Goal: Communication & Community: Answer question/provide support

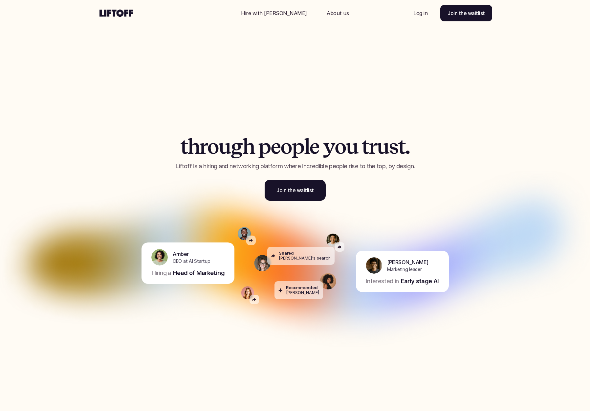
click at [418, 13] on p "Log in" at bounding box center [420, 13] width 14 height 8
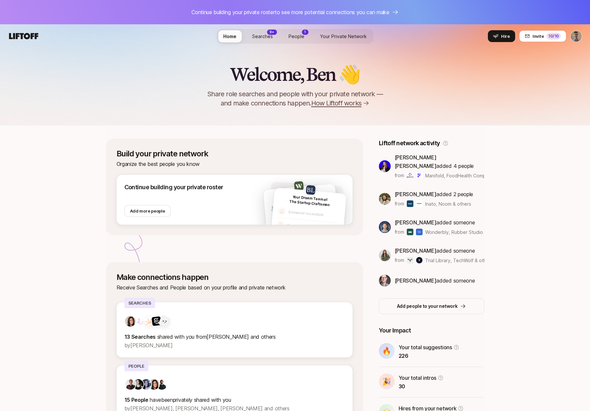
click at [299, 35] on span "People" at bounding box center [296, 36] width 16 height 7
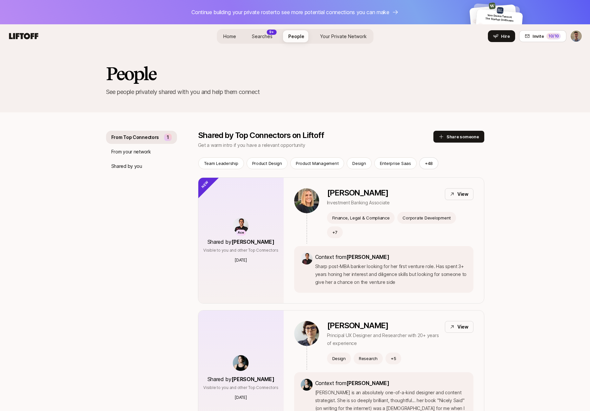
click at [266, 36] on span "Searches" at bounding box center [262, 36] width 21 height 7
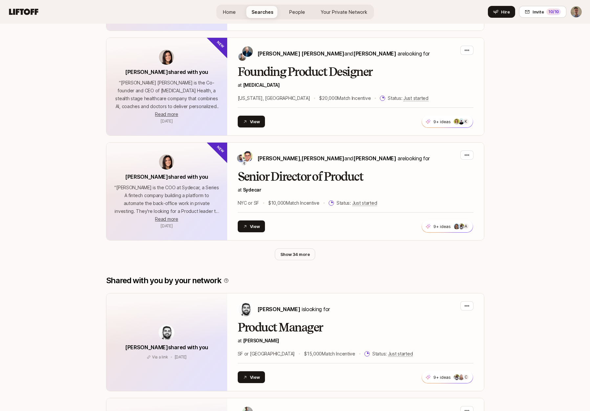
scroll to position [1222, 0]
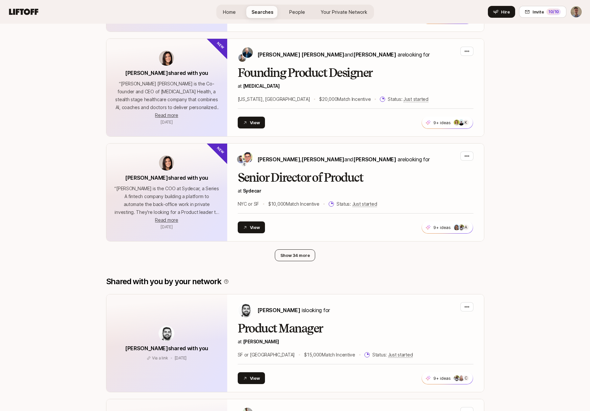
click at [295, 249] on button "Show 34 more" at bounding box center [295, 255] width 41 height 12
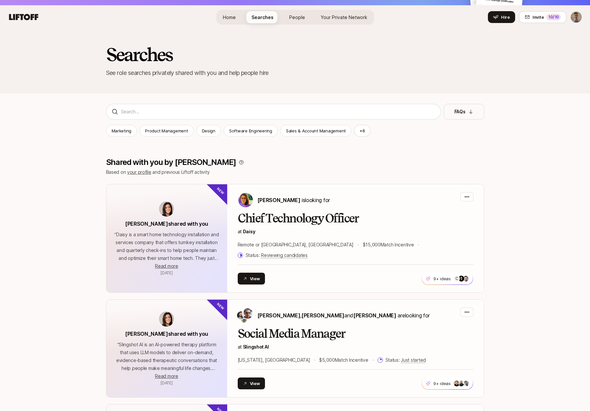
scroll to position [22, 0]
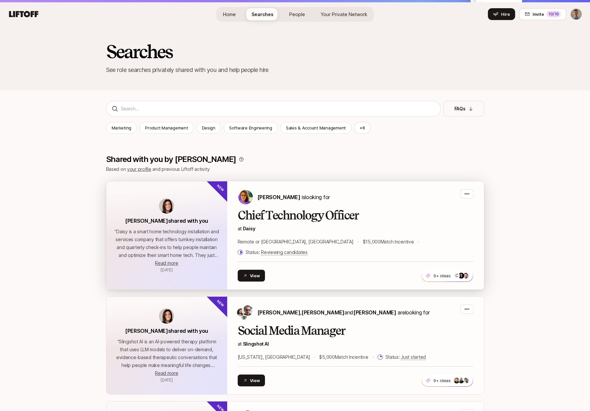
click at [372, 195] on div "[PERSON_NAME] is looking for" at bounding box center [356, 197] width 236 height 16
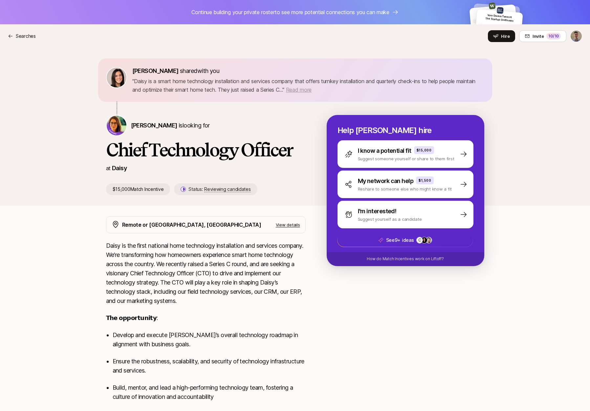
click at [298, 89] on span "Read more" at bounding box center [299, 89] width 26 height 7
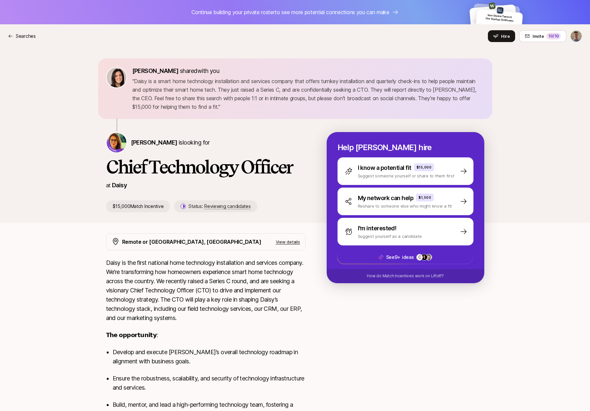
scroll to position [1, 0]
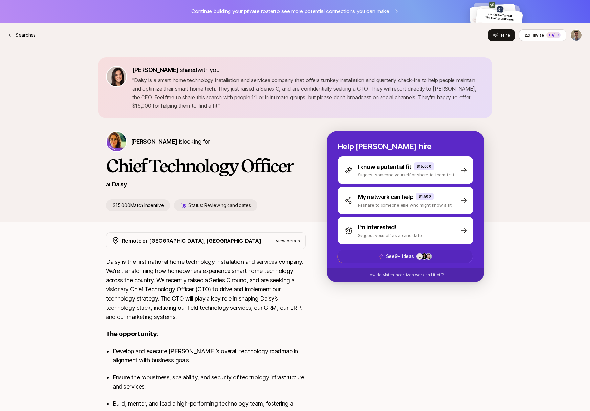
click at [440, 257] on span "See 9+ ideas C +50" at bounding box center [404, 255] width 135 height 13
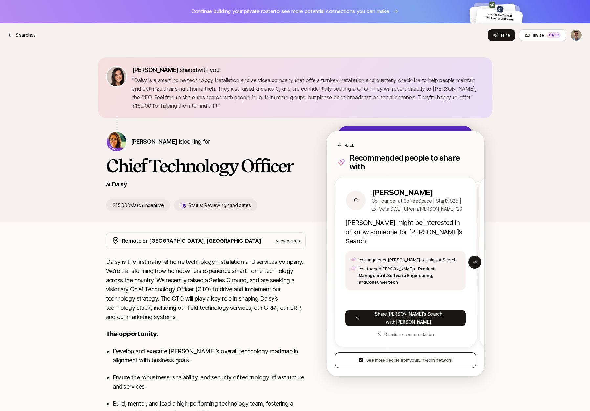
click at [441, 356] on button "See more people from your LinkedIn network" at bounding box center [405, 360] width 141 height 16
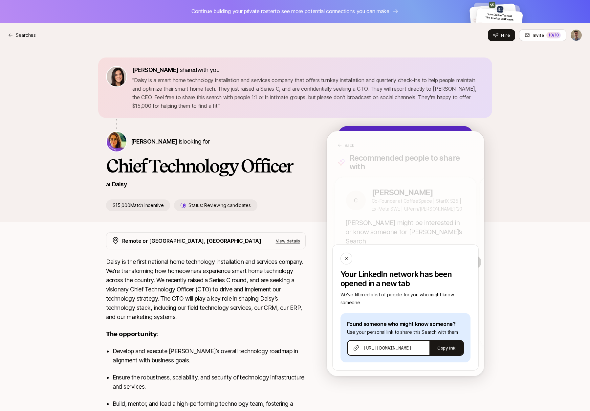
click at [552, 149] on div "Eleanor Morgan shared with you " Daisy is a smart home technology installation …" at bounding box center [295, 134] width 590 height 175
click at [345, 254] on div at bounding box center [346, 258] width 12 height 12
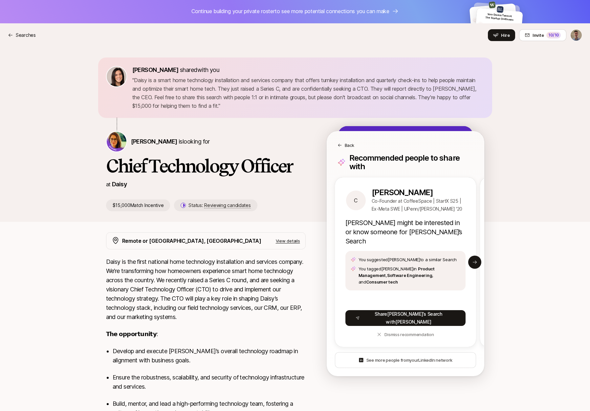
click at [354, 145] on div "Back" at bounding box center [405, 145] width 136 height 7
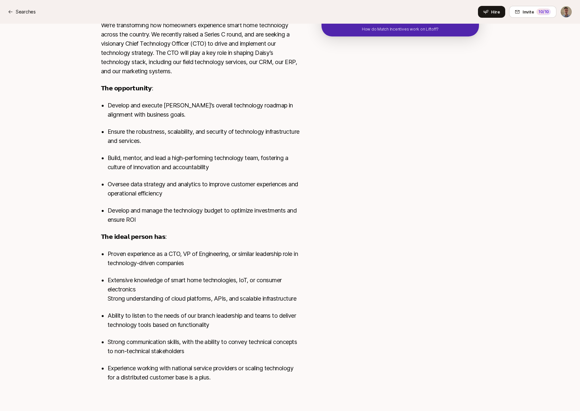
scroll to position [0, 0]
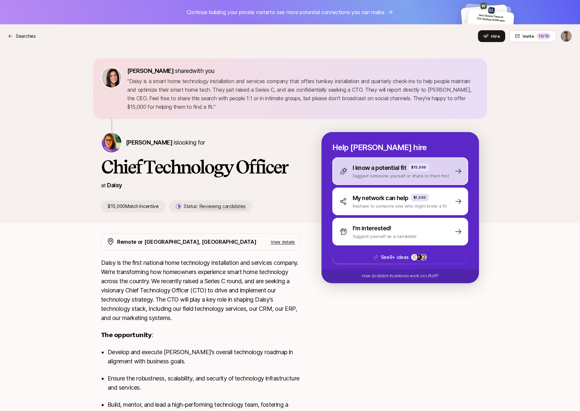
click at [366, 169] on p "I know a potential fit" at bounding box center [379, 167] width 53 height 9
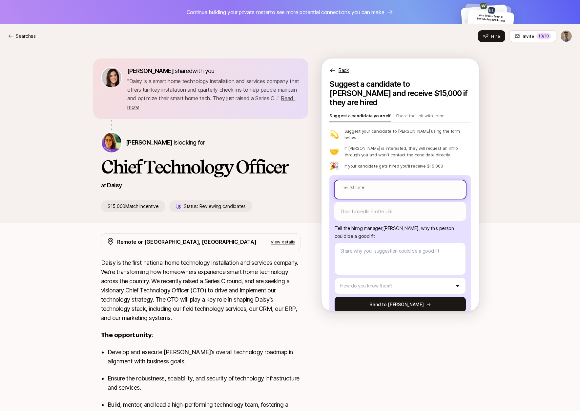
click at [366, 180] on input "text" at bounding box center [400, 189] width 131 height 18
type textarea "x"
type input "T"
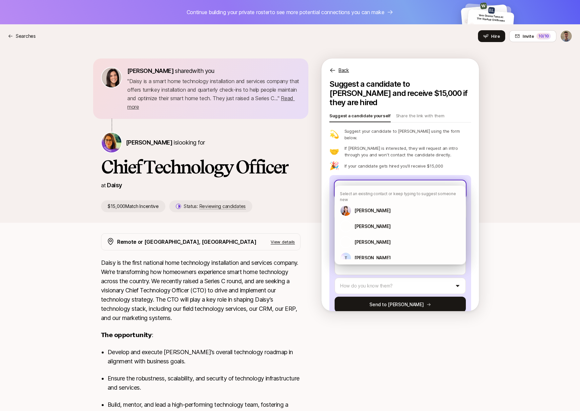
type textarea "x"
type input "Ty"
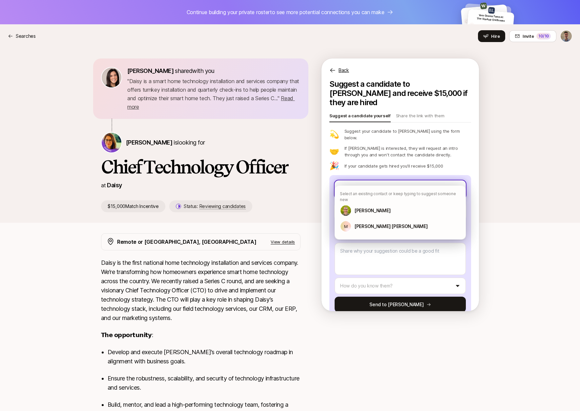
type textarea "x"
type input "Tyl"
type textarea "x"
type input "Tyle"
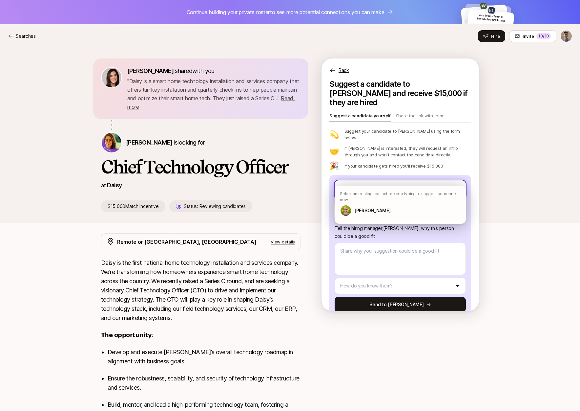
type textarea "x"
type input "Tyler"
type textarea "x"
type input "Tyler"
click at [392, 203] on div "Tyler Gage" at bounding box center [400, 210] width 131 height 16
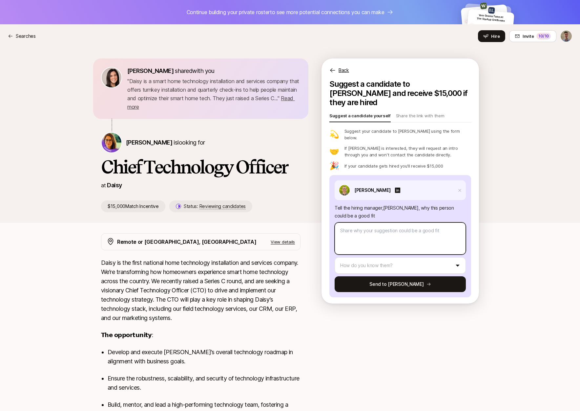
type textarea "x"
type textarea "Tyler and I worked together at Latch. He has CTO and co-founder experience."
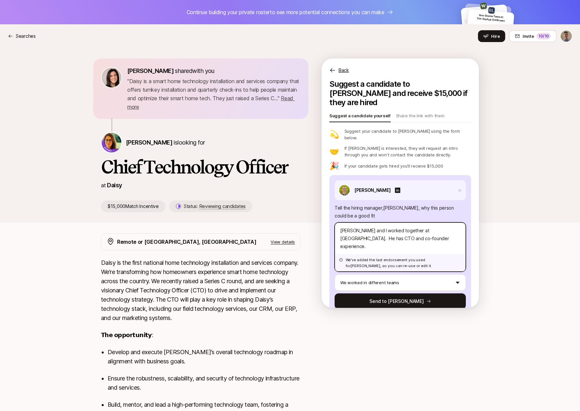
click at [415, 222] on textarea "Tyler and I worked together at Latch. He has CTO and co-founder experience." at bounding box center [400, 246] width 131 height 49
type textarea "x"
type textarea "Tyler and I worked together at Latch . He has CTO and co-founder experience."
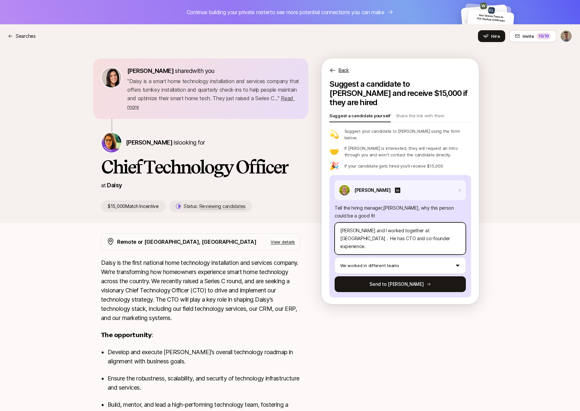
type textarea "x"
type textarea "Tyler and I worked together at Latch (. He has CTO and co-founder experience."
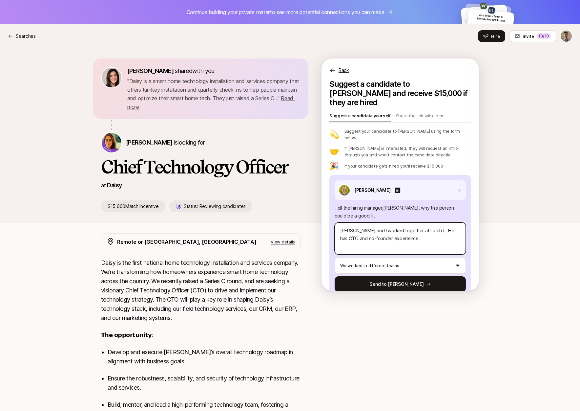
type textarea "x"
type textarea "Tyler and I worked together at Latch (s. He has CTO and co-founder experience."
type textarea "x"
type textarea "Tyler and I worked together at Latch (sm. He has CTO and co-founder experience."
type textarea "x"
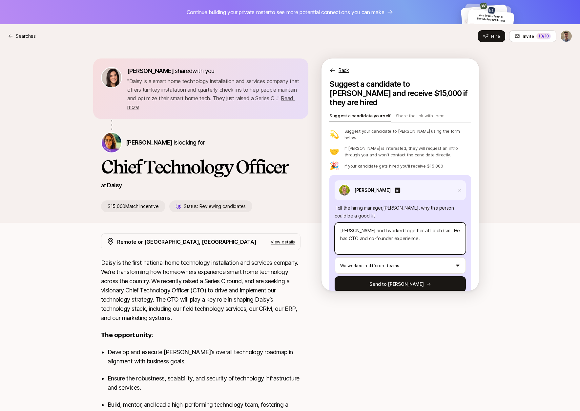
type textarea "Tyler and I worked together at Latch (sma. He has CTO and co-founder experience."
type textarea "x"
type textarea "Tyler and I worked together at Latch (smar. He has CTO and co-founder experienc…"
type textarea "x"
type textarea "Tyler and I worked together at Latch (smart. He has CTO and co-founder experien…"
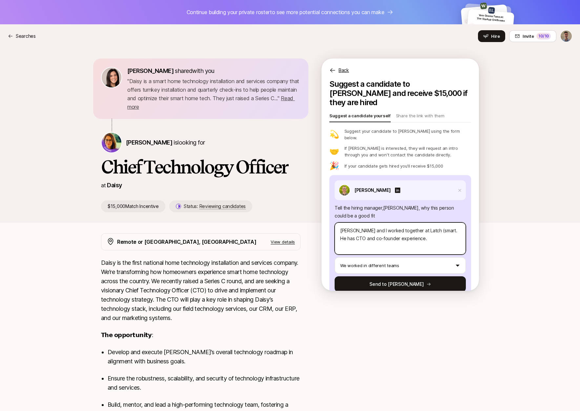
type textarea "x"
type textarea "Tyler and I worked together at Latch (smart . He has CTO and co-founder experie…"
type textarea "x"
type textarea "Tyler and I worked together at Latch (smart h. He has CTO and co-founder experi…"
type textarea "x"
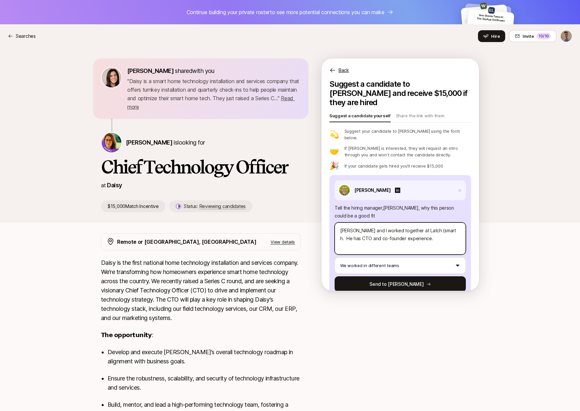
type textarea "Tyler and I worked together at Latch (smart ho. He has CTO and co-founder exper…"
type textarea "x"
type textarea "Tyler and I worked together at Latch (smart hom. He has CTO and co-founder expe…"
type textarea "x"
type textarea "Tyler and I worked together at Latch (smart home. He has CTO and co-founder exp…"
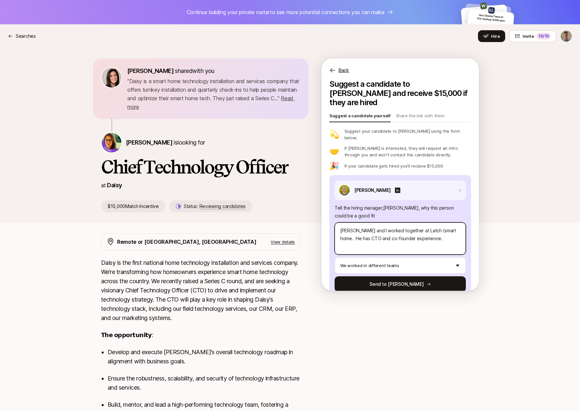
type textarea "x"
type textarea "Tyler and I worked together at Latch (smart home . He has CTO and co-founder ex…"
type textarea "x"
type textarea "Tyler and I worked together at Latch (smart home /. He has CTO and co-founder e…"
type textarea "x"
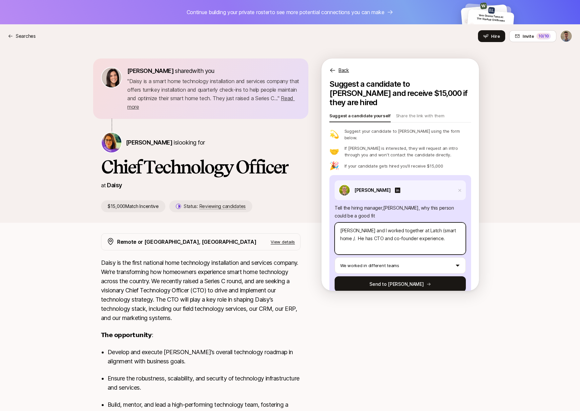
type textarea "Tyler and I worked together at Latch (smart home / . He has CTO and co-founder …"
type textarea "x"
type textarea "Tyler and I worked together at Latch (smart home / p. He has CTO and co-founder…"
type textarea "x"
type textarea "Tyler and I worked together at Latch (smart home / po. He has CTO and co-founde…"
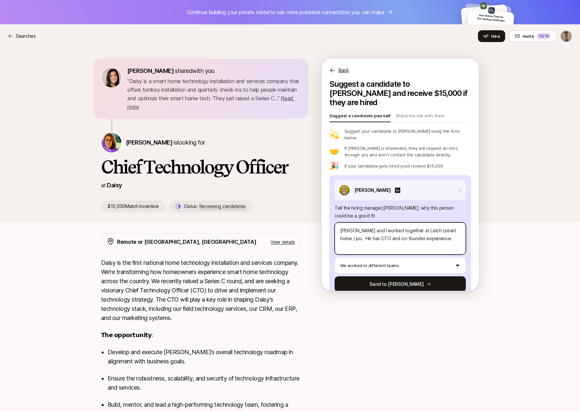
type textarea "x"
type textarea "Tyler and I worked together at Latch (smart home / p. He has CTO and co-founder…"
type textarea "x"
type textarea "Tyler and I worked together at Latch (smart home / pr. He has CTO and co-founde…"
type textarea "x"
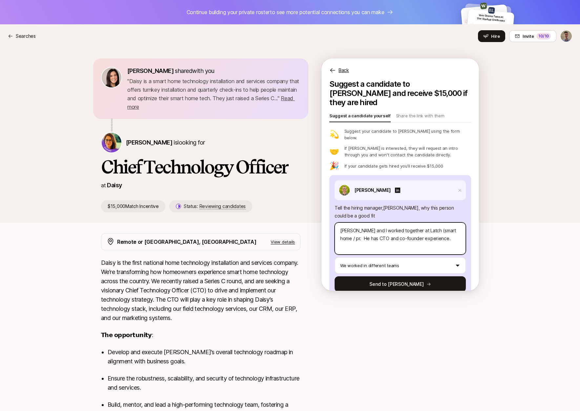
type textarea "Tyler and I worked together at Latch (smart home / pro. He has CTO and co-found…"
type textarea "x"
type textarea "Tyler and I worked together at Latch (smart home / prop. He has CTO and co-foun…"
type textarea "x"
type textarea "Tyler and I worked together at Latch (smart home / propt. He has CTO and co-fou…"
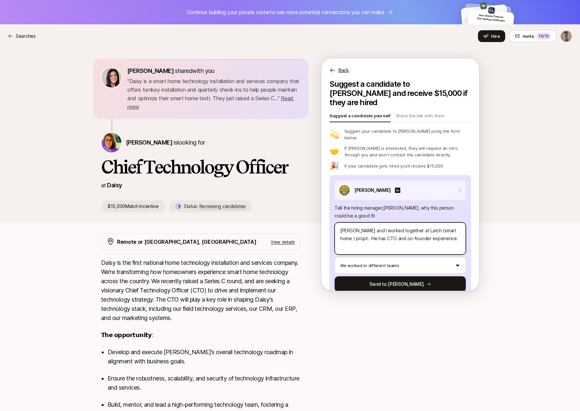
type textarea "x"
type textarea "Tyler and I worked together at Latch (smart home / propte. He has CTO and co-fo…"
type textarea "x"
type textarea "Tyler and I worked together at Latch (smart home / proptec. He has CTO and co-f…"
type textarea "x"
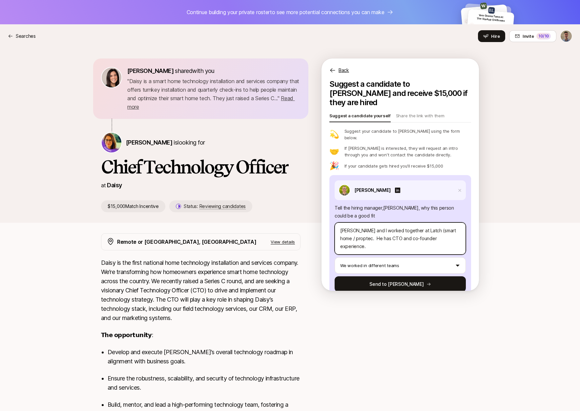
type textarea "Tyler and I worked together at Latch (smart home / proptech. He has CTO and co-…"
type textarea "x"
type textarea "Tyler and I worked together at Latch (smart home / proptech . He has CTO and co…"
type textarea "x"
type textarea "Tyler and I worked together at Latch (smart home / proptech c. He has CTO and c…"
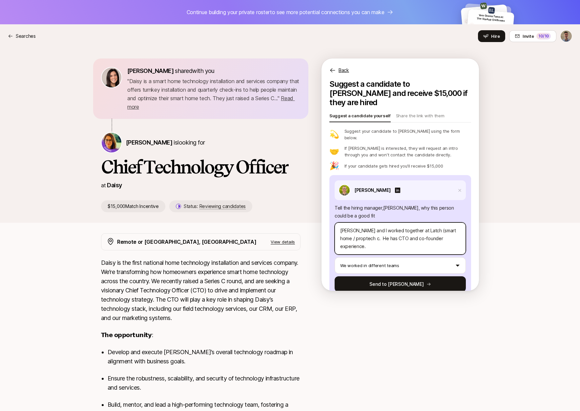
type textarea "x"
type textarea "Tyler and I worked together at Latch (smart home / proptech com. He has CTO and…"
type textarea "x"
type textarea "Tyler and I worked together at Latch (smart home / proptech comp. He has CTO an…"
type textarea "x"
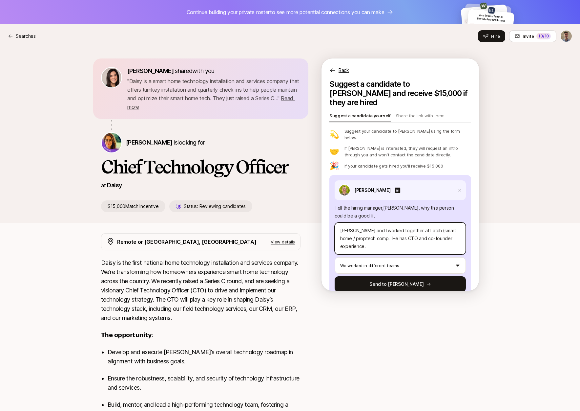
type textarea "Tyler and I worked together at Latch (smart home / proptech compa. He has CTO a…"
type textarea "x"
type textarea "Tyler and I worked together at Latch (smart home / proptech compan. He has CTO …"
type textarea "x"
type textarea "Tyler and I worked together at Latch (smart home / proptech company. He has CTO…"
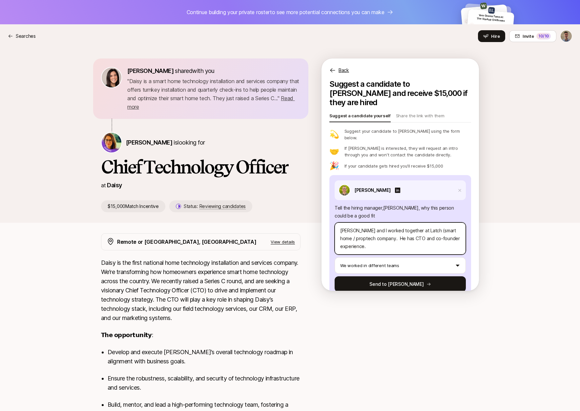
type textarea "x"
type textarea "Tyler and I worked together at Latch (smart home / proptech compan. He has CTO …"
type textarea "x"
type textarea "Tyler and I worked together at Latch (smart home / proptech compa. He has CTO a…"
type textarea "x"
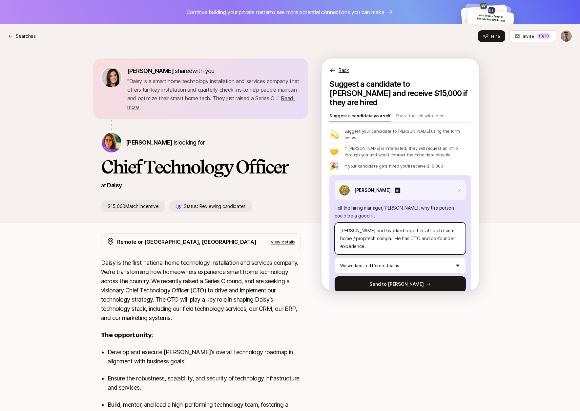
type textarea "Tyler and I worked together at Latch (smart home / proptech comp. He has CTO an…"
type textarea "x"
type textarea "Tyler and I worked together at Latch (smart home / proptech com. He has CTO and…"
type textarea "x"
type textarea "Tyler and I worked together at Latch (smart home / proptech co. He has CTO and …"
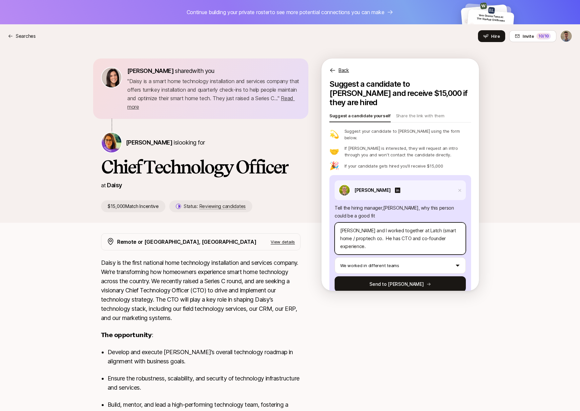
type textarea "x"
type textarea "Tyler and I worked together at Latch (smart home / proptech c. He has CTO and c…"
type textarea "x"
type textarea "Tyler and I worked together at Latch (smart home / proptech . He has CTO and co…"
type textarea "x"
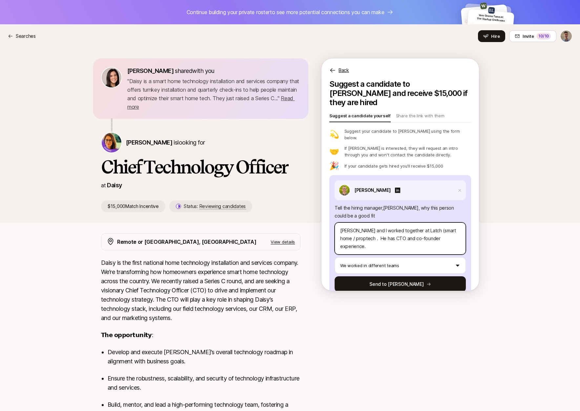
type textarea "Tyler and I worked together at Latch (smart home / proptech. He has CTO and co-…"
type textarea "x"
type textarea "Tyler and I worked together at Latch (smart home / proptech). He has CTO and co…"
click at [343, 224] on textarea "Tyler and I worked together at Latch (smart home / proptech). He has CTO and co…" at bounding box center [400, 238] width 131 height 32
type textarea "x"
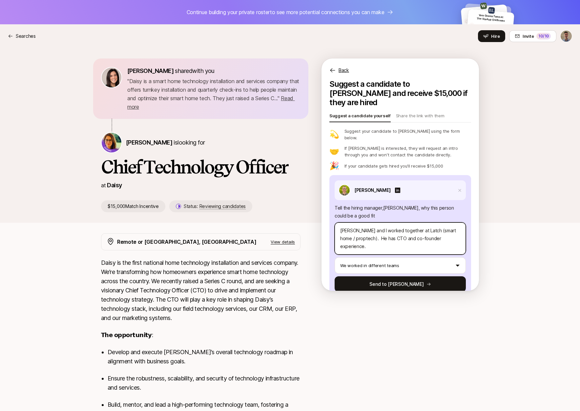
type textarea "Tyler and I worked together at Latch (smart home / roptech). He has CTO and co-…"
type textarea "x"
type textarea "Tyler and I worked together at Latch (smart home / Proptech). He has CTO and co…"
click at [353, 224] on textarea "Tyler and I worked together at Latch (smart home / Proptech). He has CTO and co…" at bounding box center [400, 238] width 131 height 32
type textarea "x"
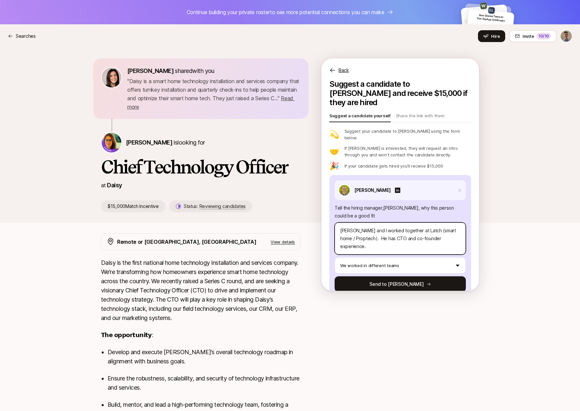
type textarea "Tyler and I worked together at Latch (smart home / Propech). He has CTO and co-…"
type textarea "x"
type textarea "Tyler and I worked together at Latch (smart home / PropTech). He has CTO and co…"
click at [360, 223] on textarea "Tyler and I worked together at Latch (smart home / PropTech). He has CTO and co…" at bounding box center [400, 238] width 131 height 32
type textarea "x"
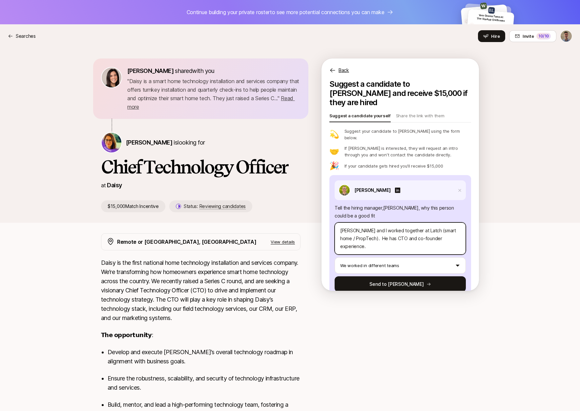
type textarea "Tyler and I worked together at Latch (smart home / PropTech ). He has CTO and c…"
type textarea "x"
type textarea "Tyler and I worked together at Latch (smart home / PropTech c). He has CTO and …"
type textarea "x"
type textarea "Tyler and I worked together at Latch (smart home / PropTech co). He has CTO and…"
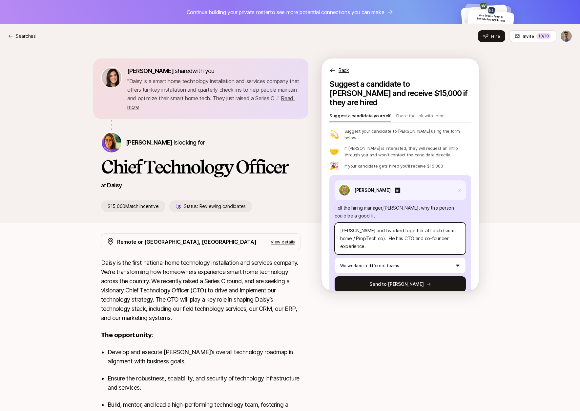
type textarea "x"
type textarea "Tyler and I worked together at Latch (smart home / PropTech cop). He has CTO an…"
type textarea "x"
type textarea "Tyler and I worked together at Latch (smart home / PropTech copm). He has CTO a…"
type textarea "x"
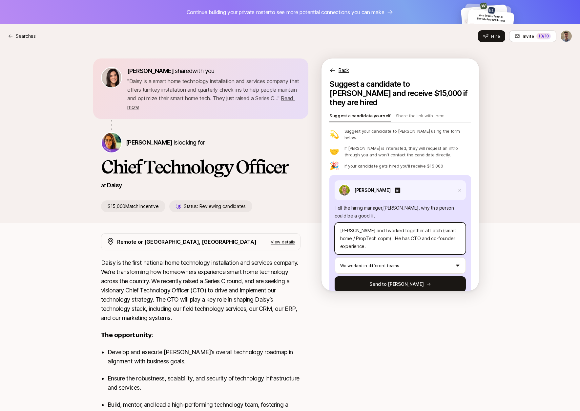
type textarea "Tyler and I worked together at Latch (smart home / PropTech copma). He has CTO …"
type textarea "x"
type textarea "Tyler and I worked together at Latch (smart home / PropTech copman). He has CTO…"
type textarea "x"
type textarea "Tyler and I worked together at Latch (smart home / PropTech copmany). He has CT…"
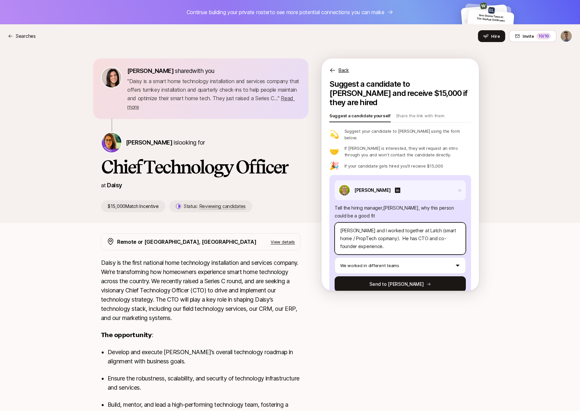
type textarea "x"
type textarea "Tyler and I worked together at Latch (smart home / PropTech copman). He has CTO…"
type textarea "x"
type textarea "Tyler and I worked together at Latch (smart home / PropTech copma). He has CTO …"
type textarea "x"
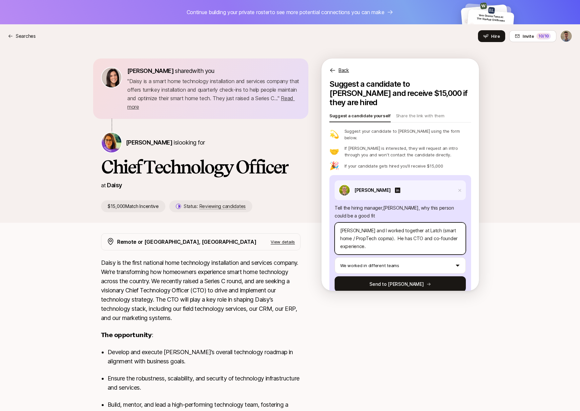
type textarea "Tyler and I worked together at Latch (smart home / PropTech copm). He has CTO a…"
type textarea "x"
type textarea "Tyler and I worked together at Latch (smart home / PropTech cop). He has CTO an…"
type textarea "x"
type textarea "Tyler and I worked together at Latch (smart home / PropTech co). He has CTO and…"
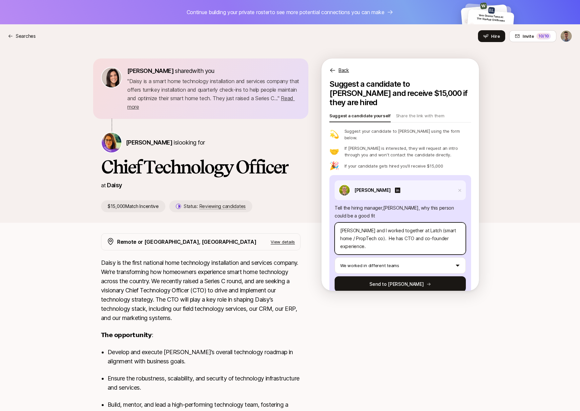
type textarea "x"
type textarea "Tyler and I worked together at Latch (smart home / PropTech comp). He has CTO a…"
type textarea "x"
type textarea "Tyler and I worked together at Latch (smart home / PropTech compa). He has CTO …"
type textarea "x"
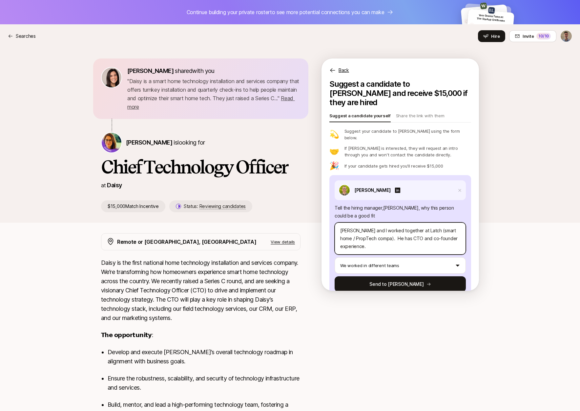
type textarea "Tyler and I worked together at Latch (smart home / PropTech compan). He has CTO…"
type textarea "x"
click at [368, 233] on textarea "Tyler and I worked together at Latch (smart home / PropTech company). He has CT…" at bounding box center [400, 238] width 131 height 32
type textarea "Tyler and I worked together at Latch (smart home / PropTech company). He has CT…"
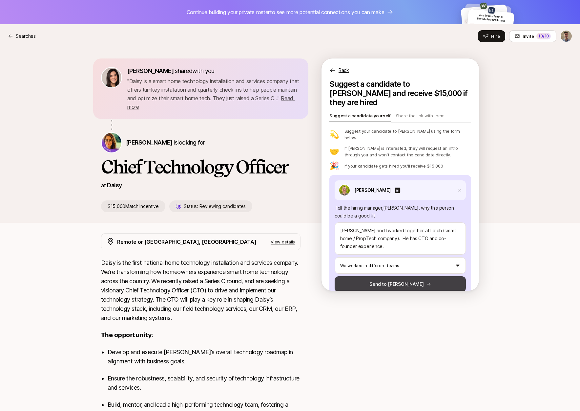
click at [388, 276] on button "Send to Rebecca" at bounding box center [400, 284] width 131 height 16
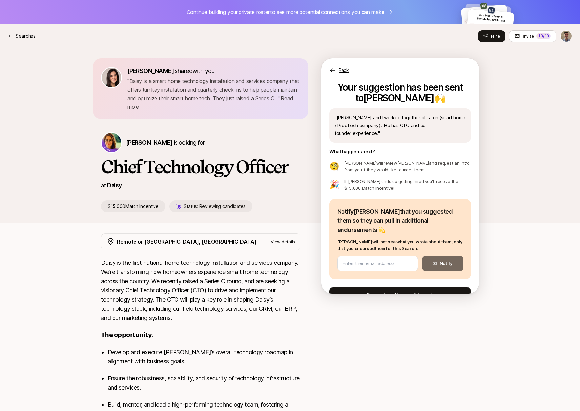
click at [397, 287] on button "Suggest another candidate" at bounding box center [401, 295] width 142 height 16
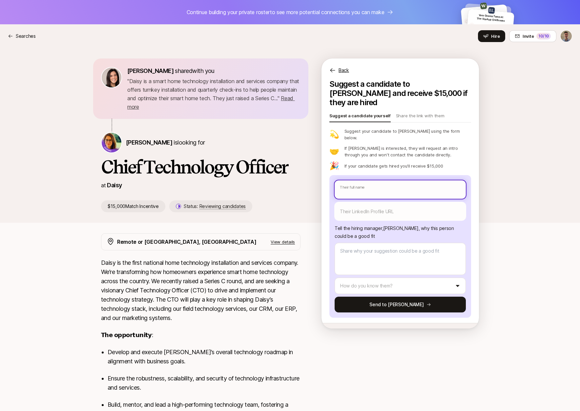
click at [371, 180] on input "text" at bounding box center [400, 189] width 131 height 18
type textarea "x"
type input "M"
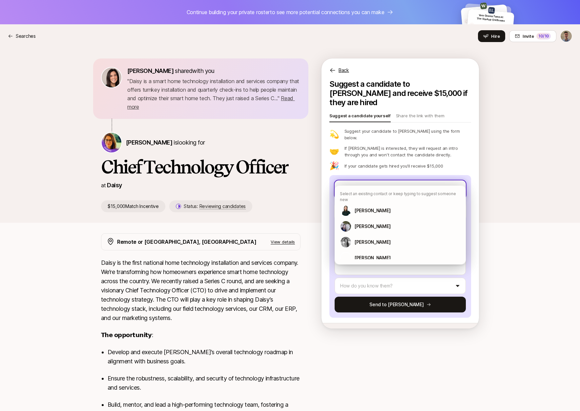
type textarea "x"
type input "Ma"
type textarea "x"
type input "Mat"
type textarea "x"
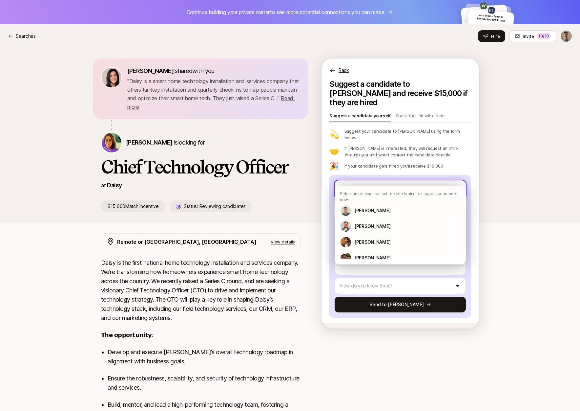
type input "Math"
type textarea "x"
type input "Mathi"
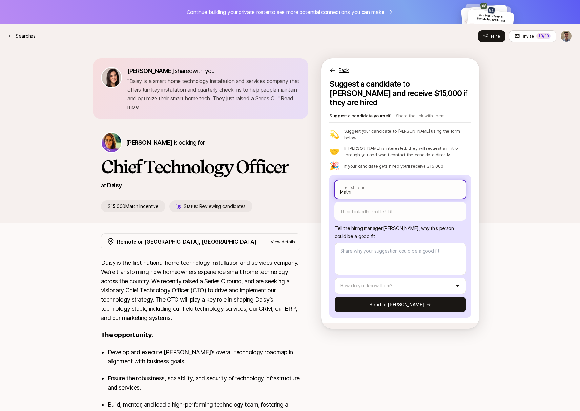
type textarea "x"
type input "Mathi="
type textarea "x"
type input "Mathi=="
type textarea "x"
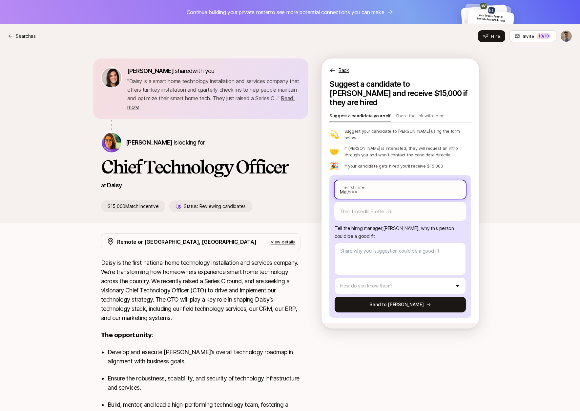
type input "Mathi==="
type textarea "x"
type input "Mathi=="
type textarea "x"
type input "Mathi="
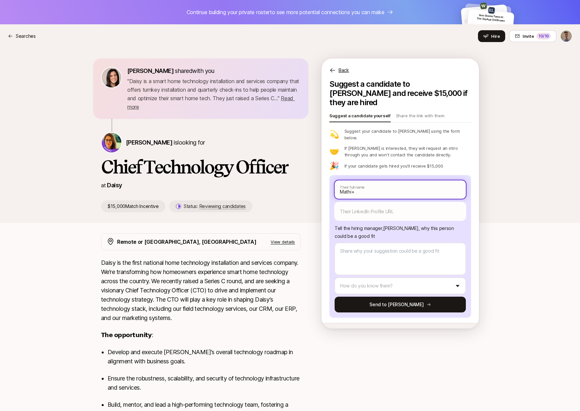
type textarea "x"
type input "Mathi"
type textarea "x"
type input "Math"
type textarea "x"
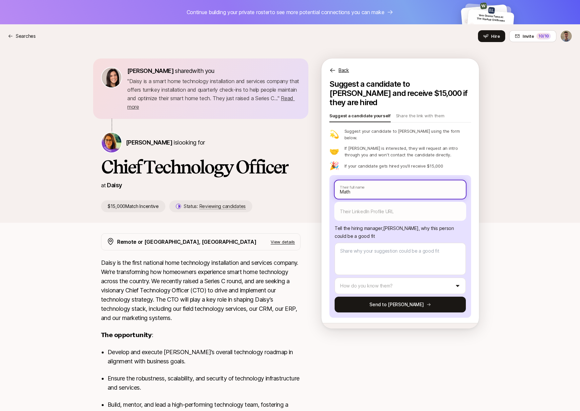
type input "Mat"
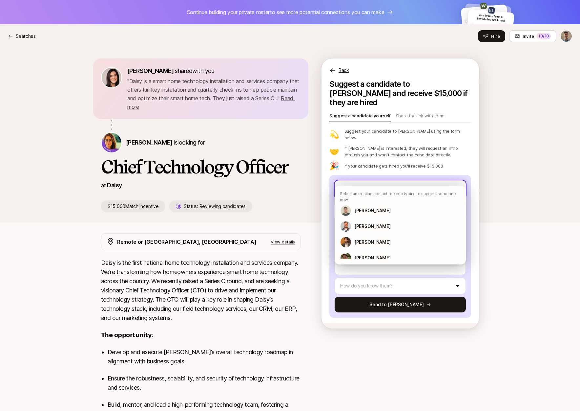
type textarea "x"
type input "Ma"
type textarea "x"
type input "M"
type textarea "x"
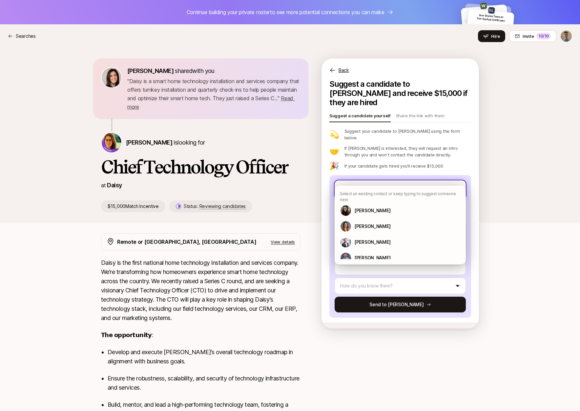
type textarea "x"
type input "M"
type textarea "x"
type input "Ma"
type textarea "x"
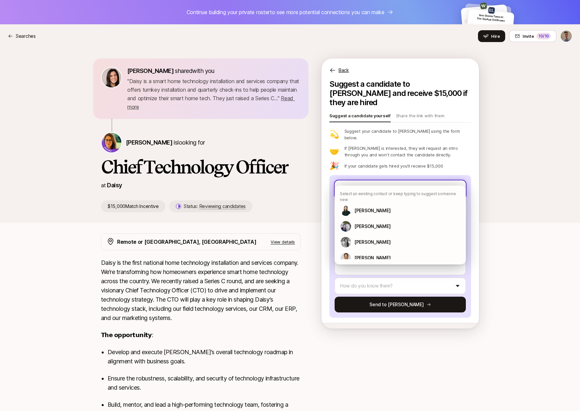
type input "Mat"
type textarea "x"
type input "Mati"
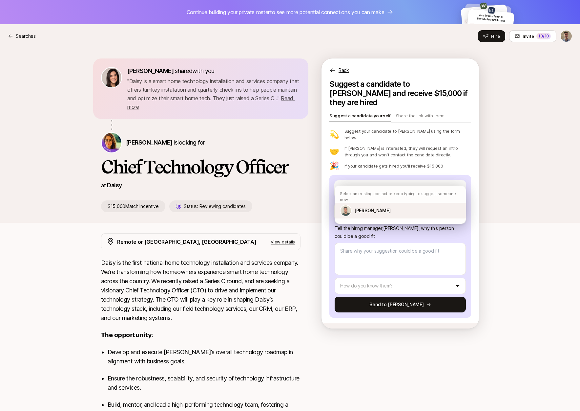
click at [376, 206] on p "Matias Paillet" at bounding box center [372, 210] width 36 height 8
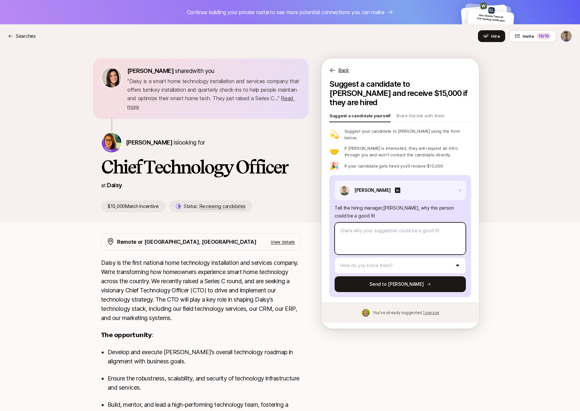
type textarea "x"
type textarea "Matias has a strong CTO background including some AI projects. He has also been…"
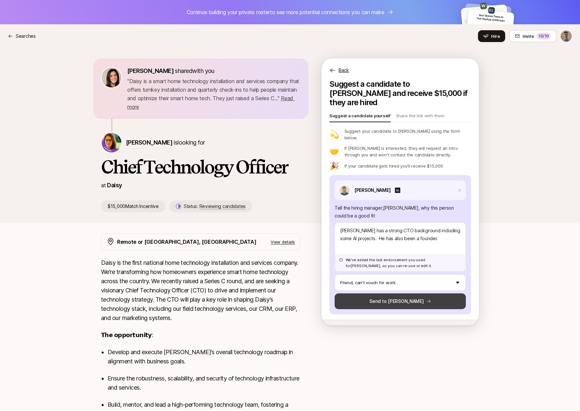
click at [398, 293] on button "Send to Rebecca" at bounding box center [400, 301] width 131 height 16
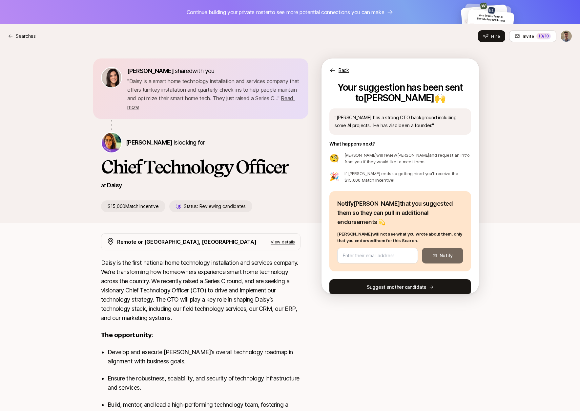
click at [378, 279] on button "Suggest another candidate" at bounding box center [401, 287] width 142 height 16
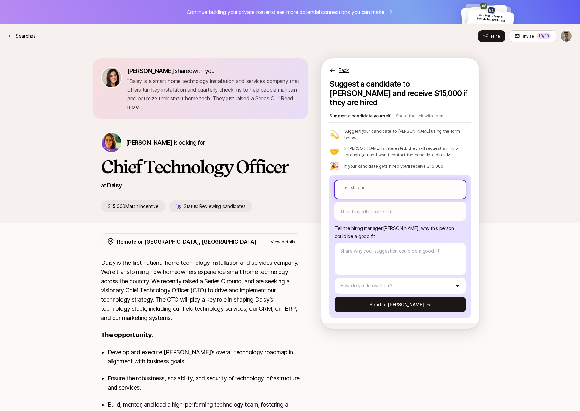
click at [372, 180] on input "text" at bounding box center [400, 189] width 131 height 18
type textarea "x"
type input "N"
type textarea "x"
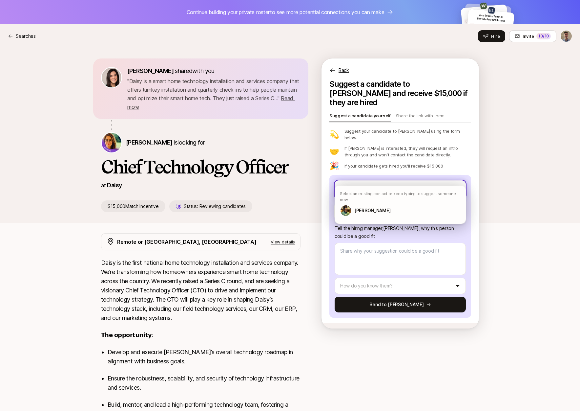
type input "Nak"
type textarea "x"
type input "Naku"
click at [373, 206] on p "Nakul Garg" at bounding box center [372, 210] width 36 height 8
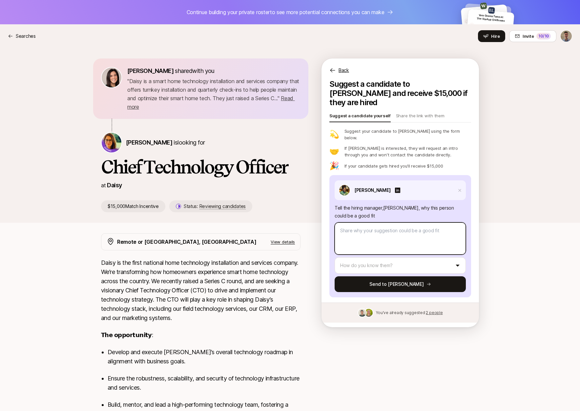
type textarea "x"
type textarea "Nakul and I worked together at Latch. He has co-founder and CTO experience."
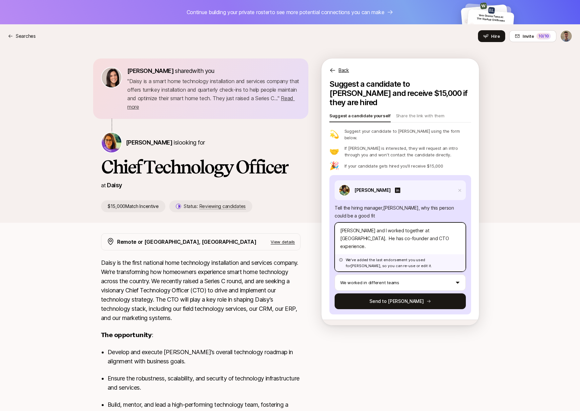
click at [417, 222] on textarea "Nakul and I worked together at Latch. He has co-founder and CTO experience." at bounding box center [400, 246] width 131 height 49
type textarea "x"
type textarea "Nakul and I worked together at Latch . He has co-founder and CTO experience."
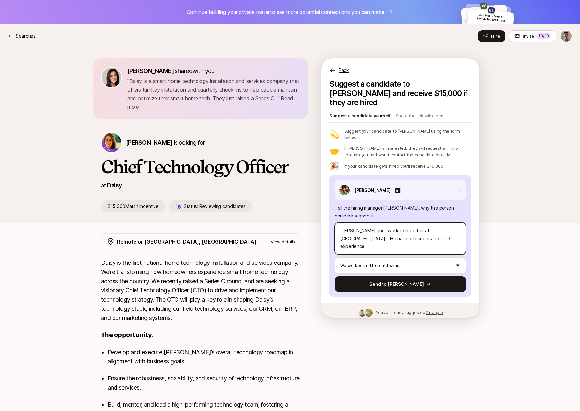
type textarea "x"
type textarea "Nakul and I worked together at Latch (. He has co-founder and CTO experience."
type textarea "x"
type textarea "Nakul and I worked together at Latch (s. He has co-founder and CTO experience."
type textarea "x"
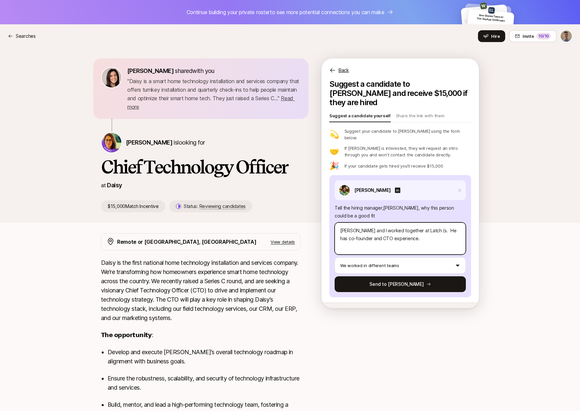
type textarea "Nakul and I worked together at Latch (sm. He has co-founder and CTO experience."
type textarea "x"
type textarea "Nakul and I worked together at Latch (sma. He has co-founder and CTO experience."
type textarea "x"
type textarea "Nakul and I worked together at Latch (smar. He has co-founder and CTO experienc…"
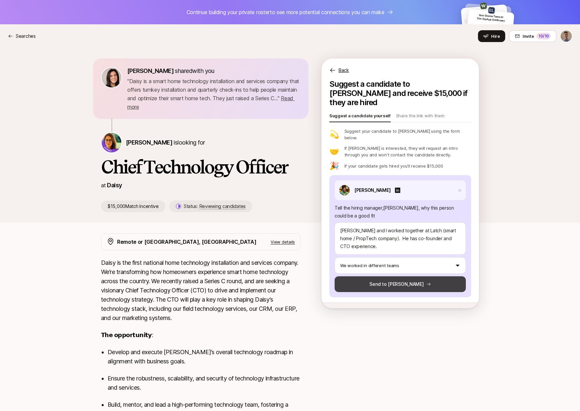
click at [391, 276] on button "Send to Rebecca" at bounding box center [400, 284] width 131 height 16
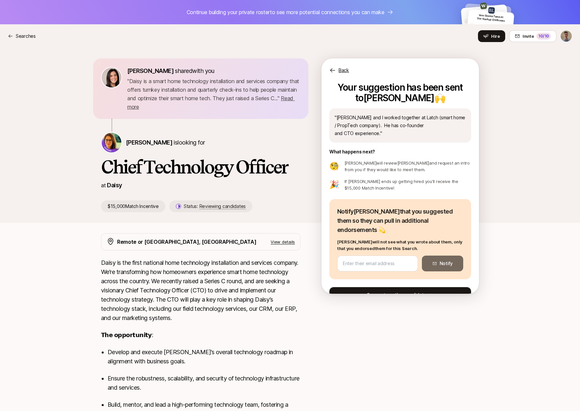
click at [392, 287] on button "Suggest another candidate" at bounding box center [401, 295] width 142 height 16
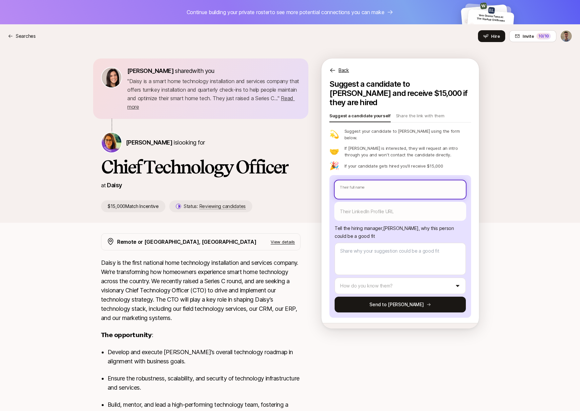
click at [384, 180] on input "text" at bounding box center [400, 189] width 131 height 18
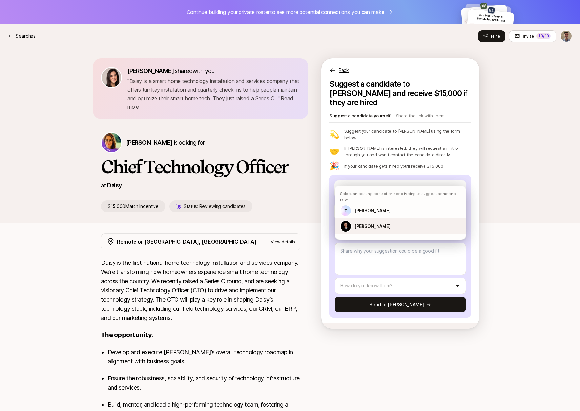
click at [369, 222] on p "Tim Sloan" at bounding box center [372, 226] width 36 height 8
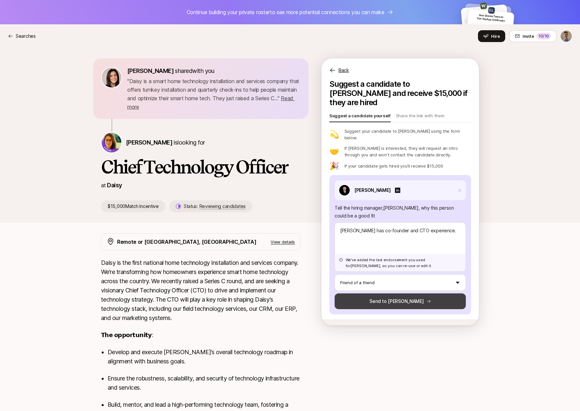
click at [388, 293] on button "Send to Rebecca" at bounding box center [400, 301] width 131 height 16
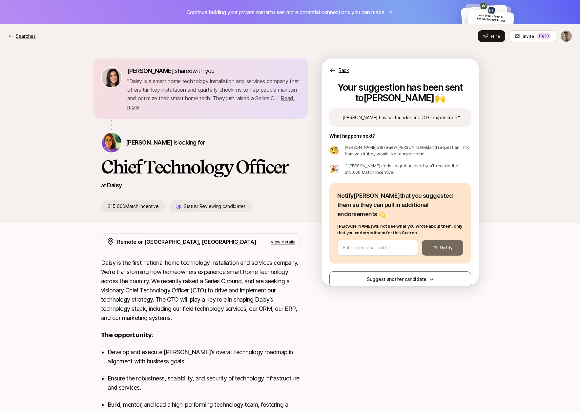
click at [25, 35] on p "Searches" at bounding box center [26, 36] width 20 height 8
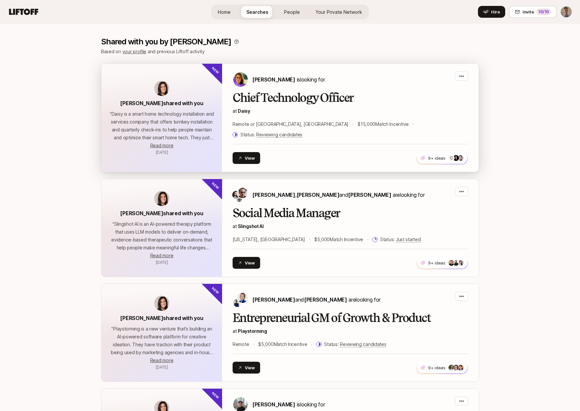
scroll to position [140, 0]
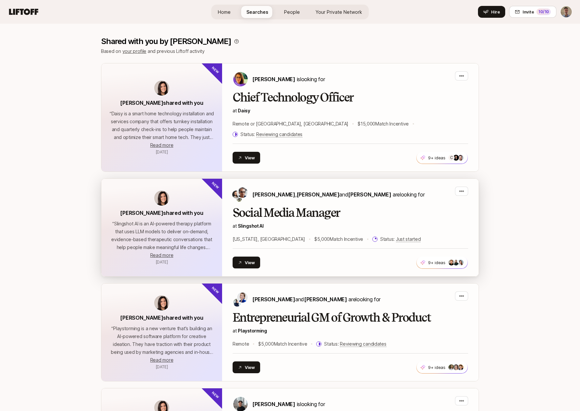
click at [394, 206] on h2 "Social Media Manager" at bounding box center [351, 212] width 236 height 13
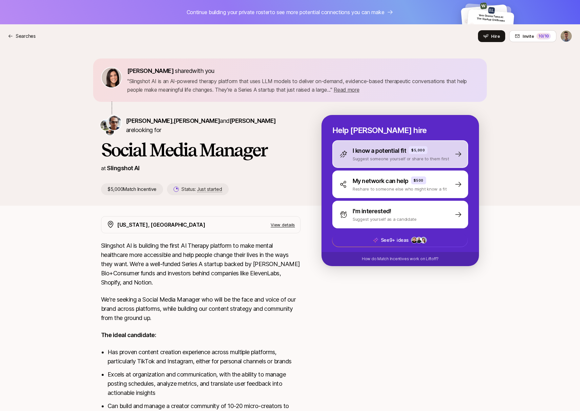
click at [438, 152] on div "I know a potential fit $5,000" at bounding box center [401, 150] width 96 height 9
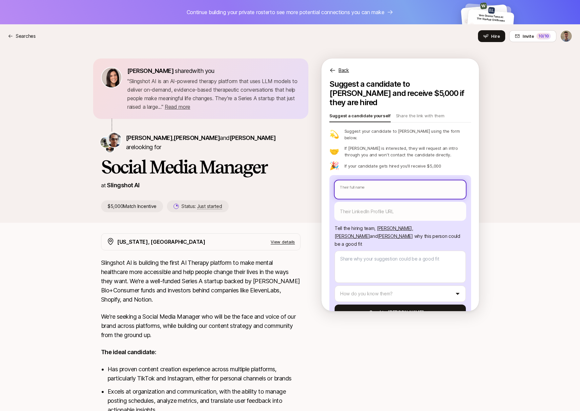
click at [360, 180] on input "text" at bounding box center [400, 189] width 131 height 18
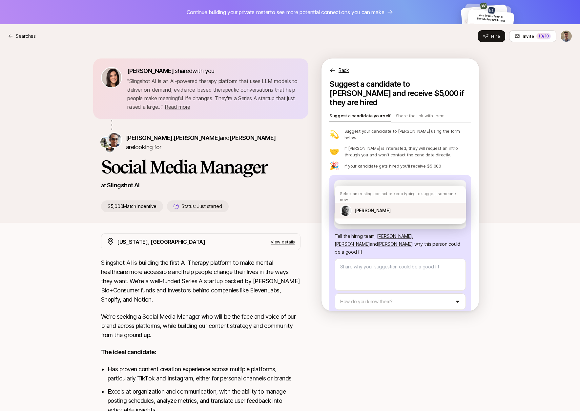
click at [371, 209] on div "Kalia Machado" at bounding box center [400, 210] width 131 height 16
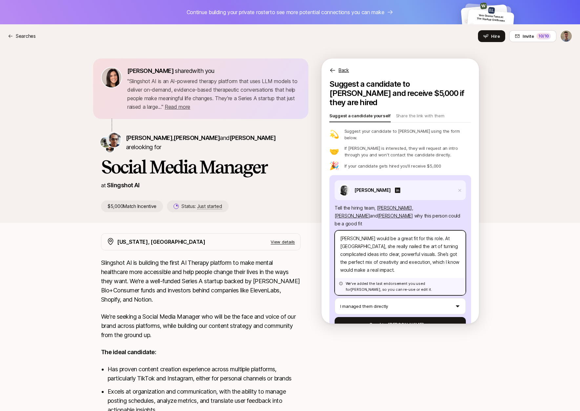
drag, startPoint x: 365, startPoint y: 250, endPoint x: 309, endPoint y: 188, distance: 83.4
click at [308, 189] on div "Eleanor Morgan shared with you " Slingshot AI is an AI-powered therapy platform…" at bounding box center [290, 135] width 378 height 154
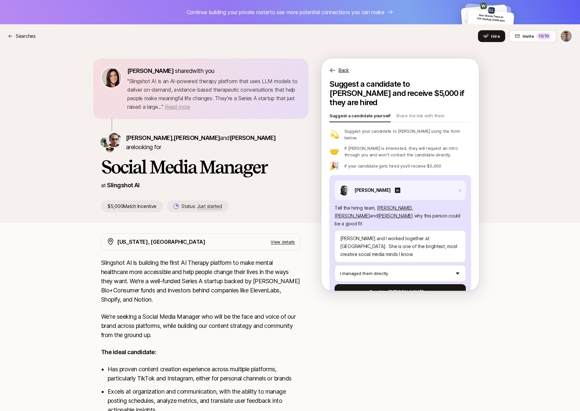
click at [188, 106] on span "Read more" at bounding box center [178, 106] width 26 height 7
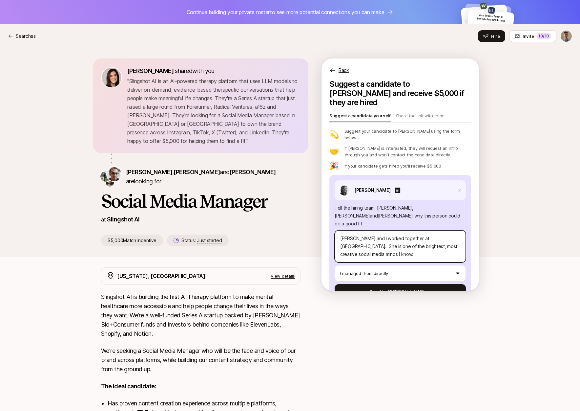
click at [456, 232] on textarea "Kalia and I worked together at Art House. She is one of the brightest, most cre…" at bounding box center [400, 246] width 131 height 32
drag, startPoint x: 428, startPoint y: 231, endPoint x: 317, endPoint y: 230, distance: 110.6
click at [317, 230] on div "Eleanor Morgan shared with you " Slingshot AI is an AI-powered therapy platform…" at bounding box center [290, 152] width 378 height 188
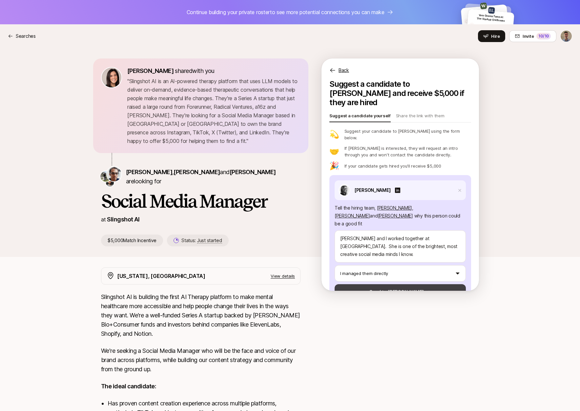
click at [401, 284] on button "Send to Neil" at bounding box center [400, 292] width 131 height 16
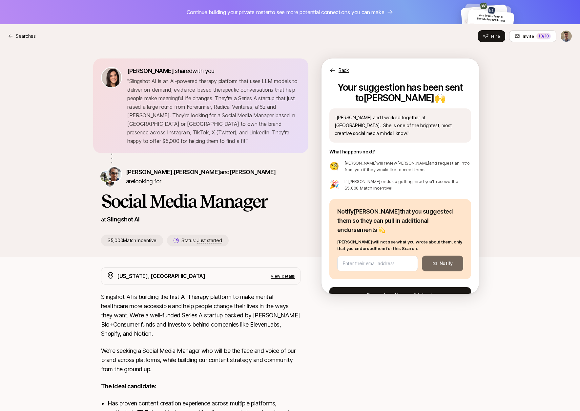
click at [384, 287] on button "Suggest another candidate" at bounding box center [401, 295] width 142 height 16
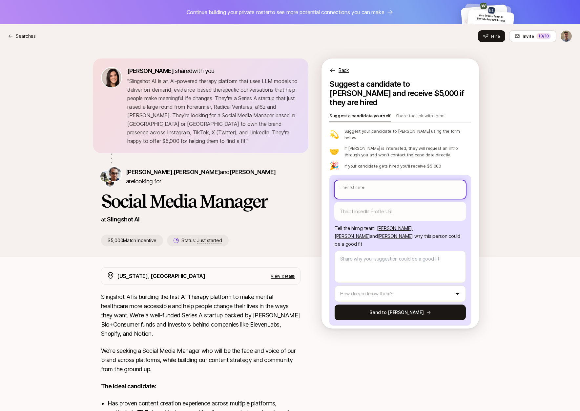
click at [383, 180] on input "text" at bounding box center [400, 189] width 131 height 18
drag, startPoint x: 348, startPoint y: 177, endPoint x: 354, endPoint y: 184, distance: 9.3
click at [348, 180] on input "Zoe Banen" at bounding box center [400, 189] width 131 height 18
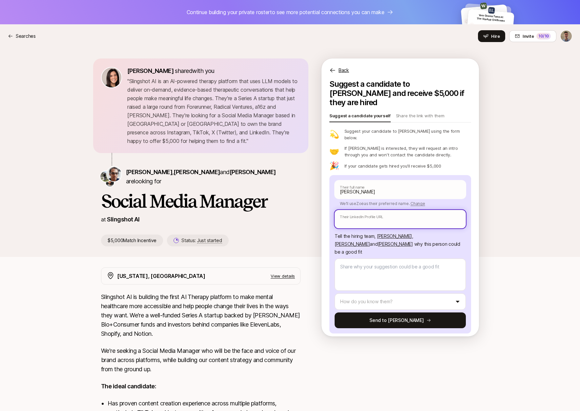
click at [392, 210] on input "text" at bounding box center [400, 219] width 131 height 18
paste input "https://www.linkedin.com/in/zoebanen/"
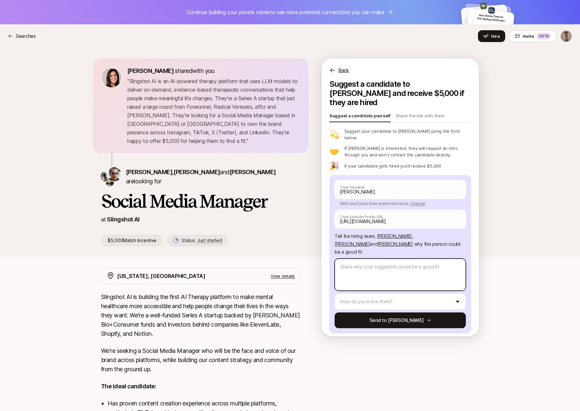
click at [367, 258] on textarea at bounding box center [400, 274] width 131 height 32
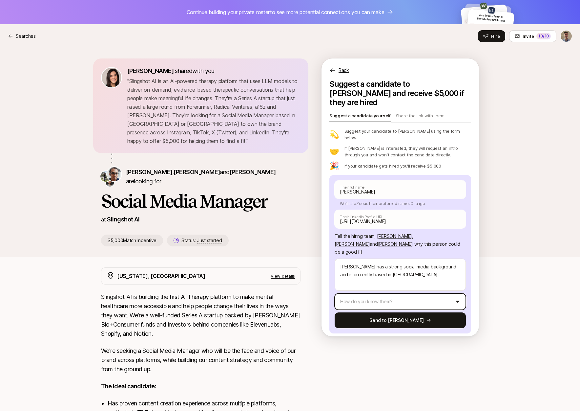
click at [375, 275] on html "Continue building your private roster to see more potential connections you can…" at bounding box center [290, 205] width 580 height 411
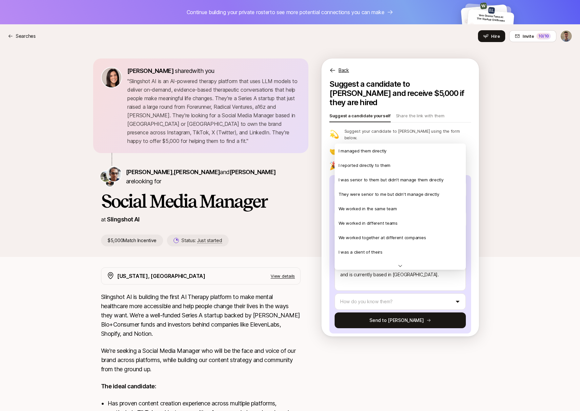
scroll to position [142, 0]
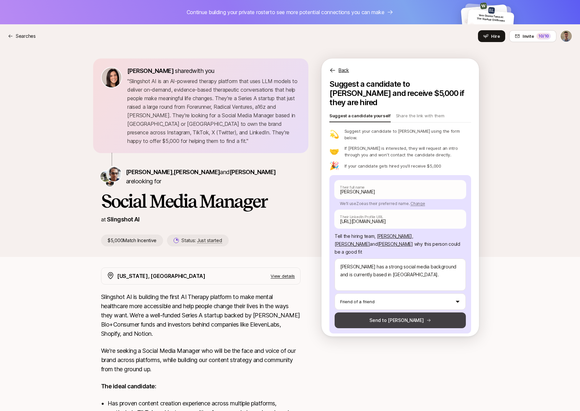
click at [387, 312] on button "Send to Neil" at bounding box center [400, 320] width 131 height 16
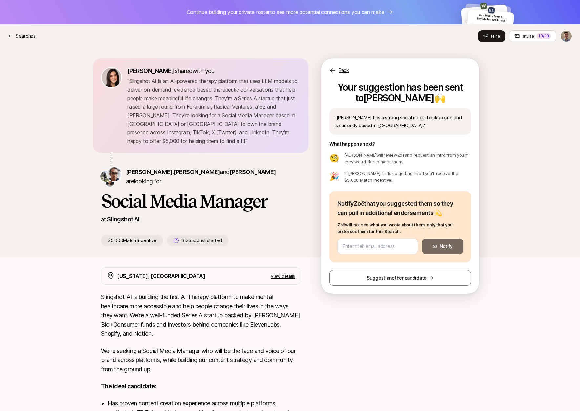
click at [24, 35] on p "Searches" at bounding box center [26, 36] width 20 height 8
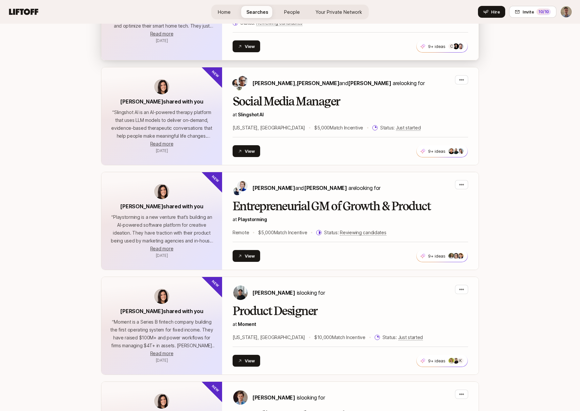
scroll to position [254, 0]
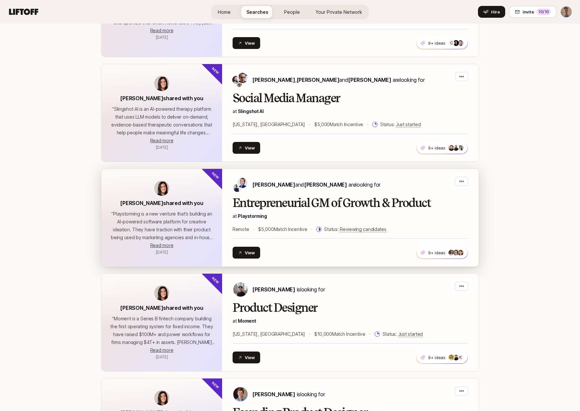
click at [399, 177] on div "Daniela Plattner and Hayley Darden are looking for" at bounding box center [351, 185] width 236 height 16
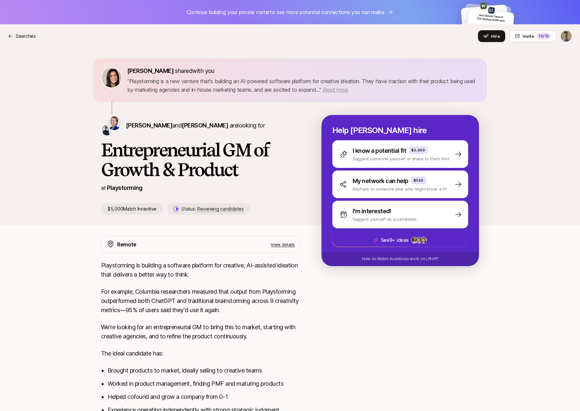
click at [349, 90] on span "Read more" at bounding box center [336, 89] width 26 height 7
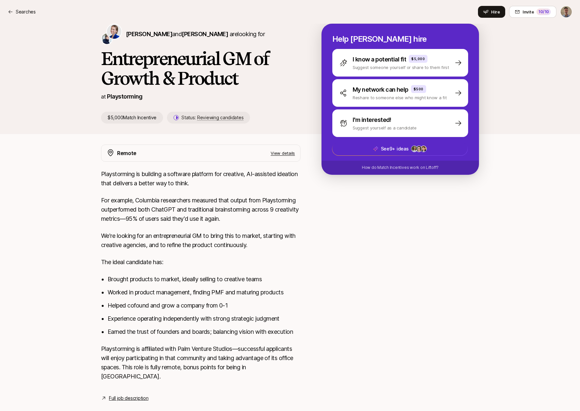
scroll to position [111, 0]
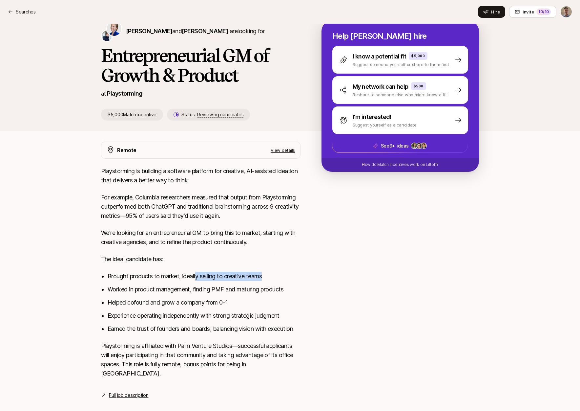
drag, startPoint x: 282, startPoint y: 274, endPoint x: 190, endPoint y: 273, distance: 92.2
click at [190, 273] on li "Brought products to market, ideally selling to creative teams" at bounding box center [204, 275] width 193 height 9
drag, startPoint x: 176, startPoint y: 290, endPoint x: 156, endPoint y: 288, distance: 20.1
click at [156, 288] on li "Worked in product management, finding PMF and maturing products" at bounding box center [204, 289] width 193 height 9
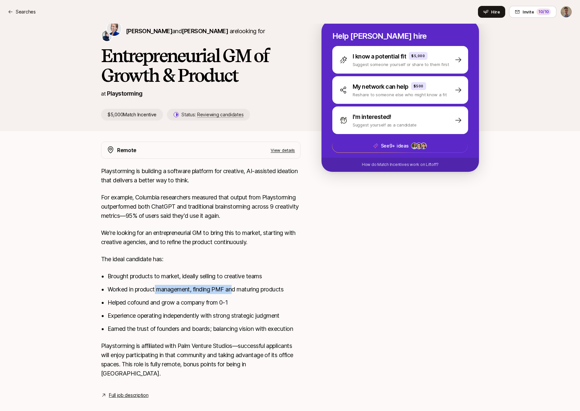
click at [156, 288] on li "Worked in product management, finding PMF and maturing products" at bounding box center [204, 289] width 193 height 9
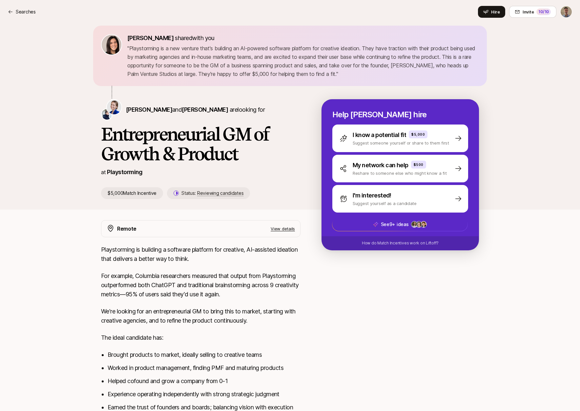
scroll to position [0, 0]
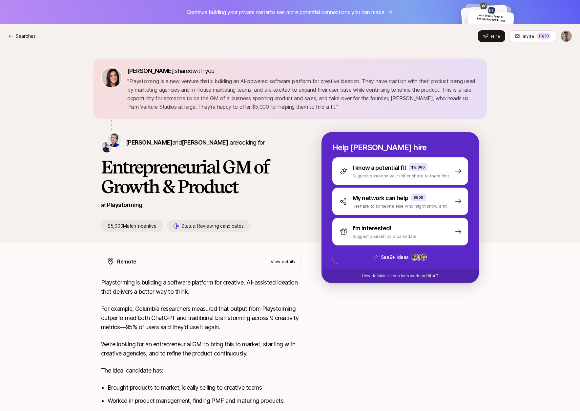
click at [143, 142] on span "[PERSON_NAME]" at bounding box center [149, 142] width 46 height 7
click at [206, 142] on span "[PERSON_NAME]" at bounding box center [205, 142] width 46 height 7
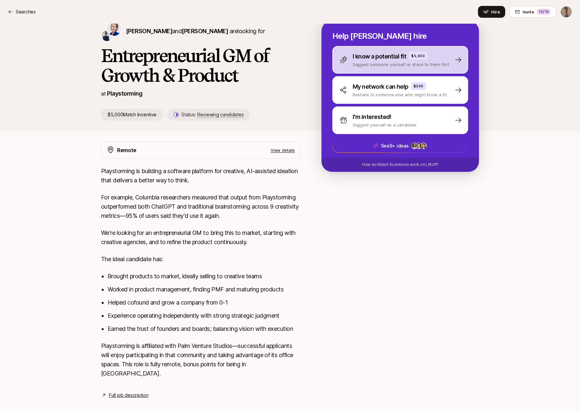
click at [428, 59] on div "I know a potential fit $5,000" at bounding box center [401, 56] width 96 height 9
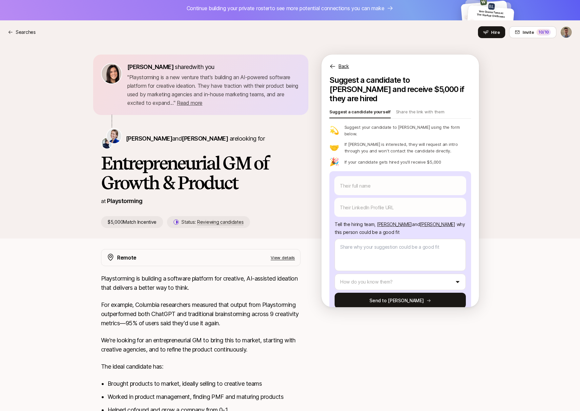
scroll to position [0, 0]
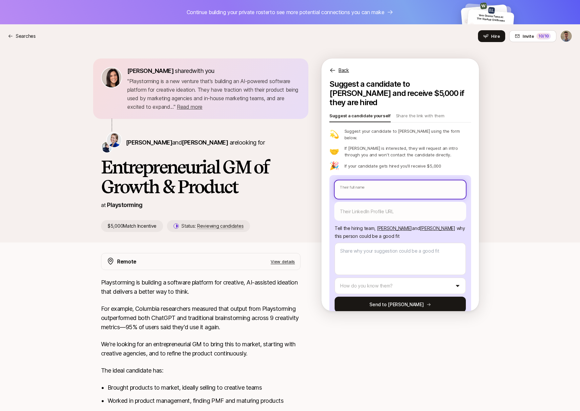
click at [376, 180] on input "text" at bounding box center [400, 189] width 131 height 18
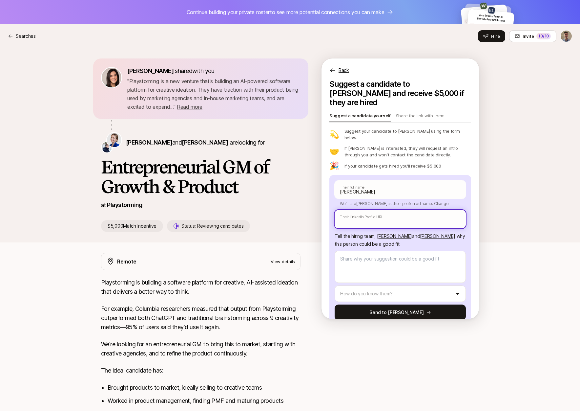
paste input "https://www.linkedin.com/in/brianmikalis/"
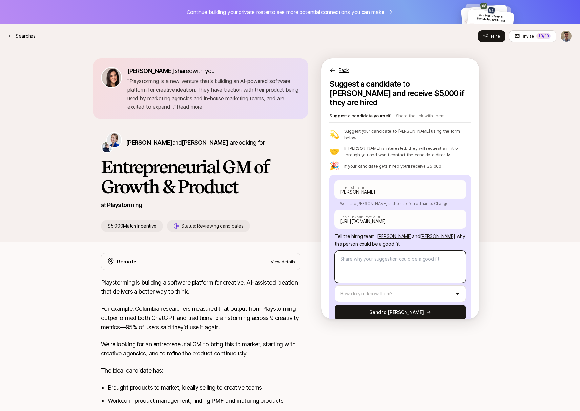
click at [374, 256] on textarea at bounding box center [400, 266] width 131 height 32
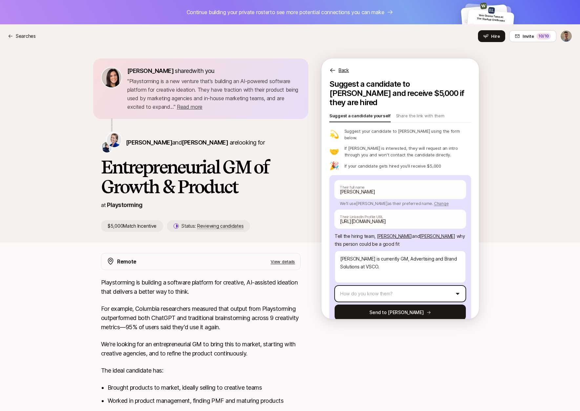
click at [352, 276] on html "Continue building your private roster to see more potential connections you can…" at bounding box center [290, 205] width 580 height 411
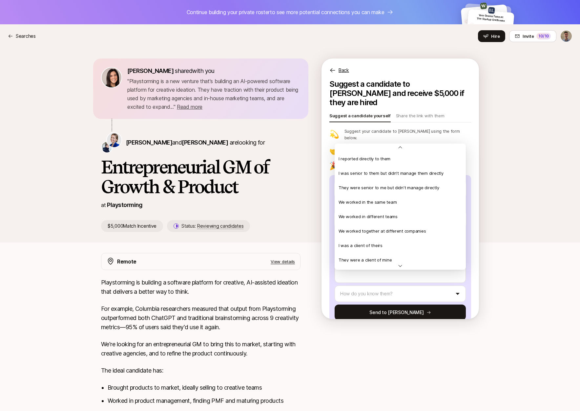
scroll to position [142, 0]
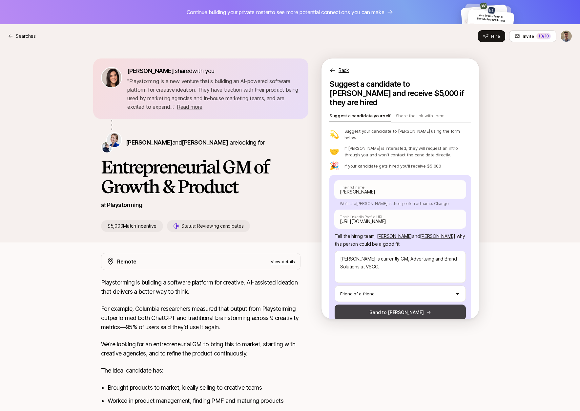
click at [372, 304] on button "Send to Daniela" at bounding box center [400, 312] width 131 height 16
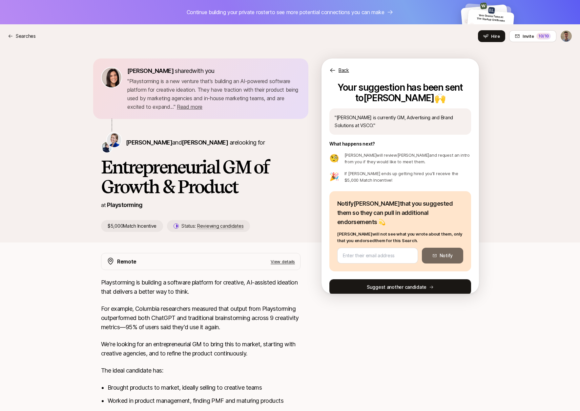
click at [407, 280] on button "Suggest another candidate" at bounding box center [401, 287] width 142 height 16
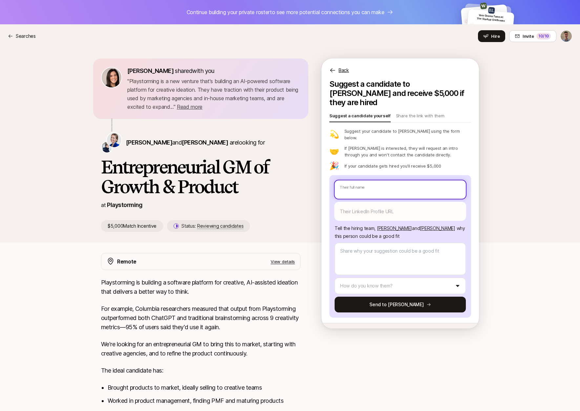
click at [386, 180] on input "text" at bounding box center [400, 189] width 131 height 18
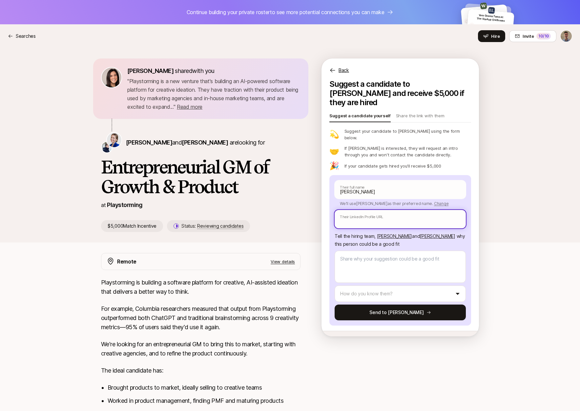
click at [390, 210] on input "text" at bounding box center [400, 219] width 131 height 18
paste input "https://www.linkedin.com/in/jschachter/"
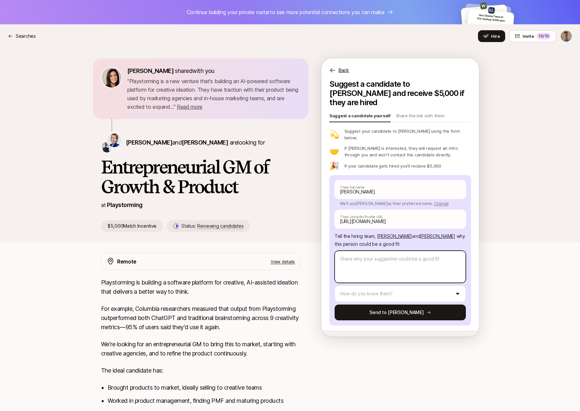
click at [377, 251] on textarea at bounding box center [400, 266] width 131 height 32
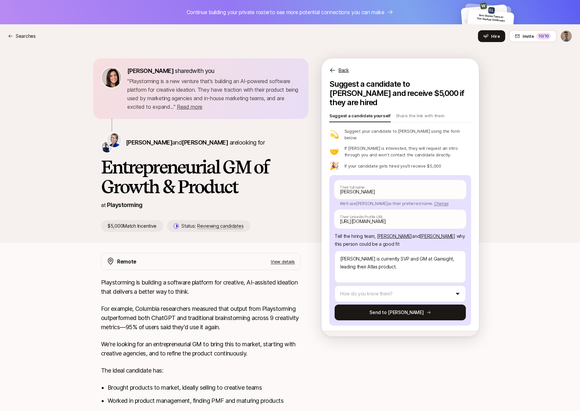
click at [437, 283] on html "Continue building your private roster to see more potential connections you can…" at bounding box center [290, 205] width 580 height 411
click at [384, 304] on button "Send to Daniela" at bounding box center [400, 312] width 131 height 16
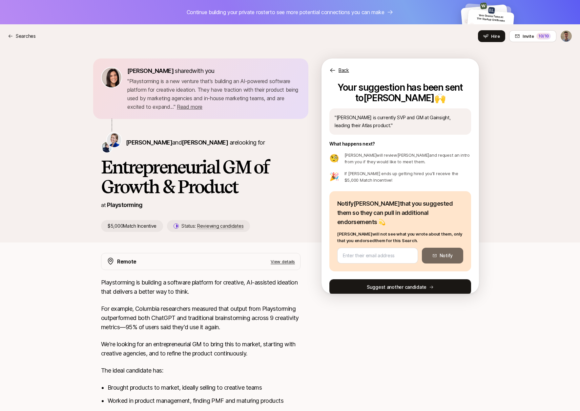
click at [372, 279] on button "Suggest another candidate" at bounding box center [401, 287] width 142 height 16
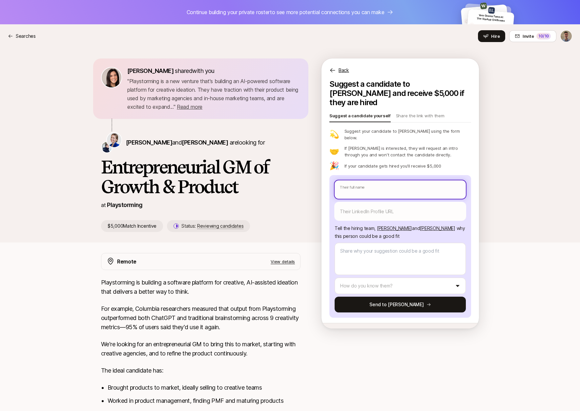
click at [381, 180] on input "text" at bounding box center [400, 189] width 131 height 18
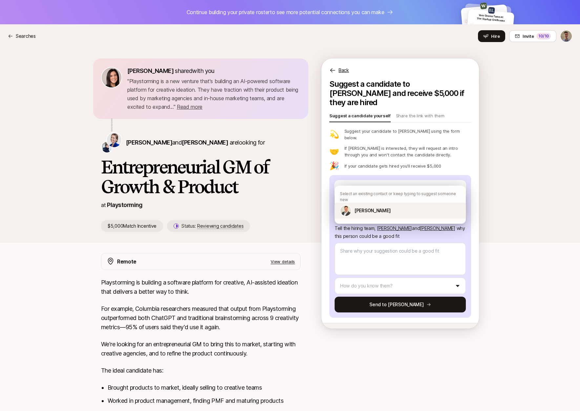
click at [397, 207] on div "Byron Hudson" at bounding box center [400, 210] width 131 height 16
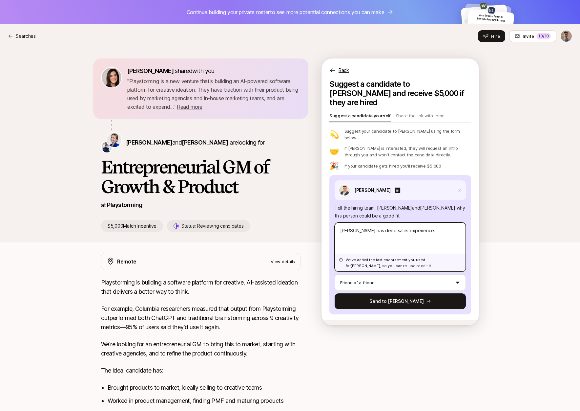
drag, startPoint x: 424, startPoint y: 222, endPoint x: 312, endPoint y: 214, distance: 112.2
click at [312, 214] on div "Eleanor Morgan shared with you " Playstorming is a new venture that's building …" at bounding box center [290, 144] width 378 height 173
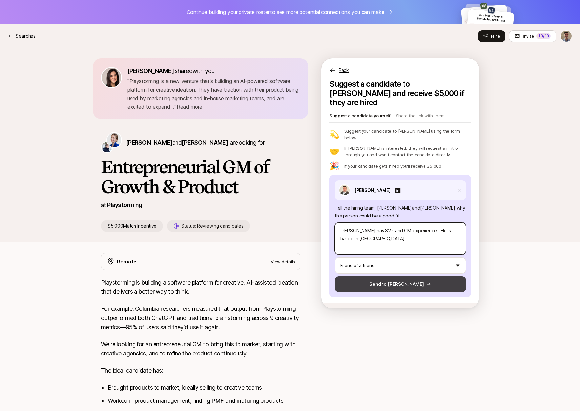
click at [397, 276] on button "Send to Daniela" at bounding box center [400, 284] width 131 height 16
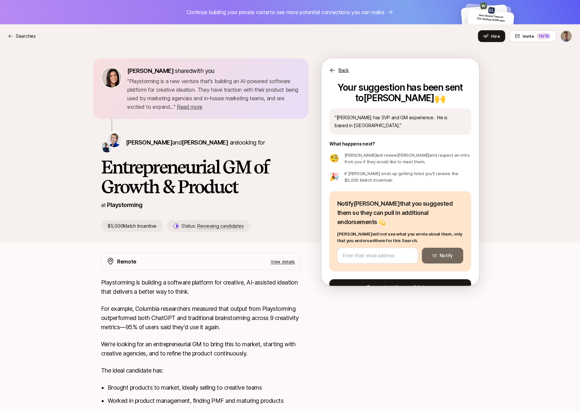
click at [394, 279] on button "Suggest another candidate" at bounding box center [401, 287] width 142 height 16
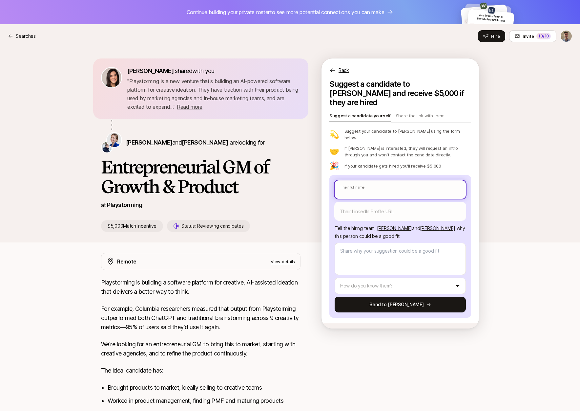
click at [382, 180] on input "text" at bounding box center [400, 189] width 131 height 18
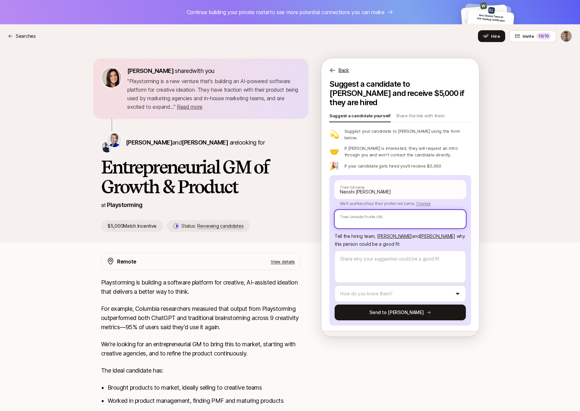
paste input "https://www.linkedin.com/in/neoshichhadva/"
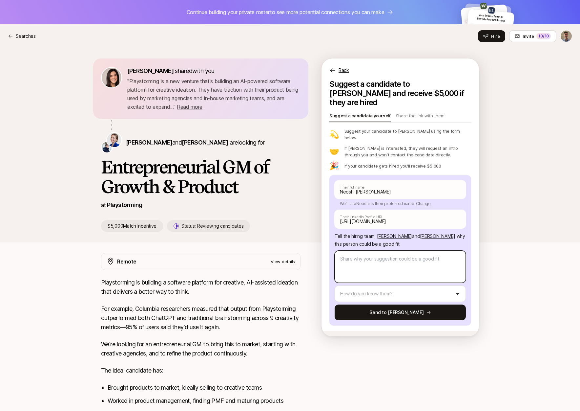
click at [383, 250] on textarea at bounding box center [400, 266] width 131 height 32
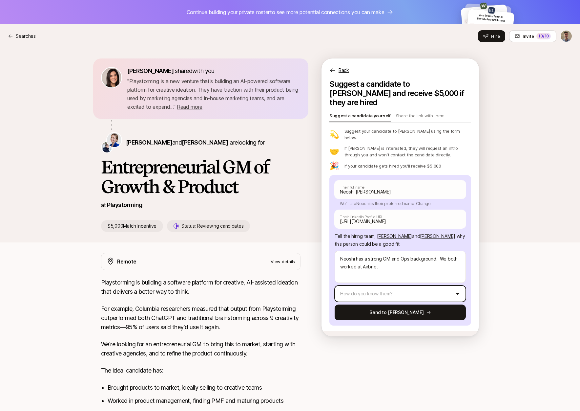
click at [365, 275] on html "Continue building your private roster to see more potential connections you can…" at bounding box center [290, 205] width 580 height 411
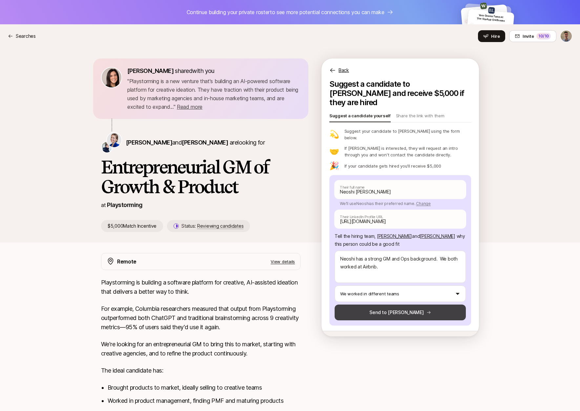
click at [389, 304] on button "Send to Daniela" at bounding box center [400, 312] width 131 height 16
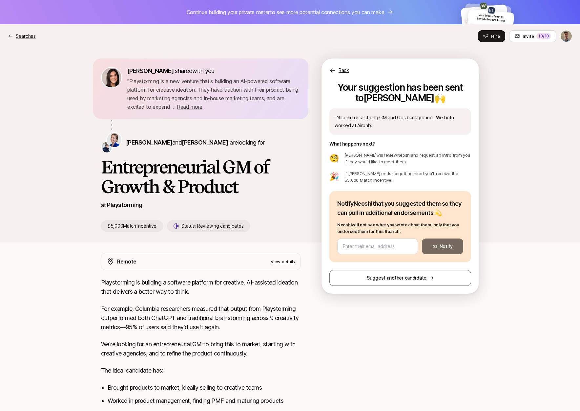
click at [17, 34] on p "Searches" at bounding box center [26, 36] width 20 height 8
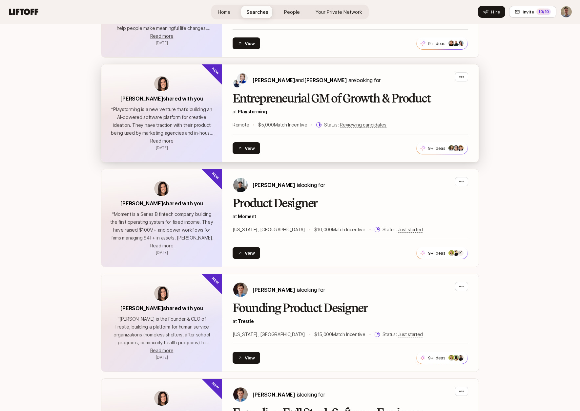
scroll to position [360, 0]
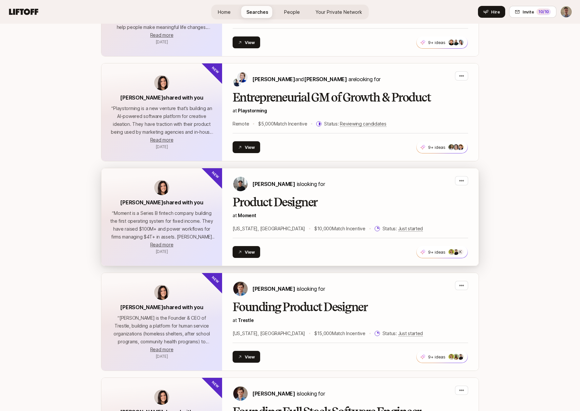
click at [344, 182] on div "Billy Tseng is looking for Product Designer at Moment New York, NY $10,000 Matc…" at bounding box center [351, 217] width 236 height 82
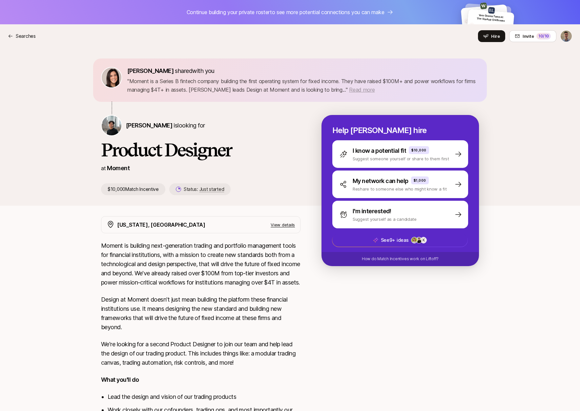
click at [365, 89] on span "Read more" at bounding box center [362, 89] width 26 height 7
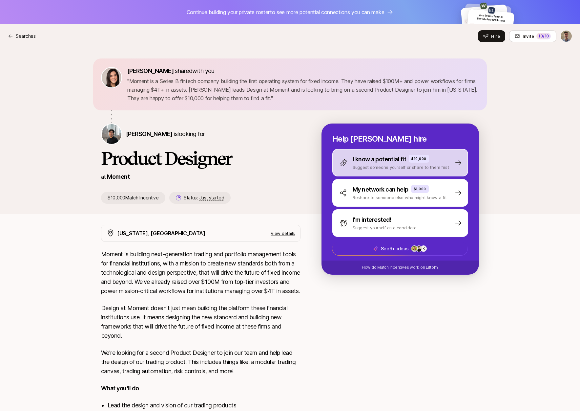
click at [384, 160] on p "I know a potential fit" at bounding box center [379, 159] width 53 height 9
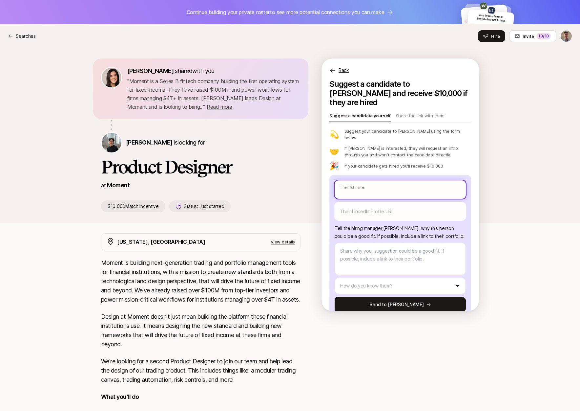
click at [367, 180] on input "text" at bounding box center [400, 189] width 131 height 18
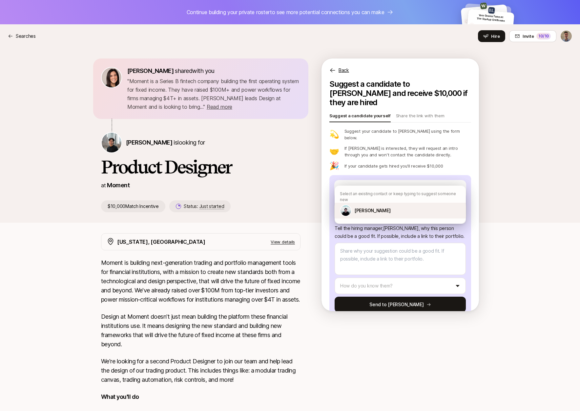
click at [400, 204] on div "Oliver Greenwald" at bounding box center [400, 210] width 131 height 16
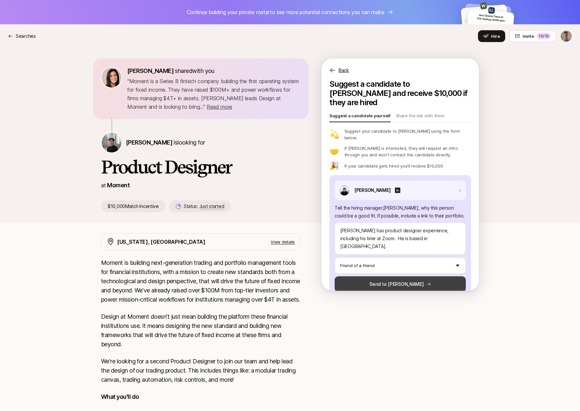
click at [402, 276] on button "Send to Billy" at bounding box center [400, 284] width 131 height 16
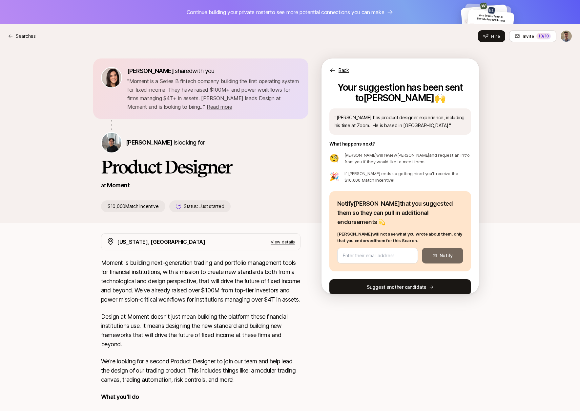
click at [371, 279] on button "Suggest another candidate" at bounding box center [401, 287] width 142 height 16
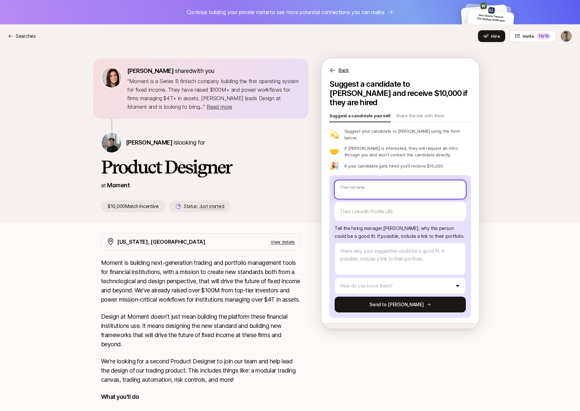
click at [382, 182] on input "text" at bounding box center [400, 189] width 131 height 18
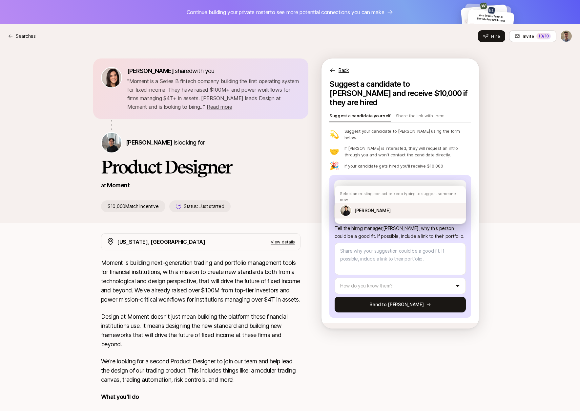
click at [388, 202] on div "Jocelyn Ma" at bounding box center [400, 210] width 131 height 16
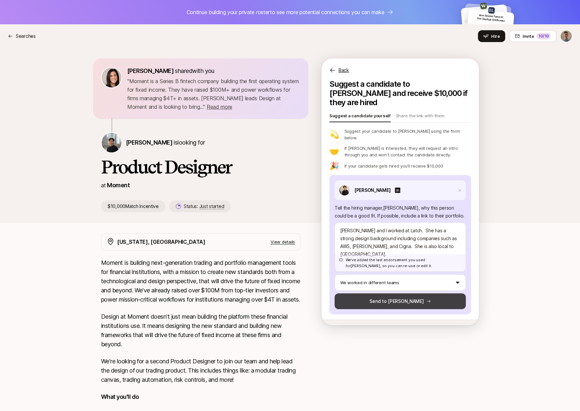
click at [408, 293] on button "Send to Billy" at bounding box center [400, 301] width 131 height 16
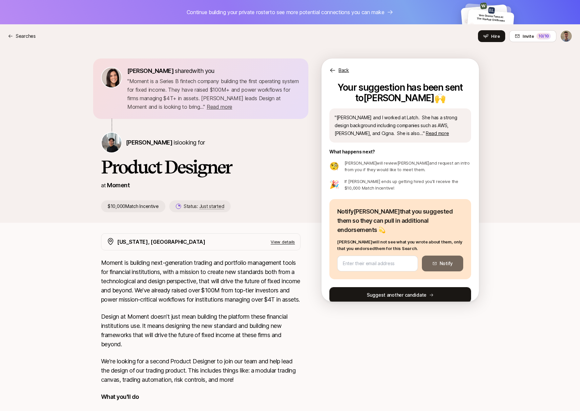
click at [376, 287] on button "Suggest another candidate" at bounding box center [401, 295] width 142 height 16
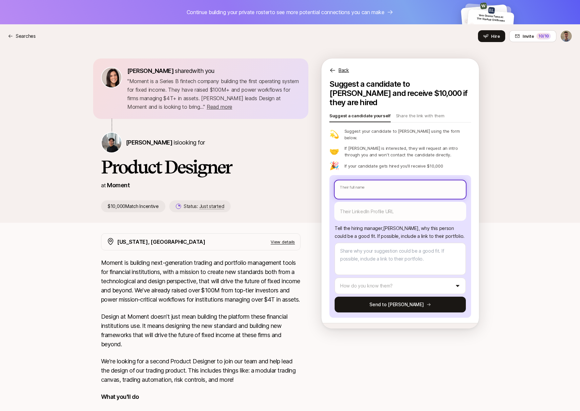
click at [384, 180] on input "text" at bounding box center [400, 189] width 131 height 18
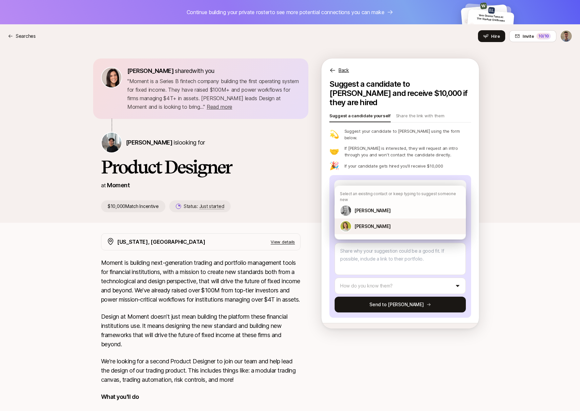
click at [387, 222] on p "Emily Schlossman" at bounding box center [372, 226] width 36 height 8
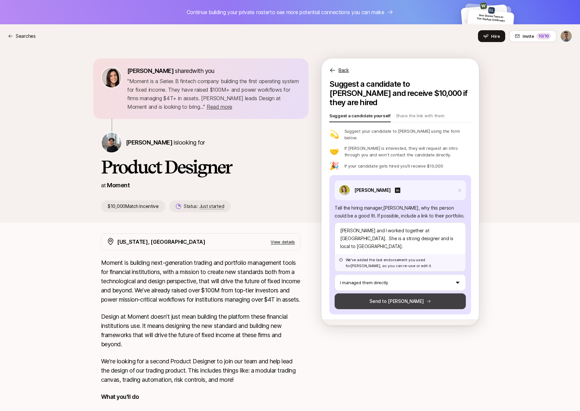
click at [401, 293] on button "Send to Billy" at bounding box center [400, 301] width 131 height 16
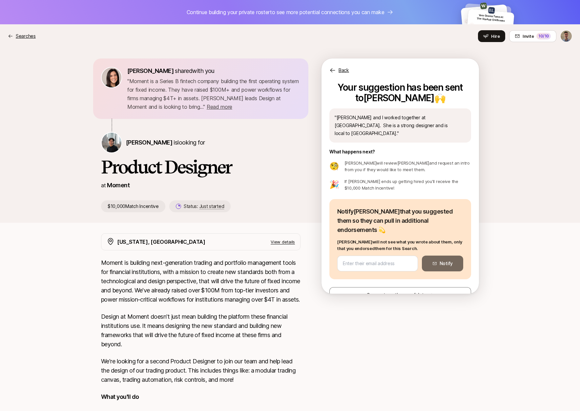
click at [22, 36] on p "Searches" at bounding box center [26, 36] width 20 height 8
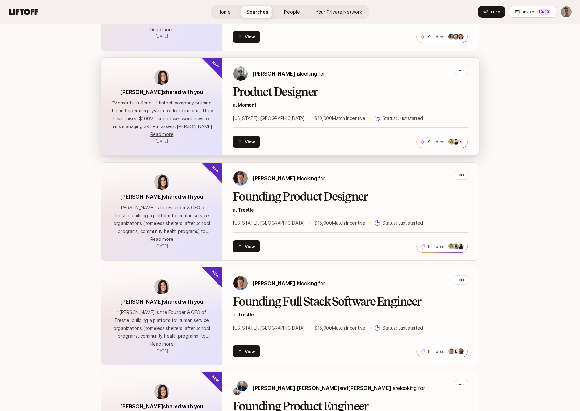
scroll to position [472, 0]
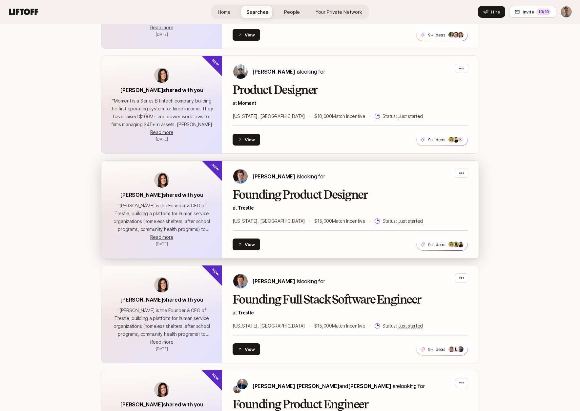
click at [398, 170] on div "Francis Barth is looking for" at bounding box center [351, 176] width 236 height 16
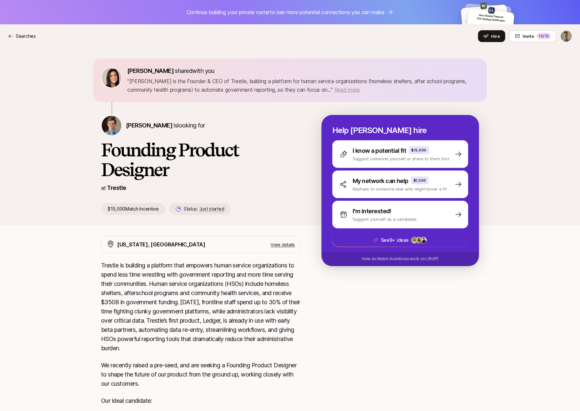
click at [351, 90] on span "Read more" at bounding box center [347, 89] width 26 height 7
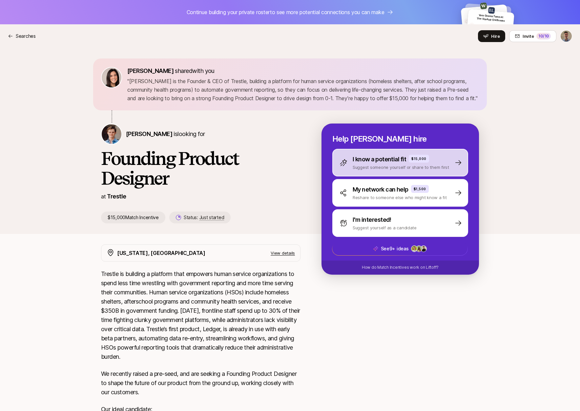
click at [375, 164] on p "I know a potential fit" at bounding box center [379, 159] width 53 height 9
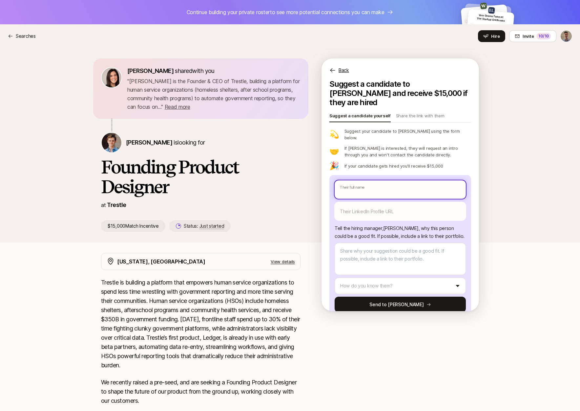
click at [371, 180] on input "text" at bounding box center [400, 189] width 131 height 18
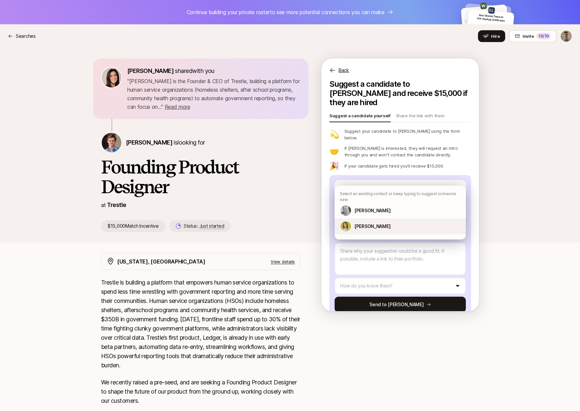
click at [376, 222] on p "Emily Schlossman" at bounding box center [372, 226] width 36 height 8
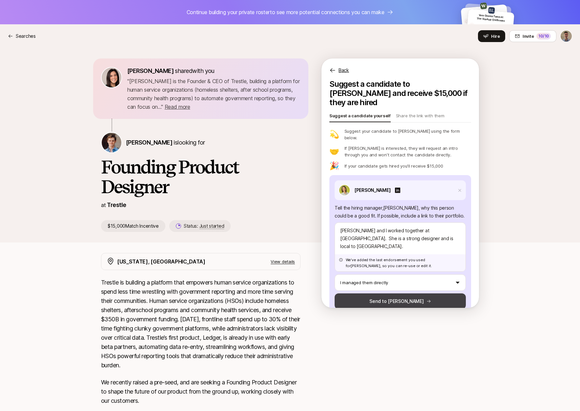
click at [400, 293] on button "Send to Francis" at bounding box center [400, 301] width 131 height 16
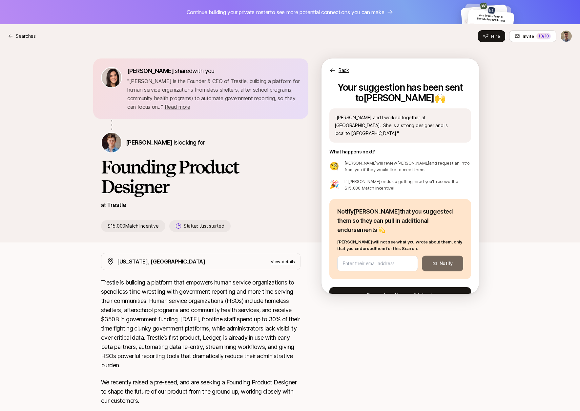
click at [384, 287] on button "Suggest another candidate" at bounding box center [401, 295] width 142 height 16
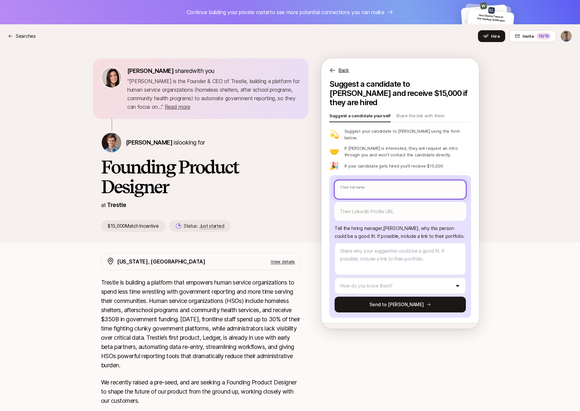
click at [371, 180] on input "text" at bounding box center [400, 189] width 131 height 18
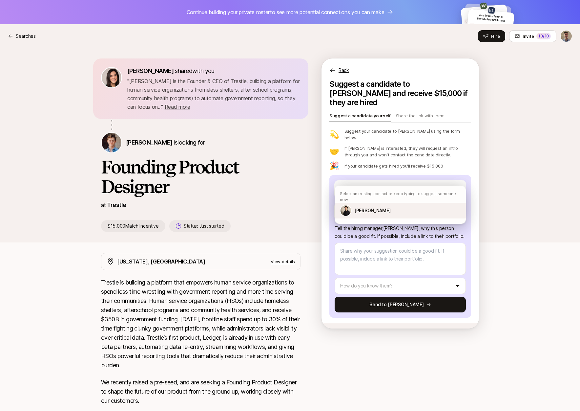
click at [379, 206] on p "Jocelyn Ma" at bounding box center [372, 210] width 36 height 8
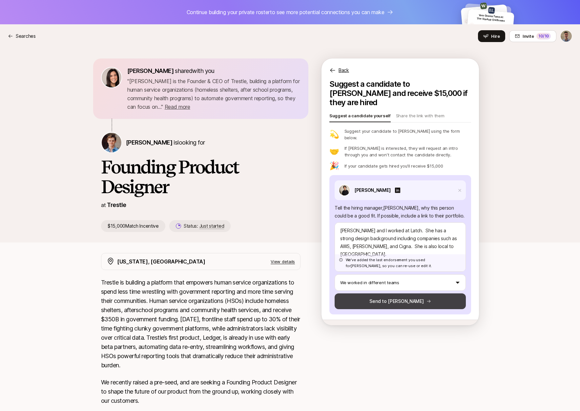
click at [392, 293] on button "Send to Francis" at bounding box center [400, 301] width 131 height 16
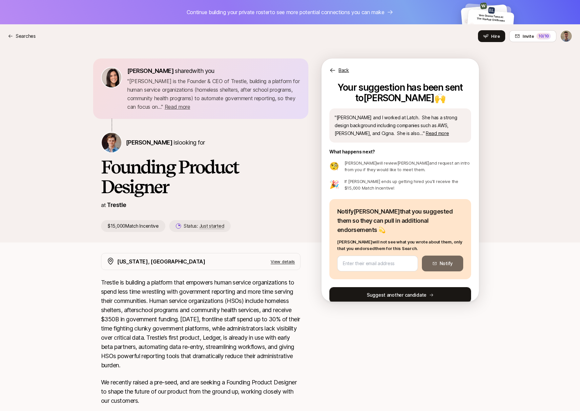
click at [401, 287] on button "Suggest another candidate" at bounding box center [401, 295] width 142 height 16
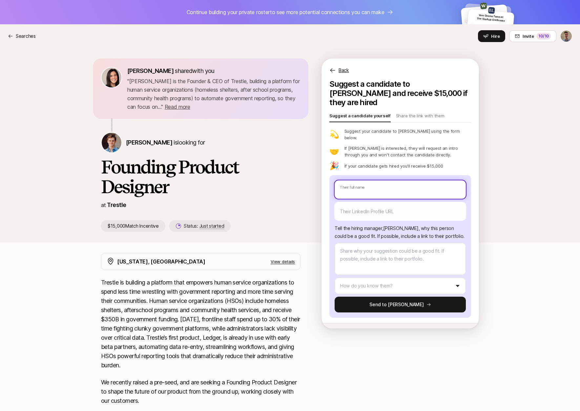
click at [378, 180] on input "text" at bounding box center [400, 189] width 131 height 18
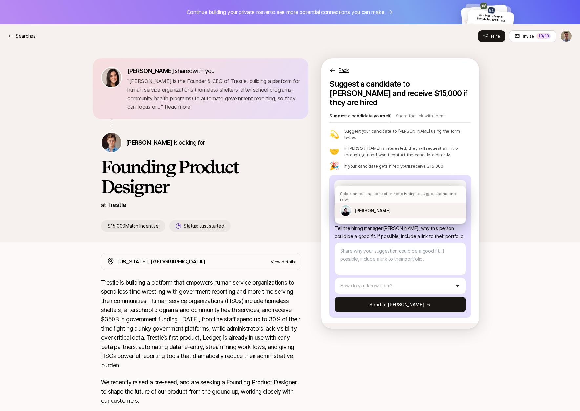
click at [377, 206] on p "Oliver Greenwald" at bounding box center [372, 210] width 36 height 8
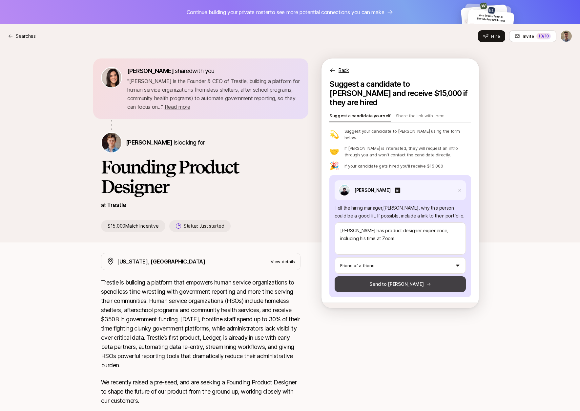
click at [394, 276] on button "Send to Francis" at bounding box center [400, 284] width 131 height 16
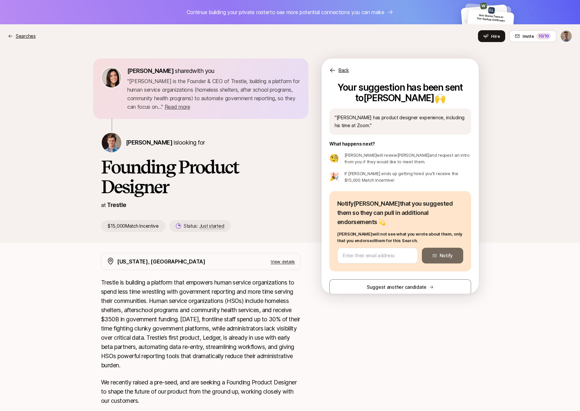
click at [29, 35] on p "Searches" at bounding box center [26, 36] width 20 height 8
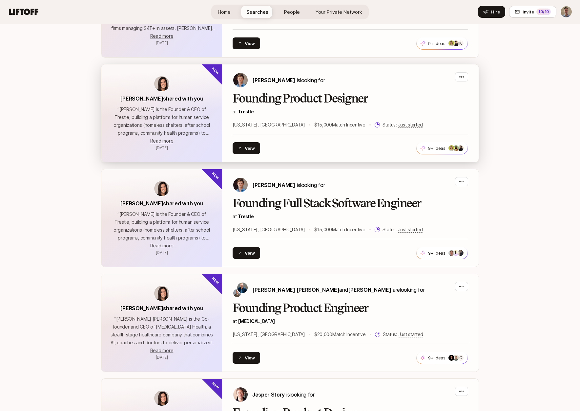
scroll to position [589, 0]
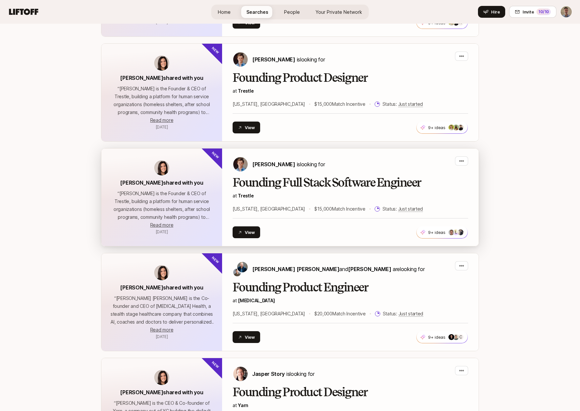
click at [350, 156] on div "Francis Barth is looking for" at bounding box center [351, 164] width 236 height 16
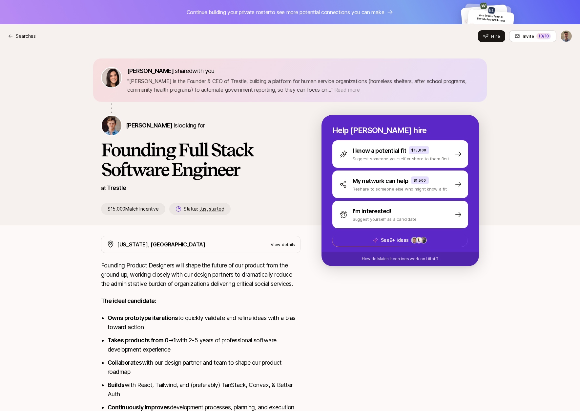
click at [350, 87] on span "Read more" at bounding box center [347, 89] width 26 height 7
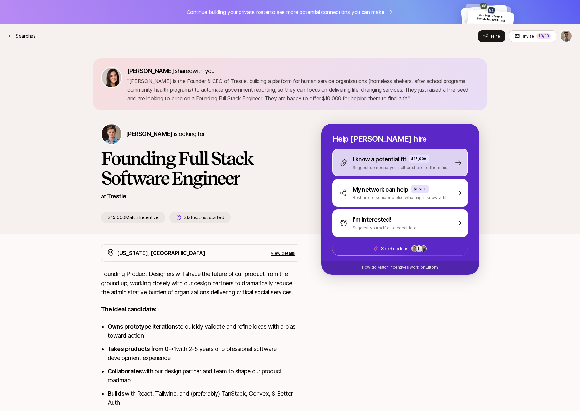
click at [380, 161] on p "I know a potential fit" at bounding box center [379, 159] width 53 height 9
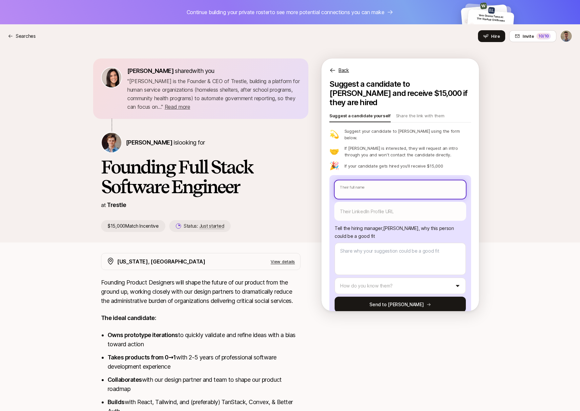
click at [363, 180] on input "text" at bounding box center [400, 189] width 131 height 18
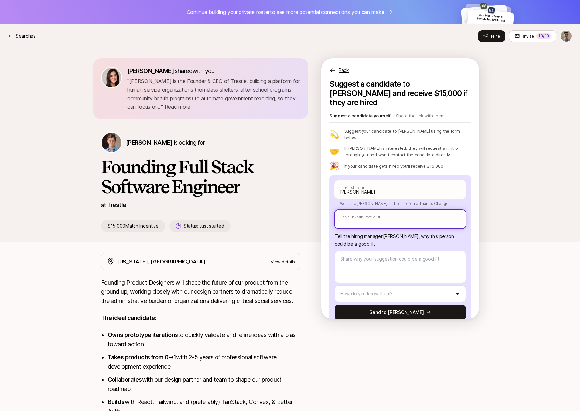
click at [369, 210] on input "text" at bounding box center [400, 219] width 131 height 18
paste input "https://www.linkedin.com/in/mariuszlapinski/"
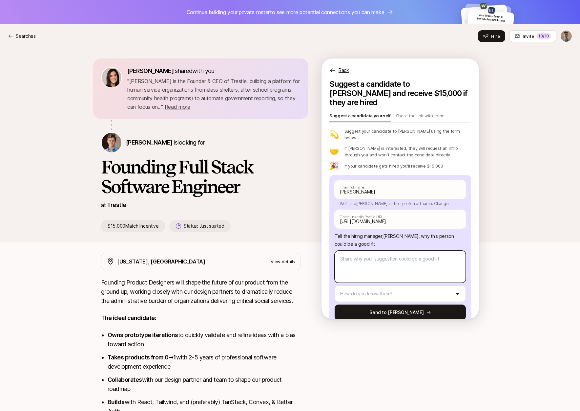
click at [395, 250] on textarea at bounding box center [400, 266] width 131 height 32
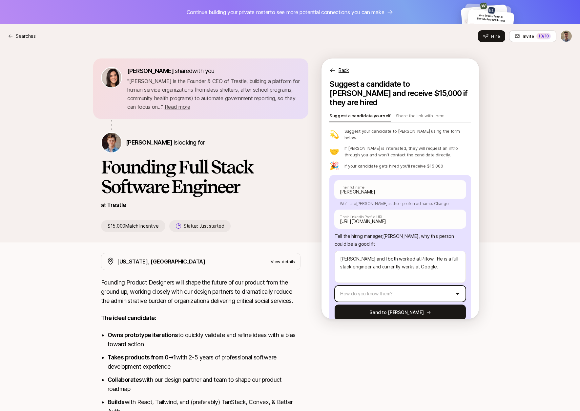
click at [365, 280] on html "Continue building your private roster to see more potential connections you can…" at bounding box center [290, 205] width 580 height 411
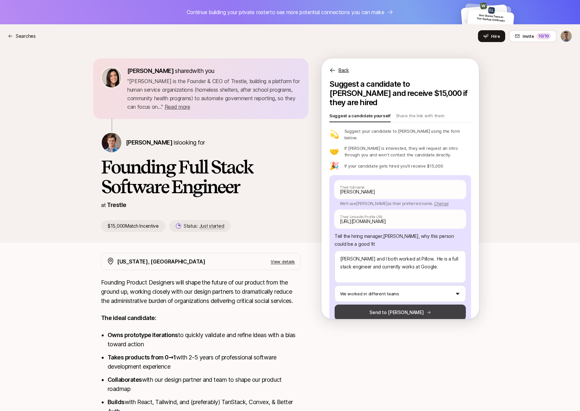
click at [398, 304] on button "Send to Francis" at bounding box center [400, 312] width 131 height 16
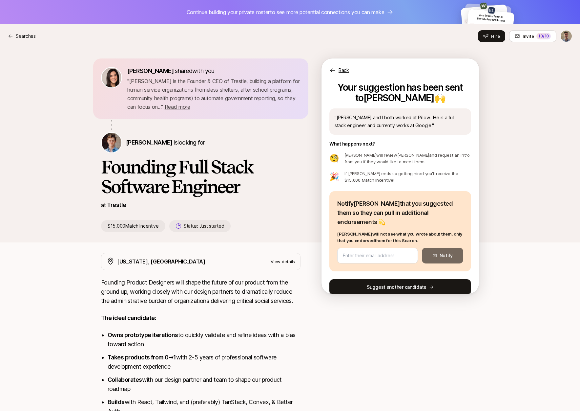
click at [390, 279] on button "Suggest another candidate" at bounding box center [401, 287] width 142 height 16
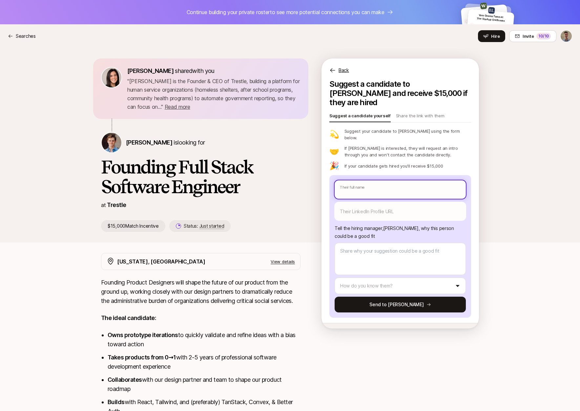
click at [378, 180] on input "text" at bounding box center [400, 189] width 131 height 18
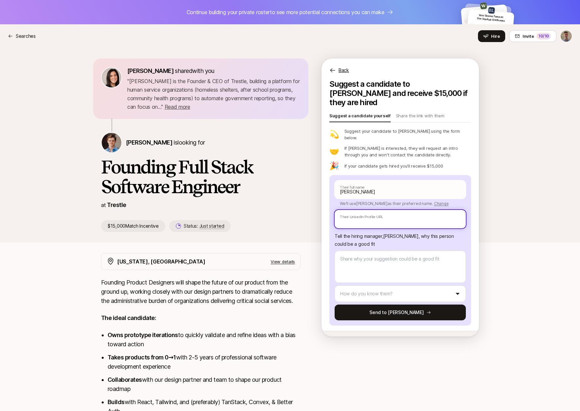
paste input "https://www.linkedin.com/in/joswayski/"
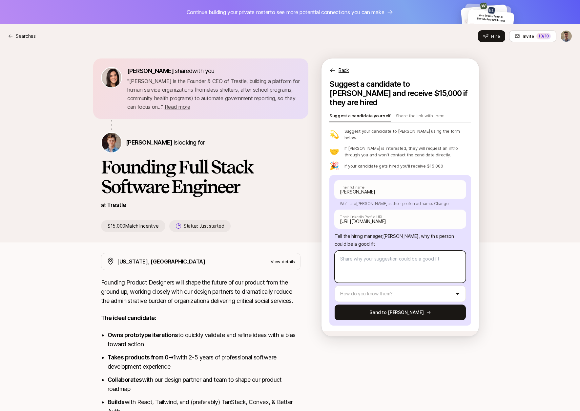
click at [394, 258] on textarea at bounding box center [400, 266] width 131 height 32
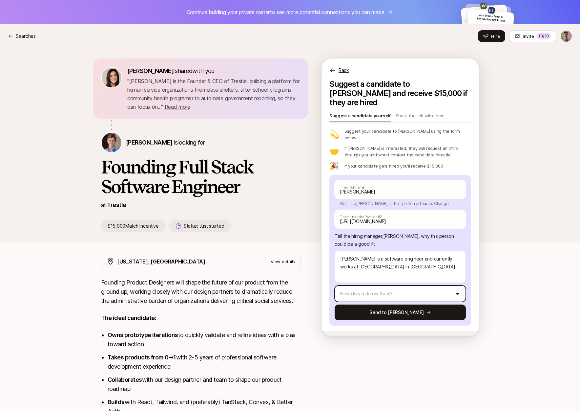
click at [398, 278] on html "Continue building your private roster to see more potential connections you can…" at bounding box center [290, 205] width 580 height 411
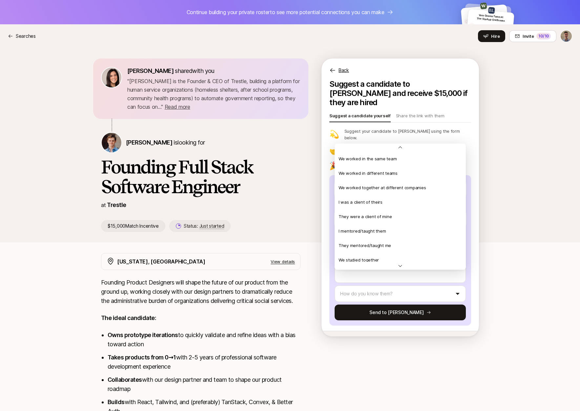
scroll to position [142, 0]
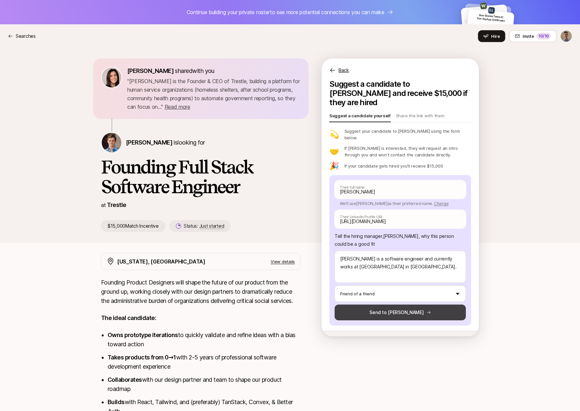
click at [396, 304] on button "Send to Francis" at bounding box center [400, 312] width 131 height 16
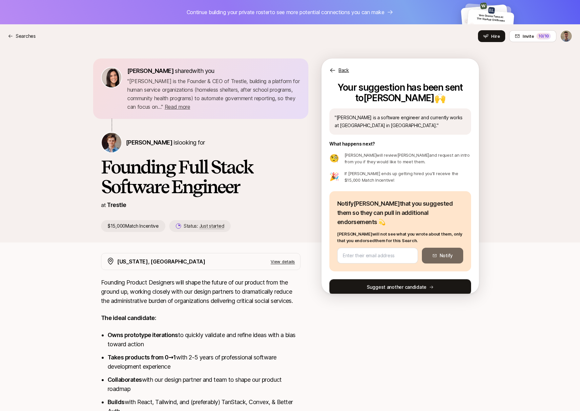
click at [391, 279] on button "Suggest another candidate" at bounding box center [401, 287] width 142 height 16
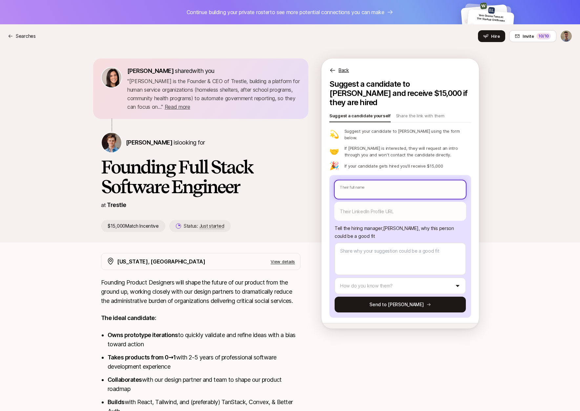
click at [398, 180] on input "text" at bounding box center [400, 189] width 131 height 18
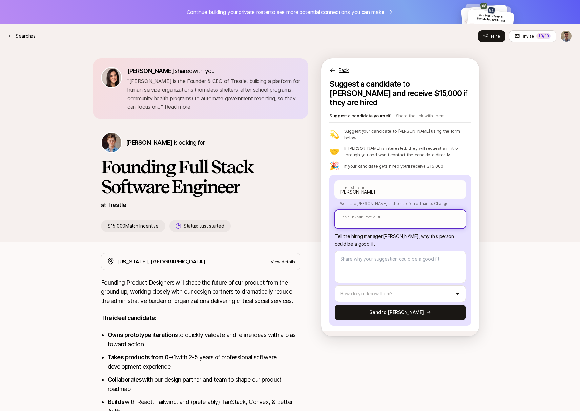
paste input "https://www.linkedin.com/in/corbinschwartz/"
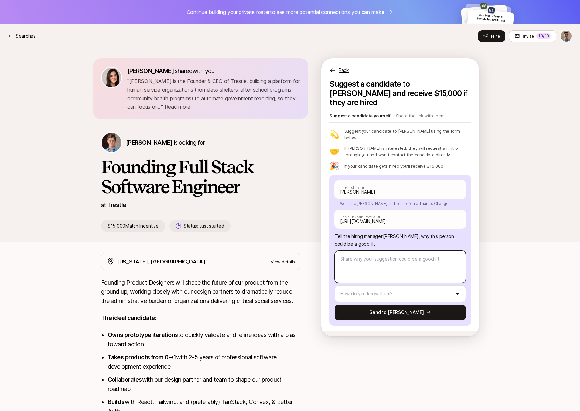
click at [392, 250] on textarea at bounding box center [400, 266] width 131 height 32
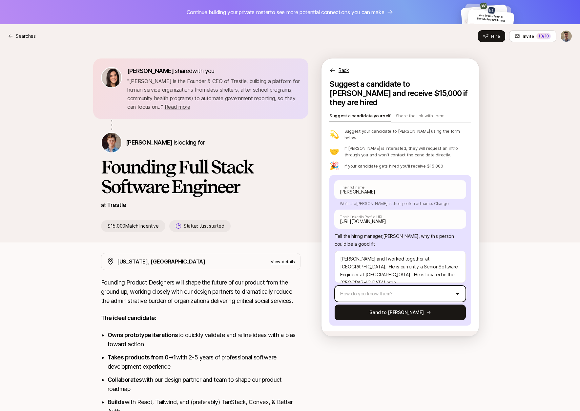
click at [378, 278] on html "Continue building your private roster to see more potential connections you can…" at bounding box center [290, 205] width 580 height 411
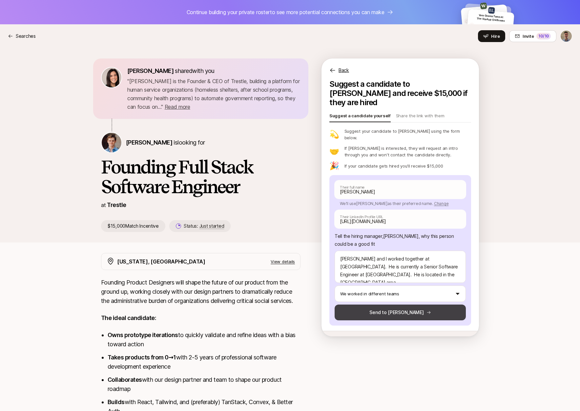
click at [393, 304] on button "Send to Francis" at bounding box center [400, 312] width 131 height 16
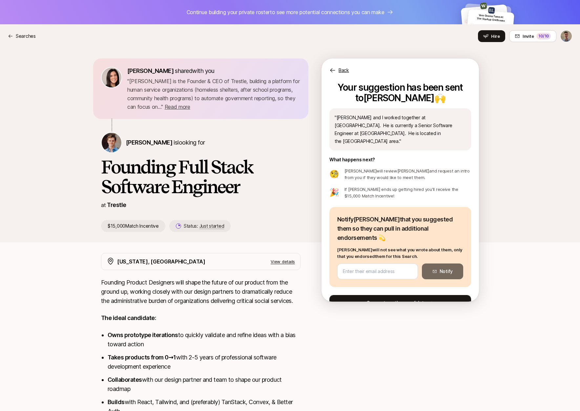
click at [383, 295] on button "Suggest another candidate" at bounding box center [401, 303] width 142 height 16
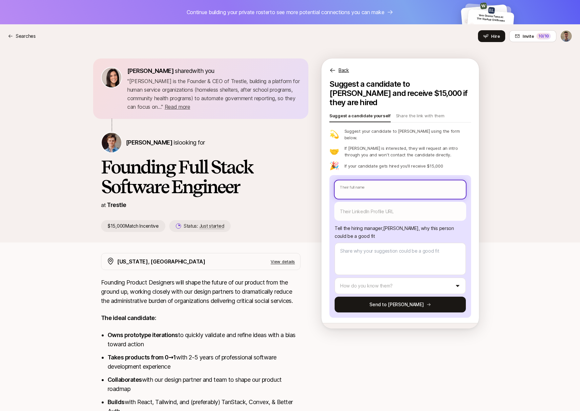
click at [377, 180] on input "text" at bounding box center [400, 189] width 131 height 18
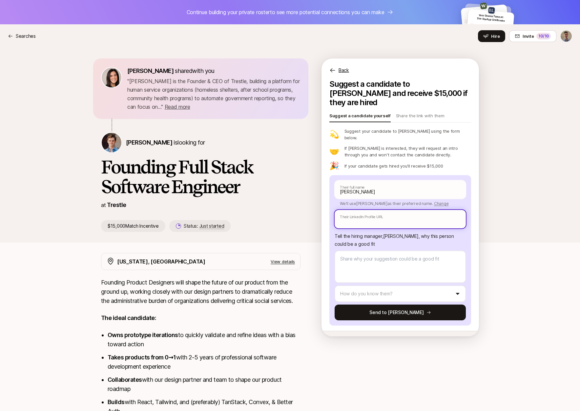
click at [371, 210] on input "text" at bounding box center [400, 219] width 131 height 18
paste input "https://www.linkedin.com/in/zackfreeman/"
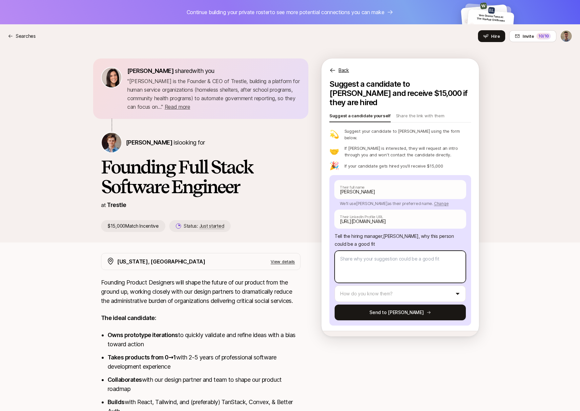
click at [378, 266] on textarea at bounding box center [400, 266] width 131 height 32
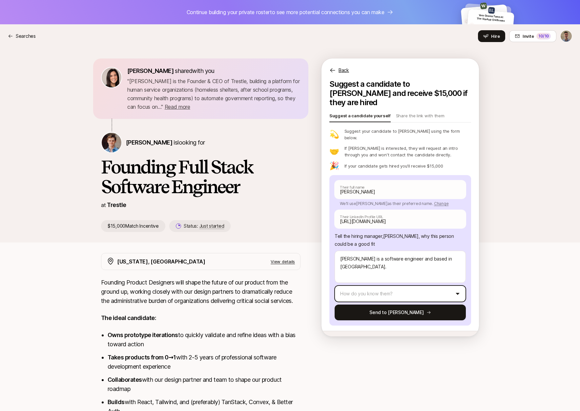
click at [414, 277] on html "Continue building your private roster to see more potential connections you can…" at bounding box center [290, 205] width 580 height 411
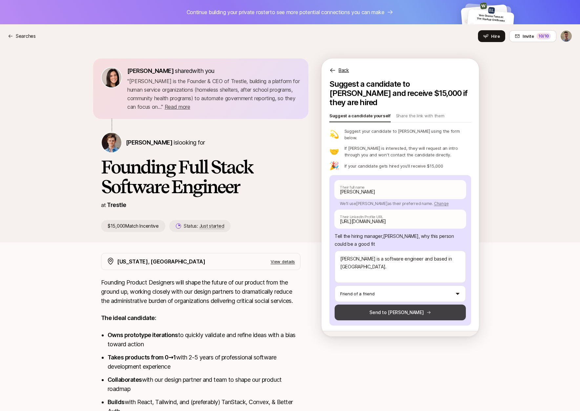
click at [383, 304] on button "Send to Francis" at bounding box center [400, 312] width 131 height 16
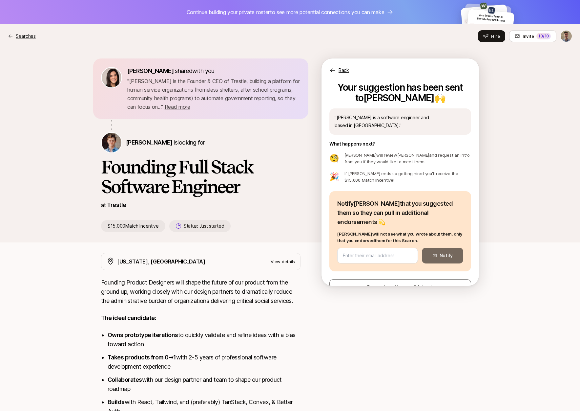
click at [28, 34] on p "Searches" at bounding box center [26, 36] width 20 height 8
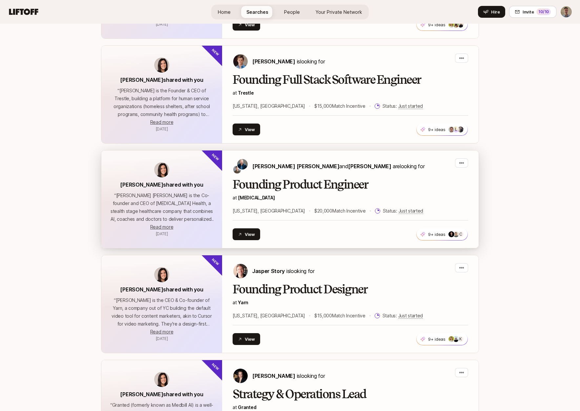
scroll to position [693, 0]
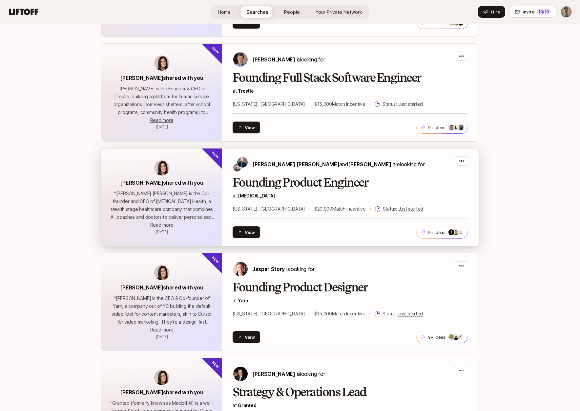
click at [405, 176] on h2 "Founding Product Engineer" at bounding box center [351, 182] width 236 height 13
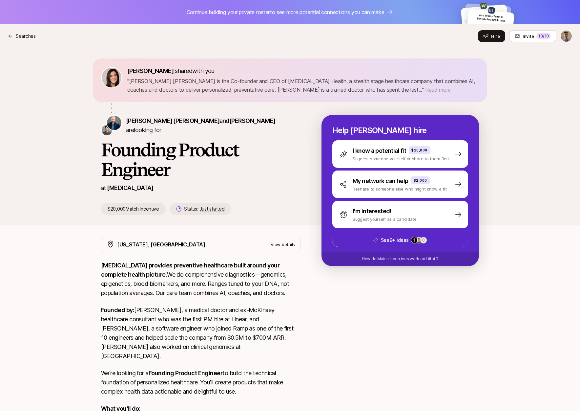
click at [425, 88] on span "Read more" at bounding box center [438, 89] width 26 height 7
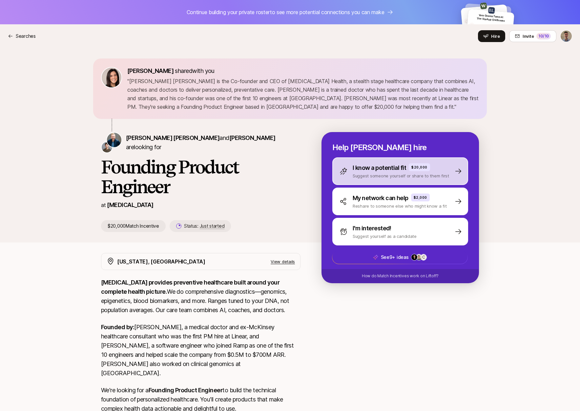
click at [393, 175] on p "Suggest someone yourself or share to them first" at bounding box center [401, 175] width 96 height 7
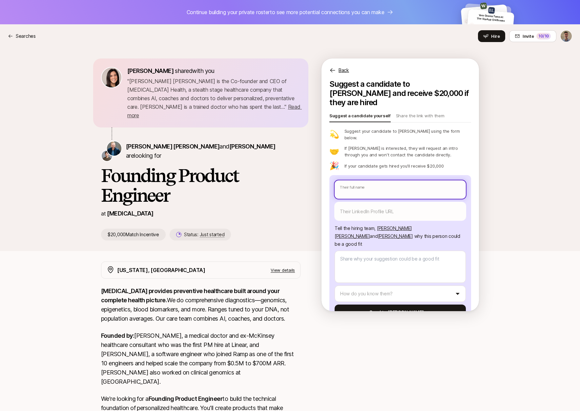
click at [359, 180] on input "text" at bounding box center [400, 189] width 131 height 18
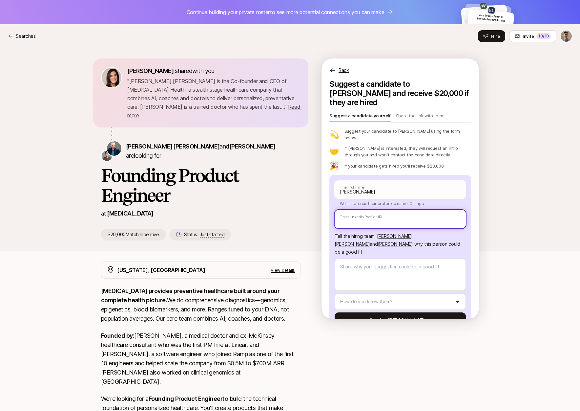
paste input "https://www.linkedin.com/in/tori-quan/"
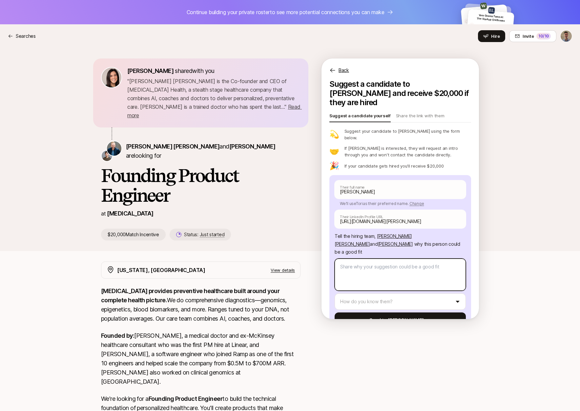
click at [384, 258] on textarea at bounding box center [400, 274] width 131 height 32
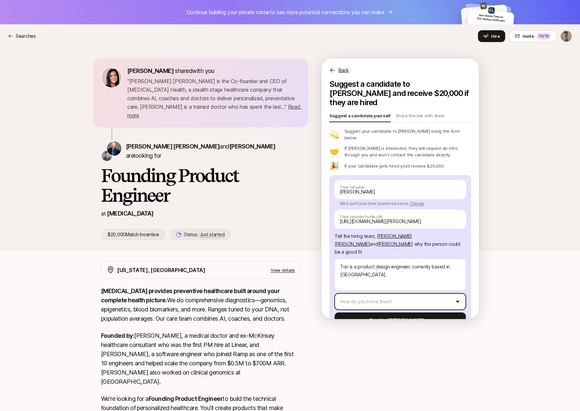
click at [366, 278] on html "Continue building your private roster to see more potential connections you can…" at bounding box center [290, 205] width 580 height 411
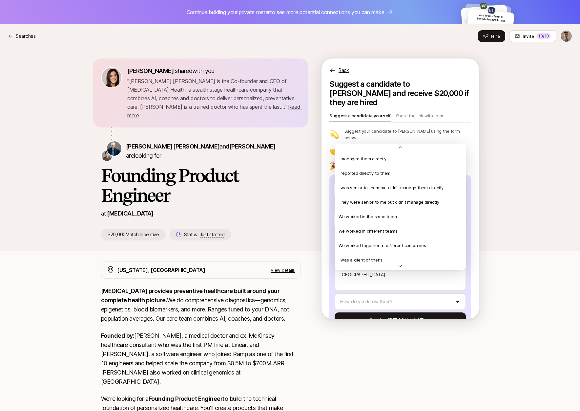
scroll to position [142, 0]
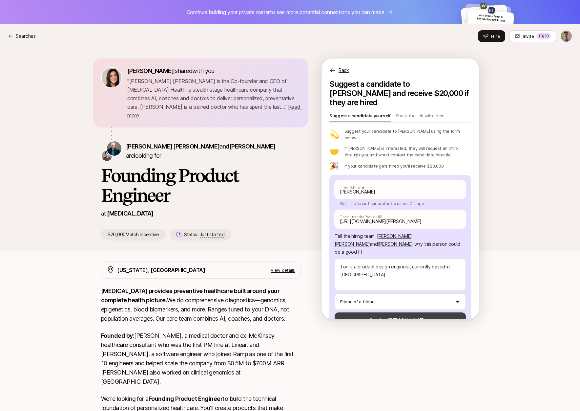
click at [375, 312] on button "Send to Sagan" at bounding box center [400, 320] width 131 height 16
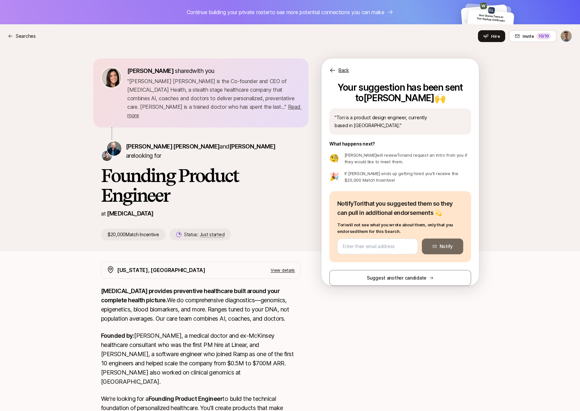
click at [35, 44] on nav "Searches Hire Invite 10 /10" at bounding box center [290, 36] width 580 height 24
click at [28, 37] on p "Searches" at bounding box center [26, 36] width 20 height 8
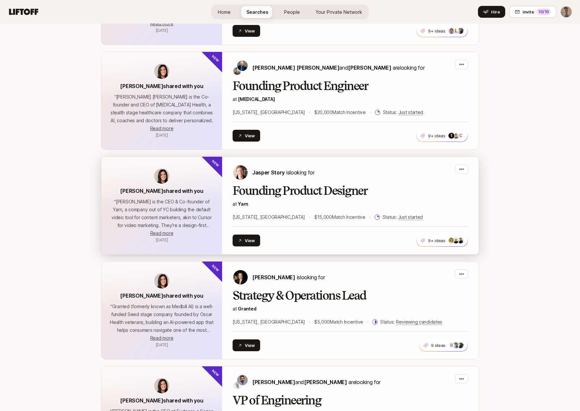
scroll to position [792, 0]
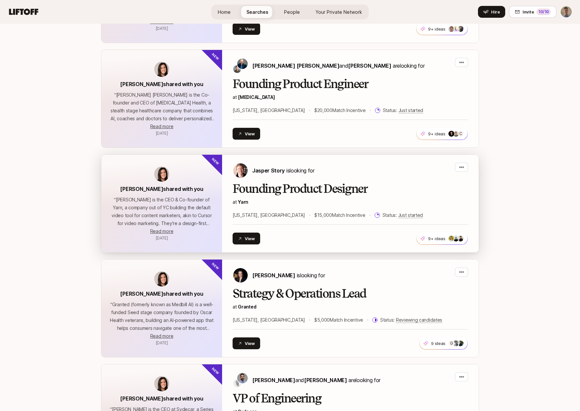
click at [364, 162] on div "Jasper Story is looking for" at bounding box center [351, 170] width 236 height 16
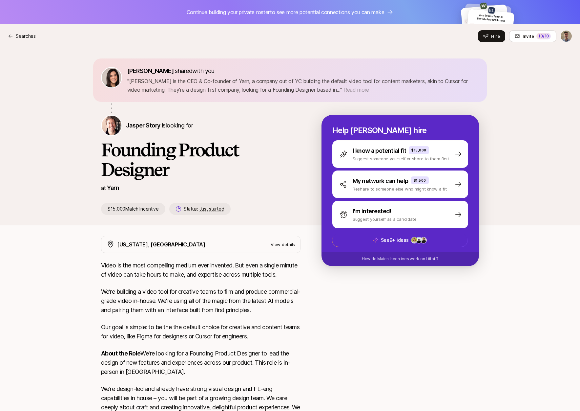
click at [344, 89] on span "Read more" at bounding box center [357, 89] width 26 height 7
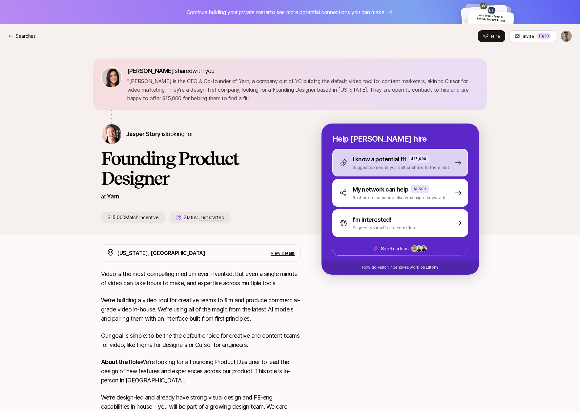
click at [403, 160] on p "I know a potential fit" at bounding box center [379, 159] width 53 height 9
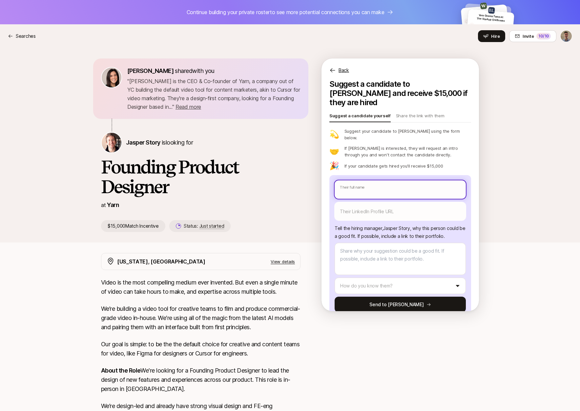
click at [374, 180] on input "text" at bounding box center [400, 189] width 131 height 18
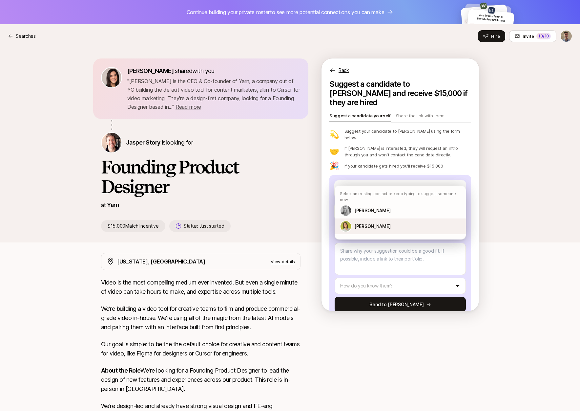
click at [380, 222] on p "Emily Schlossman" at bounding box center [372, 226] width 36 height 8
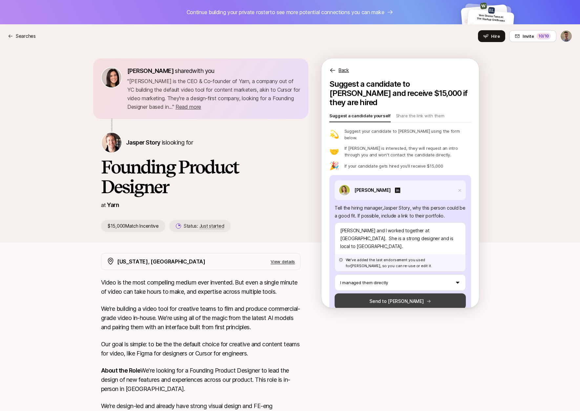
click at [407, 293] on button "Send to Jasper" at bounding box center [400, 301] width 131 height 16
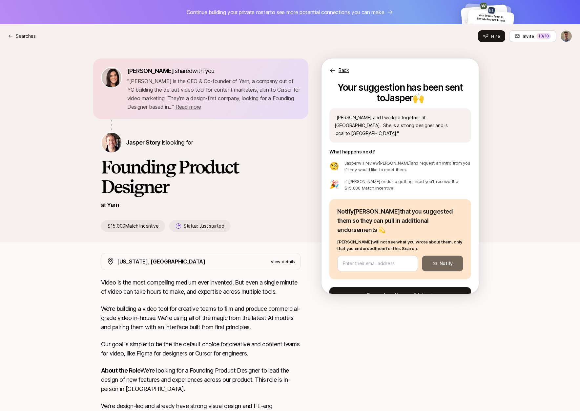
click at [391, 287] on button "Suggest another candidate" at bounding box center [401, 295] width 142 height 16
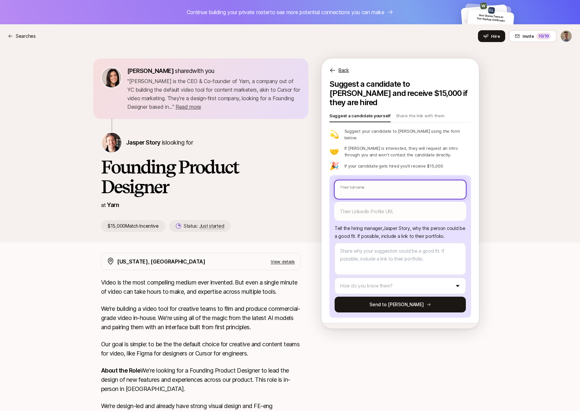
click at [383, 181] on input "text" at bounding box center [400, 189] width 131 height 18
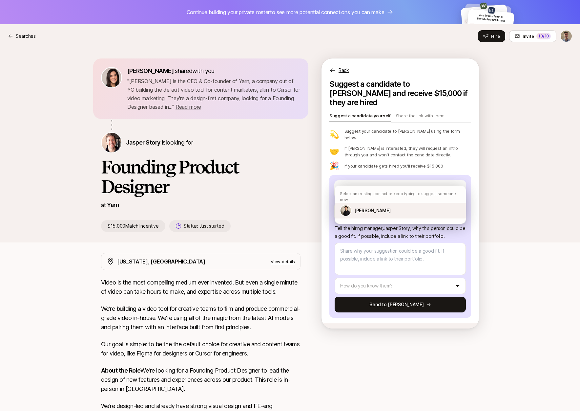
click at [385, 202] on div "Jocelyn Ma" at bounding box center [400, 210] width 131 height 16
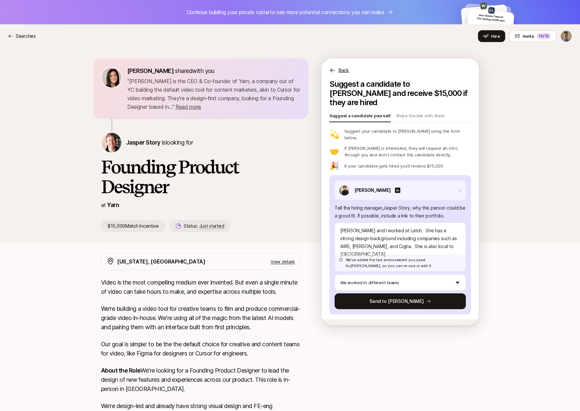
click at [394, 293] on button "Send to Jasper" at bounding box center [400, 301] width 131 height 16
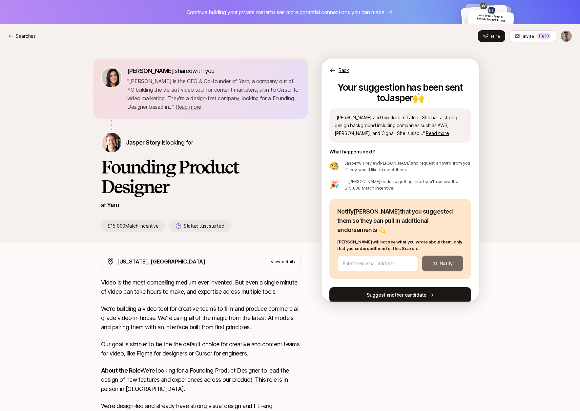
click at [404, 287] on button "Suggest another candidate" at bounding box center [401, 295] width 142 height 16
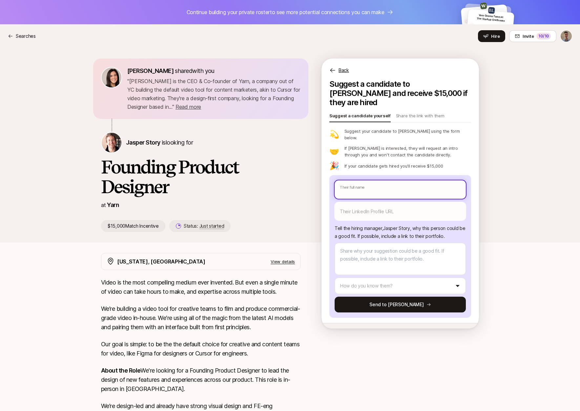
click at [384, 180] on input "text" at bounding box center [400, 189] width 131 height 18
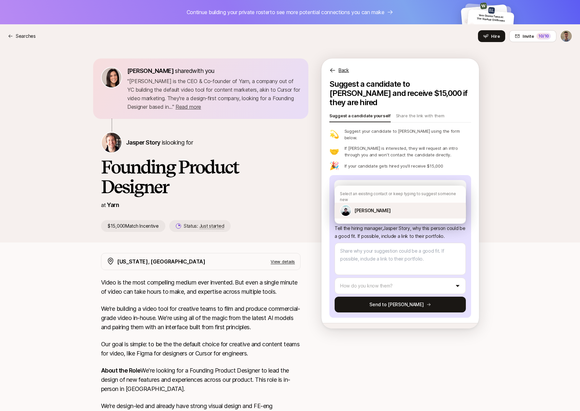
click at [374, 206] on p "Oliver Greenwald" at bounding box center [372, 210] width 36 height 8
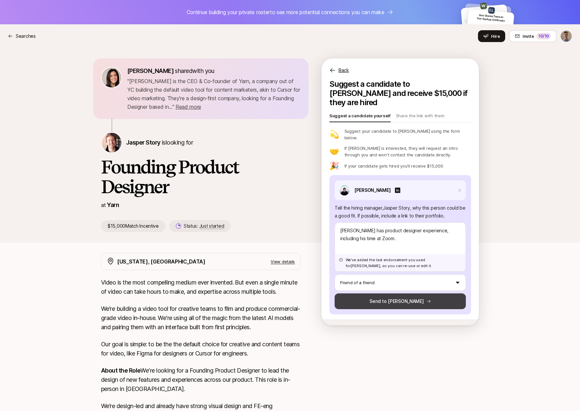
click at [392, 293] on button "Send to Jasper" at bounding box center [400, 301] width 131 height 16
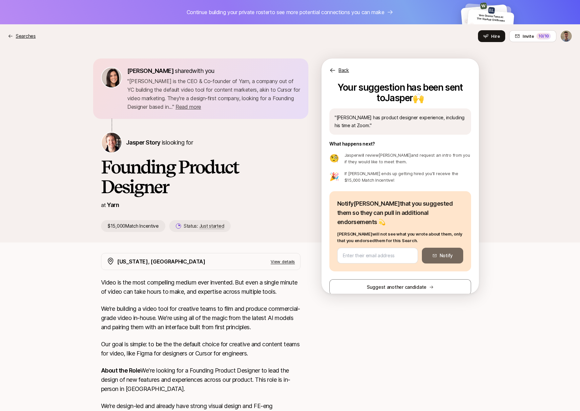
click at [27, 37] on p "Searches" at bounding box center [26, 36] width 20 height 8
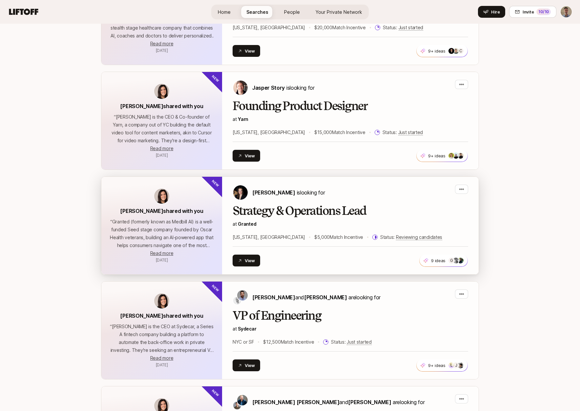
scroll to position [876, 0]
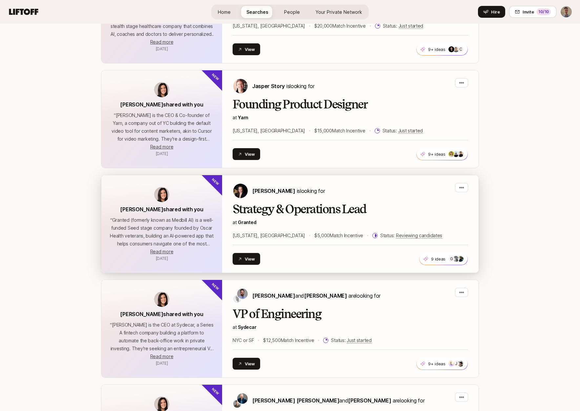
click at [396, 190] on div "Jana Raykow is looking for Strategy & Operations Lead at Granted New York, NY $…" at bounding box center [351, 224] width 236 height 82
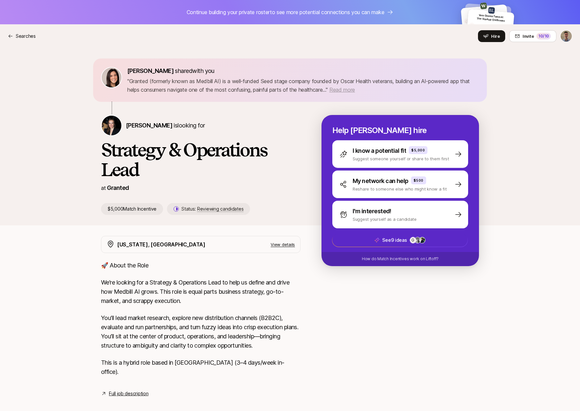
click at [355, 88] on span "Read more" at bounding box center [343, 89] width 26 height 7
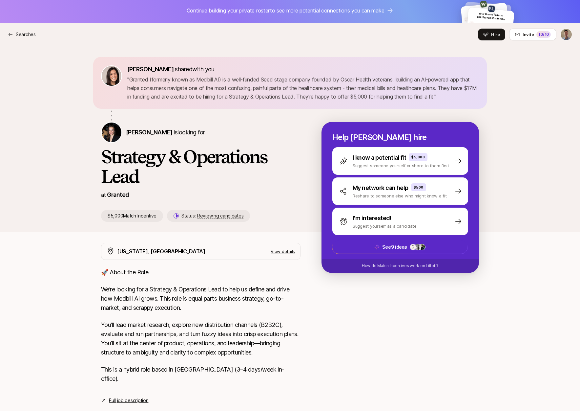
scroll to position [7, 0]
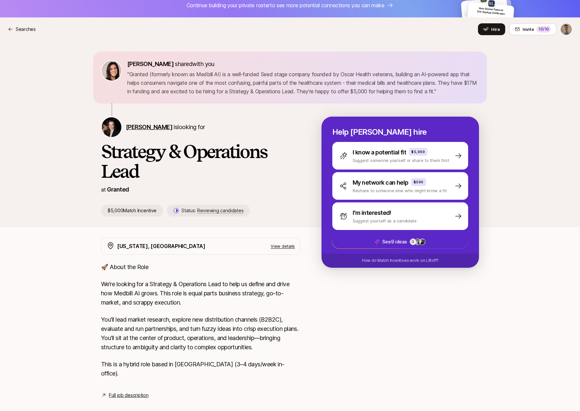
click at [150, 126] on span "[PERSON_NAME]" at bounding box center [149, 126] width 46 height 7
click at [24, 31] on p "Searches" at bounding box center [26, 29] width 20 height 8
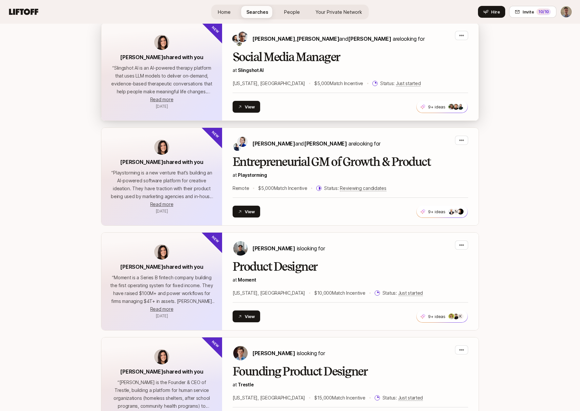
scroll to position [298, 0]
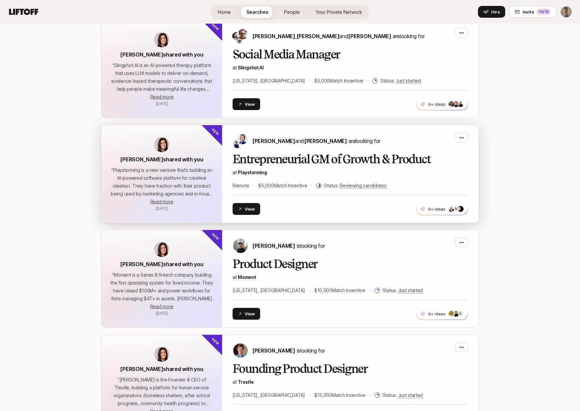
click at [455, 156] on div "Entrepreneurial GM of Growth & Product at Playstorming Remote $5,000 Match Ince…" at bounding box center [351, 171] width 236 height 37
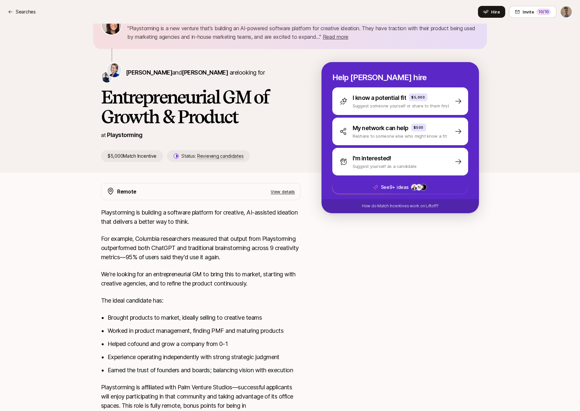
scroll to position [52, 0]
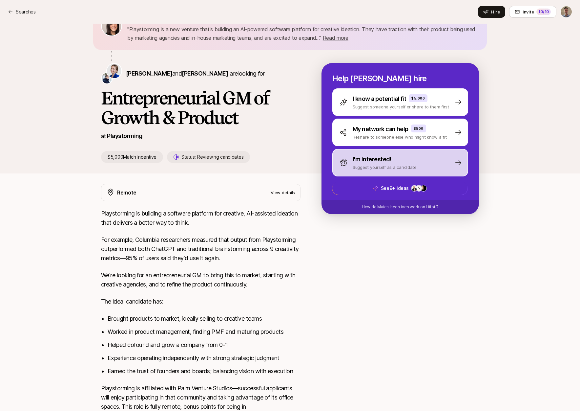
click at [363, 166] on p "Suggest yourself as a candidate" at bounding box center [385, 167] width 64 height 7
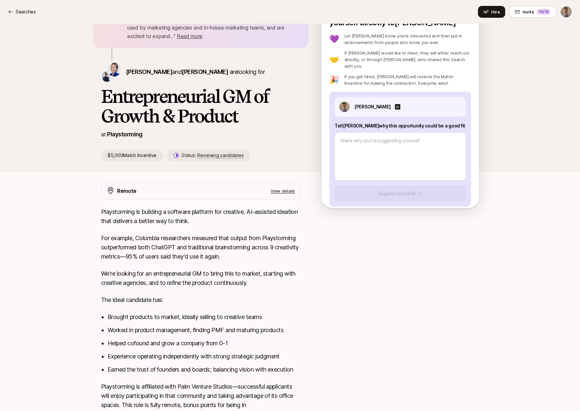
scroll to position [111, 0]
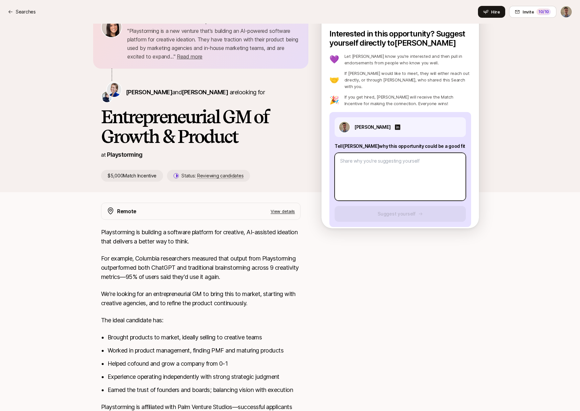
click at [350, 172] on textarea at bounding box center [400, 177] width 131 height 48
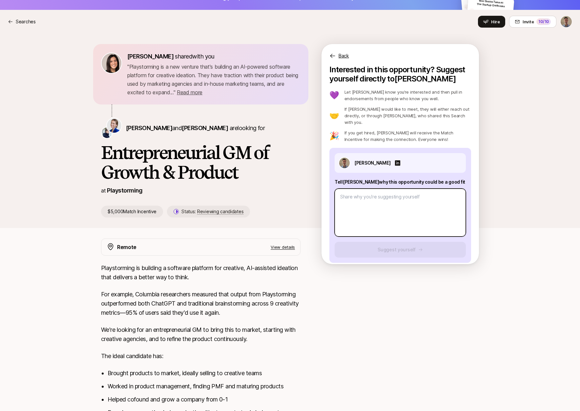
scroll to position [14, 0]
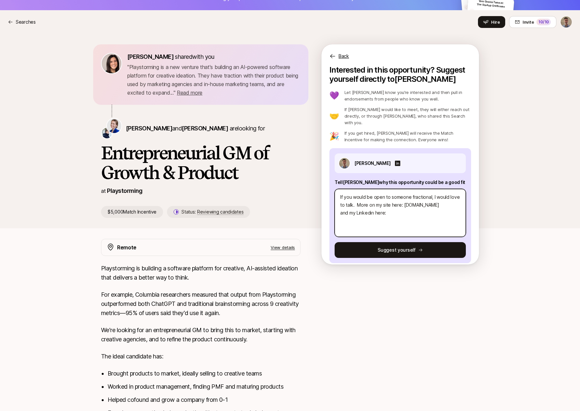
paste textarea "https://www.linkedin.com/in/blevinson/"
click at [400, 199] on textarea "If you would be open to someone fractional, I would love to talk. More on my si…" at bounding box center [400, 213] width 131 height 48
click at [390, 198] on textarea "If you would be open to someone fractional, I would love to talk. More on my si…" at bounding box center [400, 213] width 131 height 48
click at [392, 199] on textarea "If you would be open to someone fractional, I would love to talk. More on my si…" at bounding box center [400, 213] width 131 height 48
drag, startPoint x: 389, startPoint y: 213, endPoint x: 335, endPoint y: 214, distance: 53.8
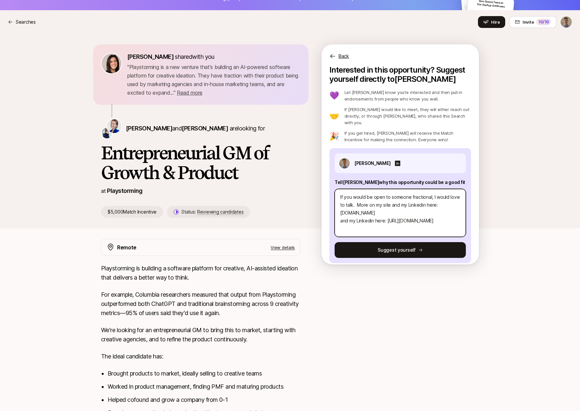
click at [335, 214] on textarea "If you would be open to someone fractional, I would love to talk. More on my si…" at bounding box center [400, 213] width 131 height 48
drag, startPoint x: 401, startPoint y: 205, endPoint x: 325, endPoint y: 207, distance: 76.5
click at [325, 207] on div "Interested in this opportunity? Suggest yourself directly to Daniela 💜 Let Dani…" at bounding box center [401, 167] width 158 height 205
paste textarea "https://www.startupcraftsman.com/"
click at [361, 210] on textarea "If you would be open to someone fractional, I would love to talk. More on my si…" at bounding box center [400, 213] width 131 height 48
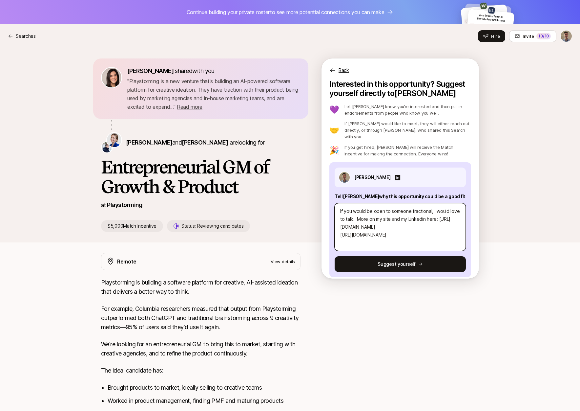
scroll to position [1, 0]
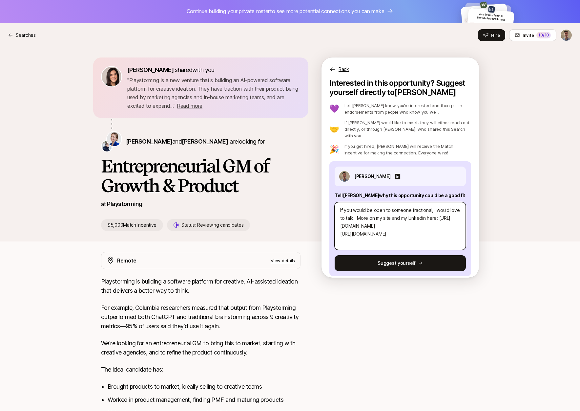
drag, startPoint x: 431, startPoint y: 228, endPoint x: 332, endPoint y: 202, distance: 101.7
click at [332, 202] on div "Ben Levinson Tell Daniela why this opportunity could be a good fit If you would…" at bounding box center [401, 218] width 142 height 115
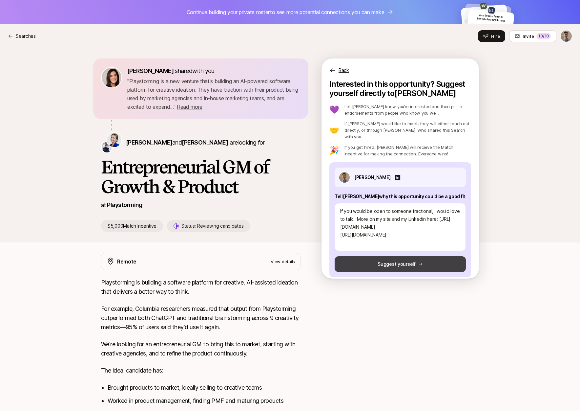
click at [419, 263] on icon at bounding box center [421, 264] width 4 height 3
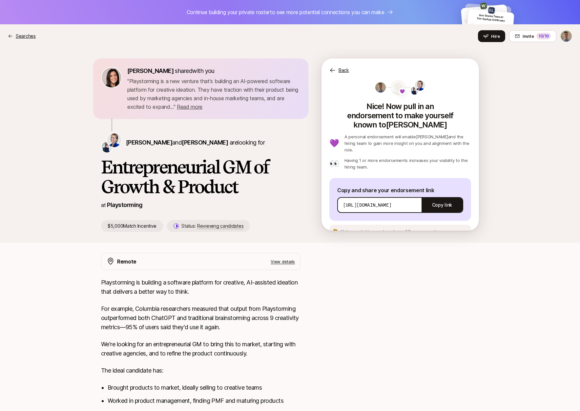
click at [28, 35] on p "Searches" at bounding box center [26, 36] width 20 height 8
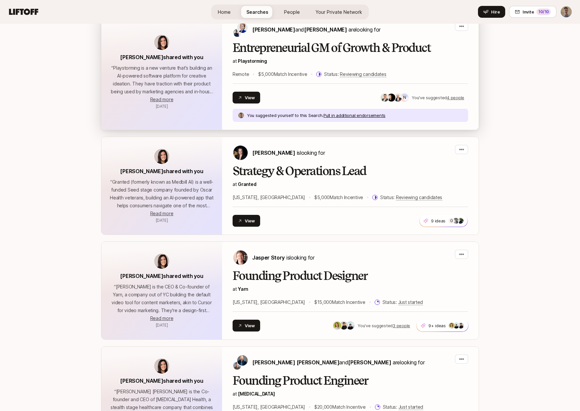
scroll to position [200, 0]
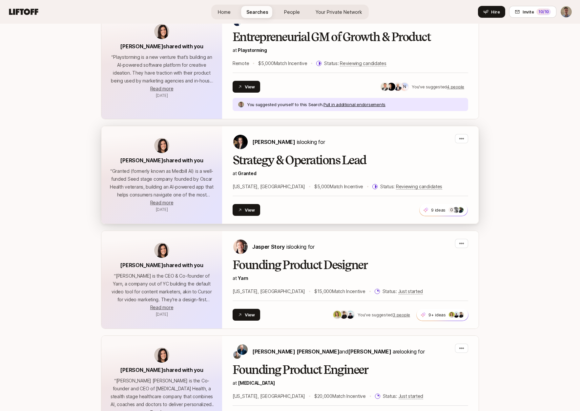
click at [350, 138] on div "Jana Raykow is looking for" at bounding box center [351, 142] width 236 height 16
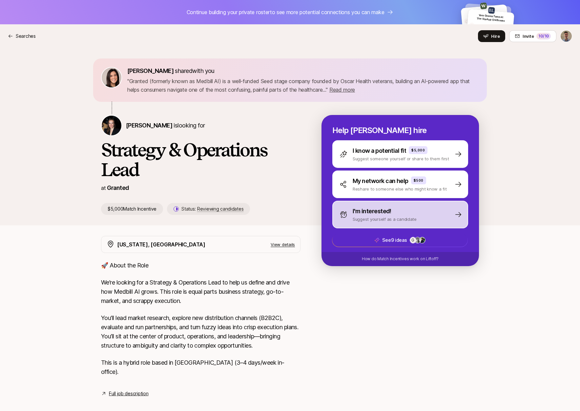
click at [395, 220] on p "Suggest yourself as a candidate" at bounding box center [385, 219] width 64 height 7
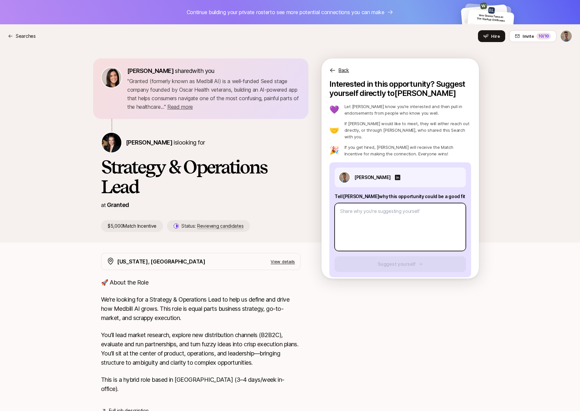
click at [389, 216] on textarea at bounding box center [400, 227] width 131 height 48
paste textarea "If you would be open to someone fractional, I would love to talk. More on my si…"
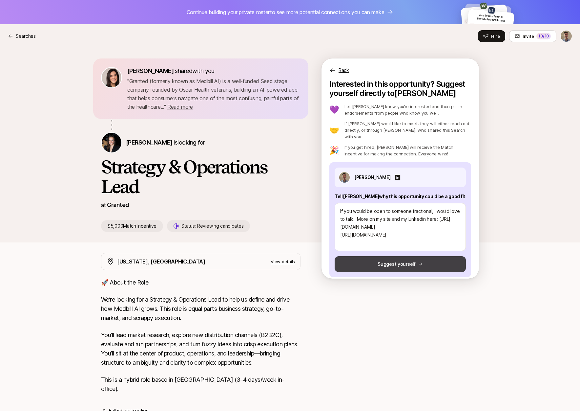
click at [405, 259] on button "Suggest yourself" at bounding box center [400, 264] width 131 height 16
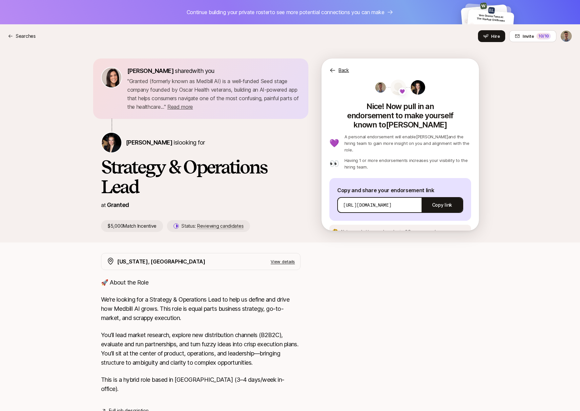
click at [345, 69] on p "Back" at bounding box center [344, 70] width 11 height 8
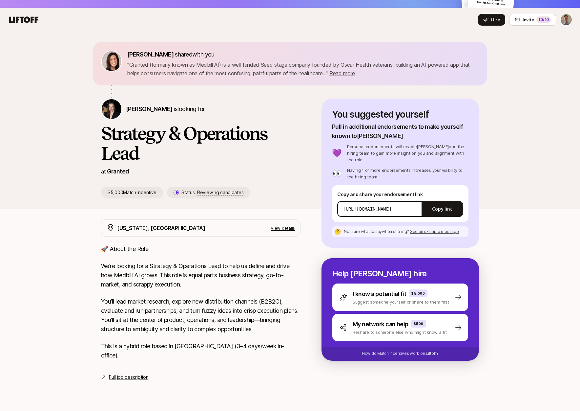
scroll to position [27, 0]
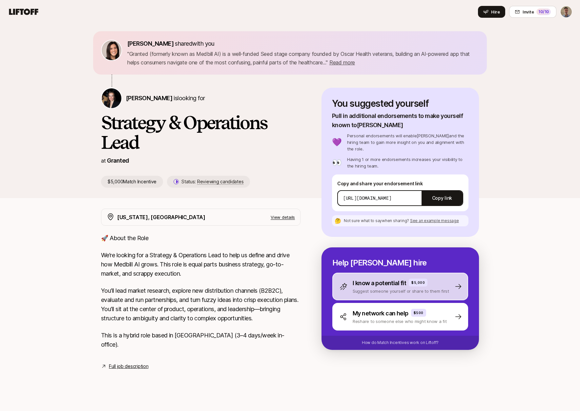
click at [385, 280] on p "I know a potential fit" at bounding box center [379, 282] width 53 height 9
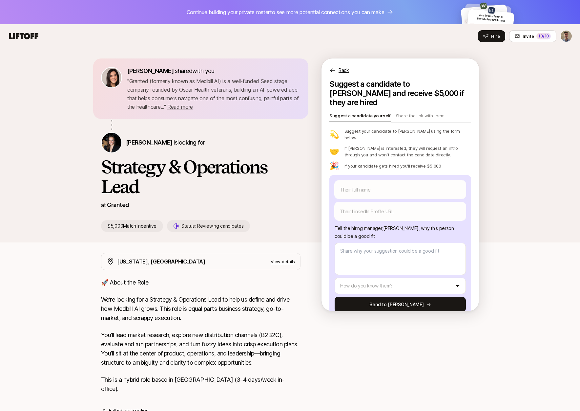
scroll to position [44, 0]
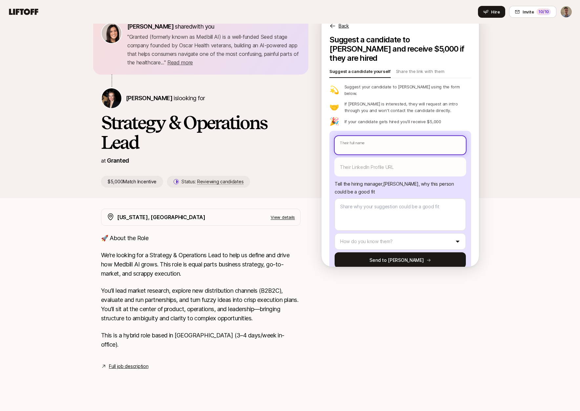
click at [400, 136] on input "text" at bounding box center [400, 145] width 131 height 18
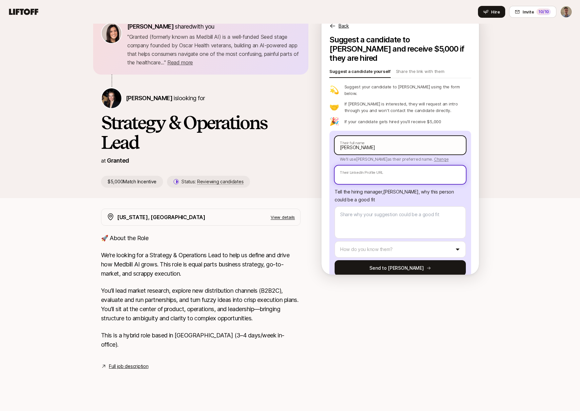
paste input "https://www.linkedin.com/in/sarahelizabsmith/"
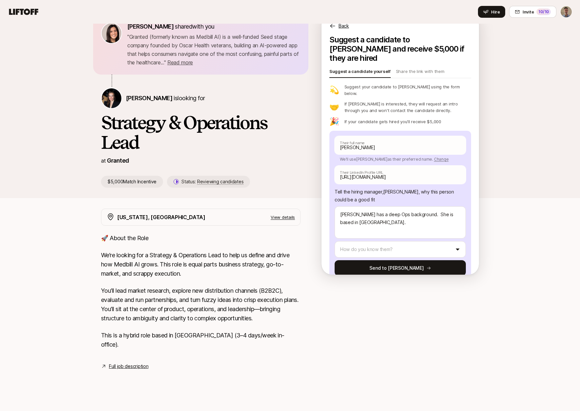
click at [422, 233] on html "Continue building your private roster to see more potential connections you can…" at bounding box center [290, 161] width 580 height 411
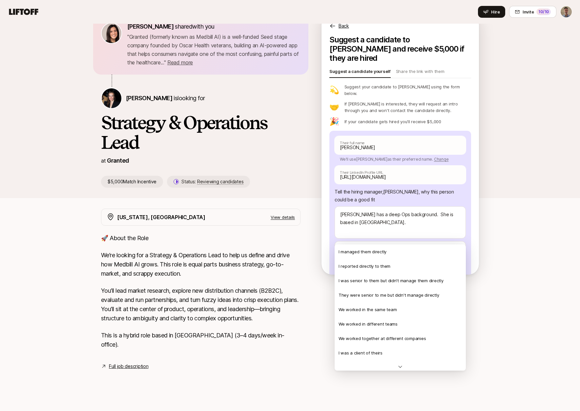
scroll to position [142, 0]
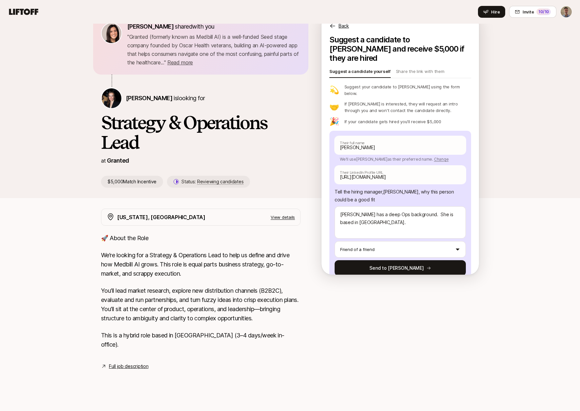
click at [397, 260] on button "Send to Jana" at bounding box center [400, 268] width 131 height 16
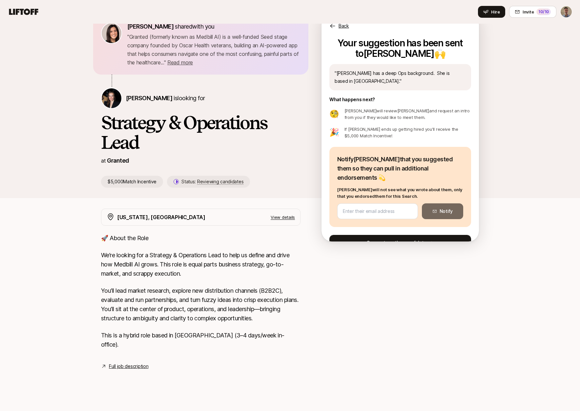
click at [396, 235] on button "Suggest another candidate" at bounding box center [401, 243] width 142 height 16
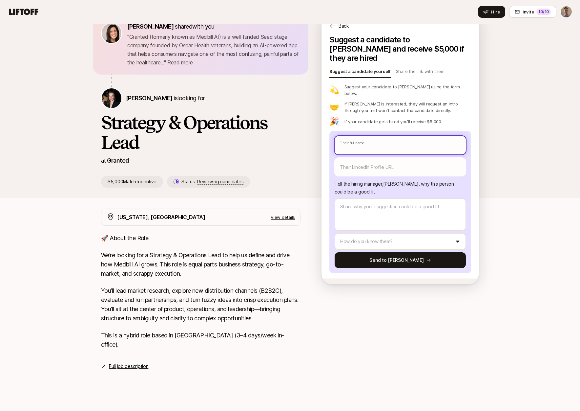
click at [369, 136] on input "text" at bounding box center [400, 145] width 131 height 18
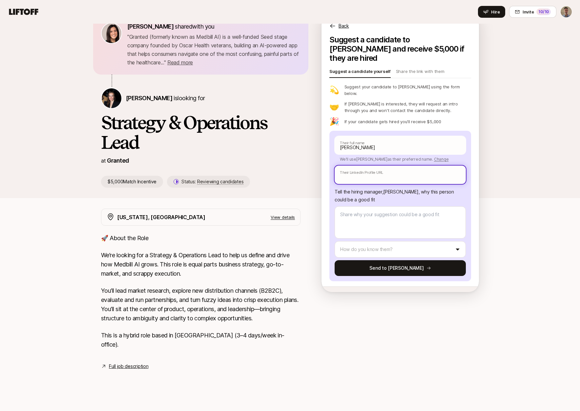
click at [388, 165] on input "text" at bounding box center [400, 174] width 131 height 18
paste input "https://www.linkedin.com/in/phillip-landrum-b4b5b618/"
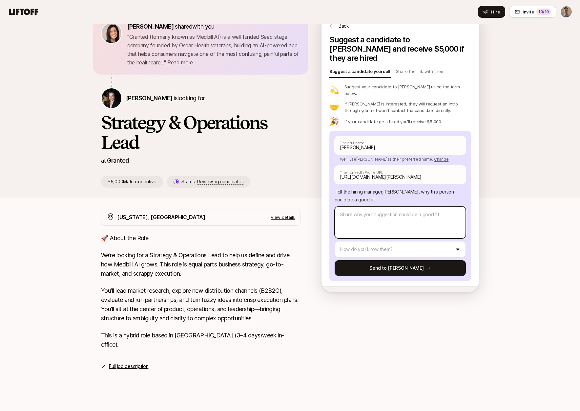
click at [379, 209] on textarea at bounding box center [400, 222] width 131 height 32
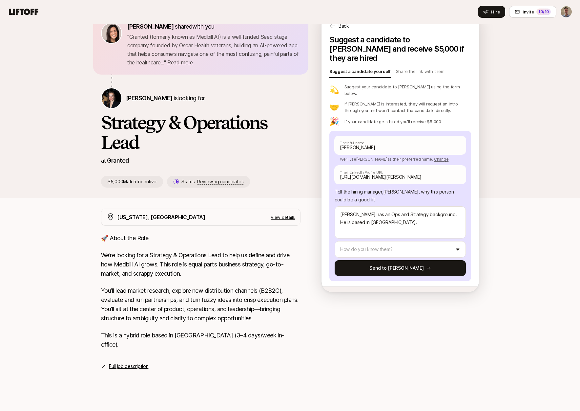
click at [376, 239] on html "Continue building your private roster to see more potential connections you can…" at bounding box center [290, 161] width 580 height 411
click at [382, 260] on button "Send to Jana" at bounding box center [400, 268] width 131 height 16
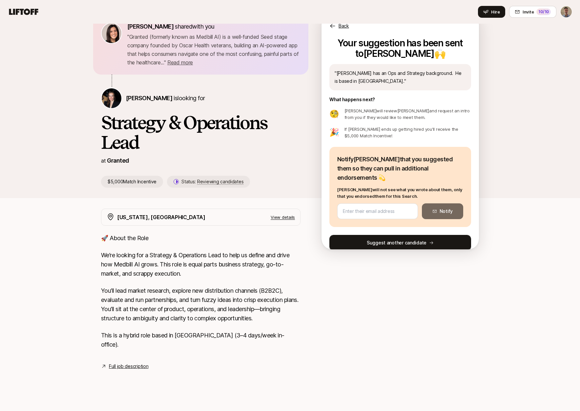
click at [407, 235] on button "Suggest another candidate" at bounding box center [401, 243] width 142 height 16
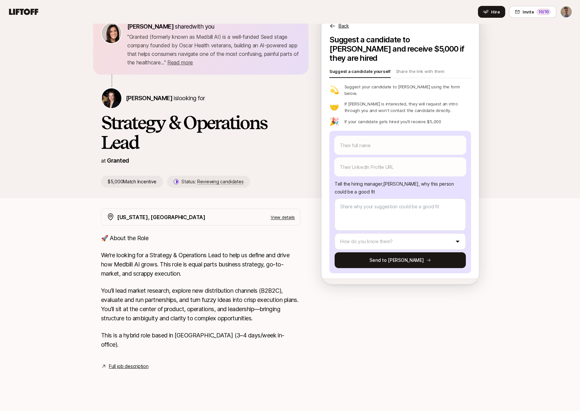
scroll to position [0, 0]
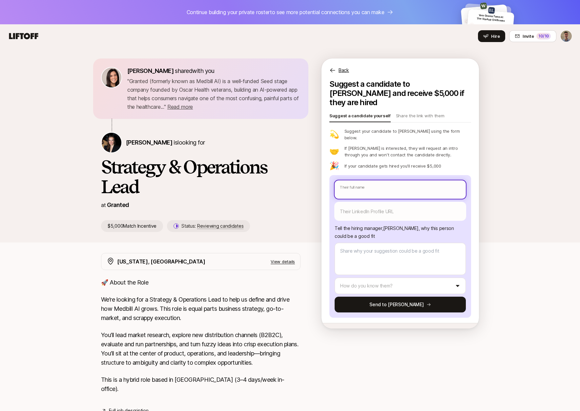
click at [379, 180] on input "text" at bounding box center [400, 189] width 131 height 18
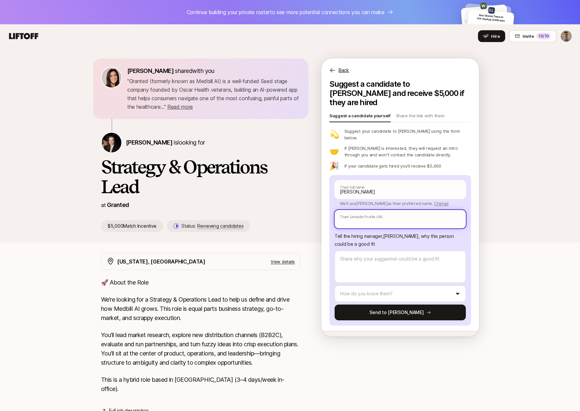
paste input "https://www.linkedin.com/in/alfonso-morera/"
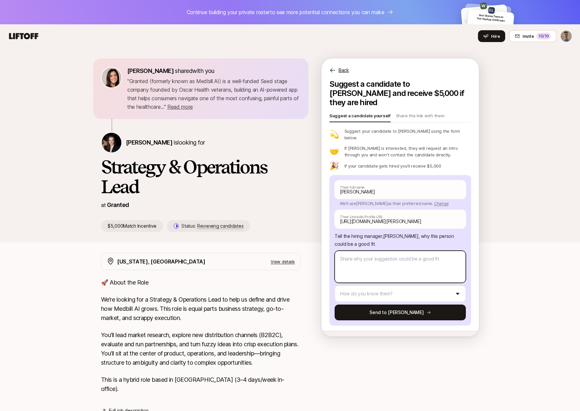
click at [394, 257] on textarea at bounding box center [400, 266] width 131 height 32
click at [341, 252] on textarea "Alfonso and I worked together at Workrise. He has a strategy and Ops background…" at bounding box center [400, 266] width 131 height 32
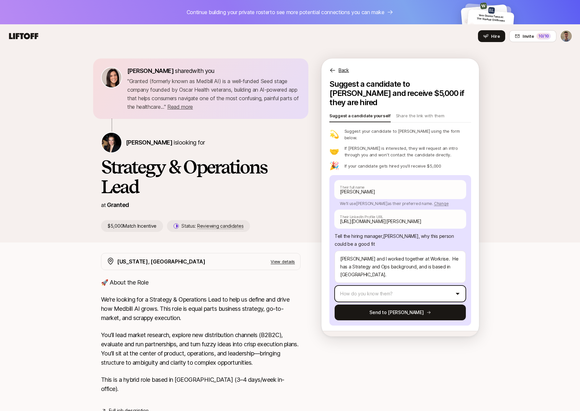
click at [415, 280] on html "Continue building your private roster to see more potential connections you can…" at bounding box center [290, 205] width 580 height 411
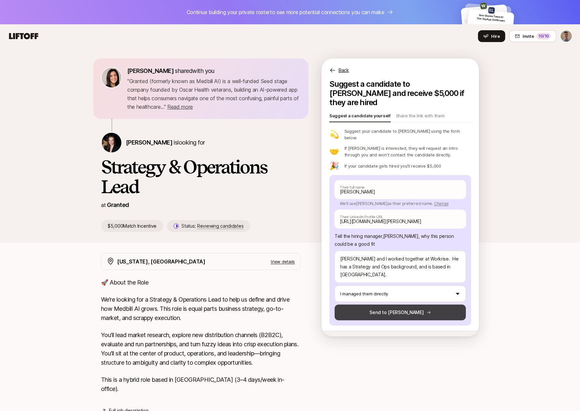
click at [400, 304] on button "Send to Jana" at bounding box center [400, 312] width 131 height 16
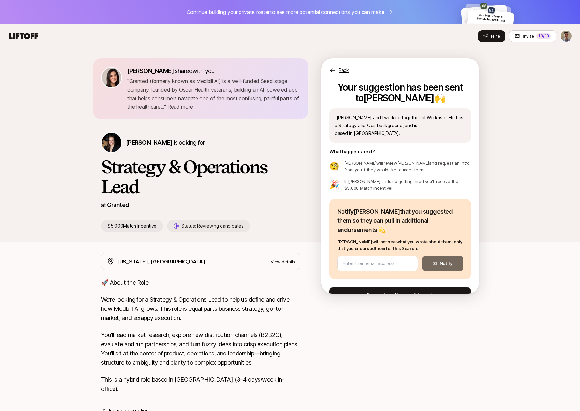
click at [399, 287] on button "Suggest another candidate" at bounding box center [401, 295] width 142 height 16
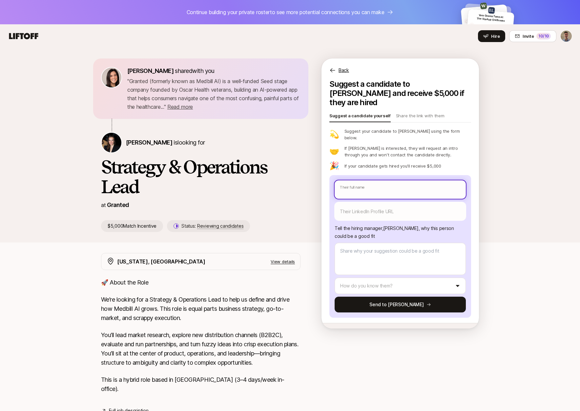
click at [392, 180] on input "text" at bounding box center [400, 189] width 131 height 18
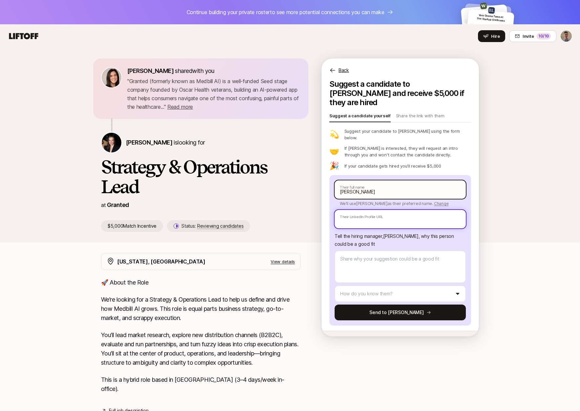
paste input "https://www.linkedin.com/in/aidan-dugan/"
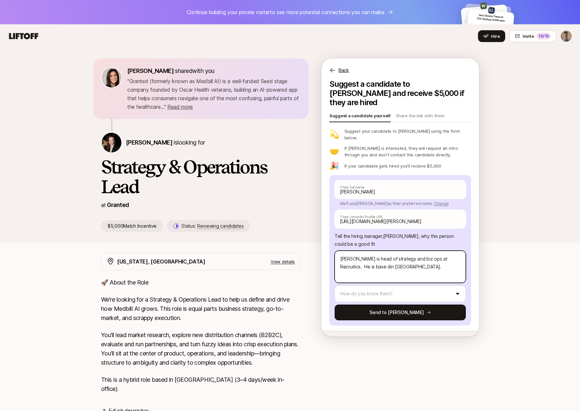
click at [353, 252] on textarea "Aidan is head of strategy and biz ops at Recruitics. He is base din NYC." at bounding box center [400, 266] width 131 height 32
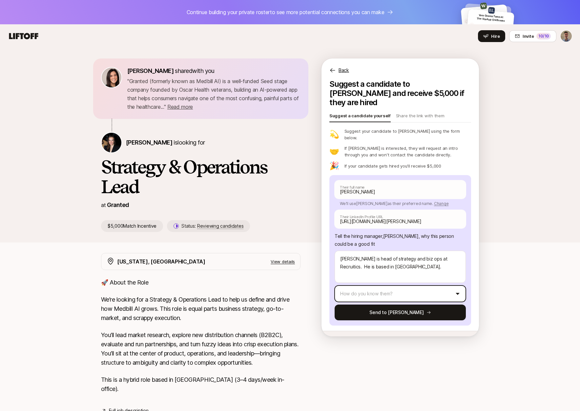
click at [368, 275] on html "Continue building your private roster to see more potential connections you can…" at bounding box center [290, 205] width 580 height 411
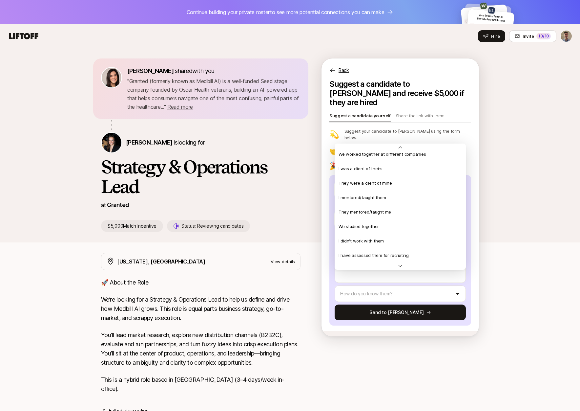
scroll to position [142, 0]
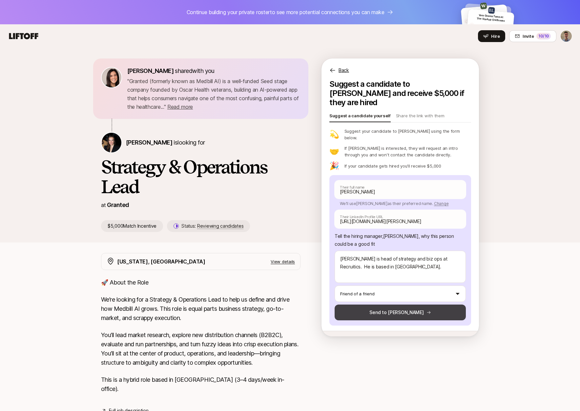
click at [388, 304] on button "Send to Jana" at bounding box center [400, 312] width 131 height 16
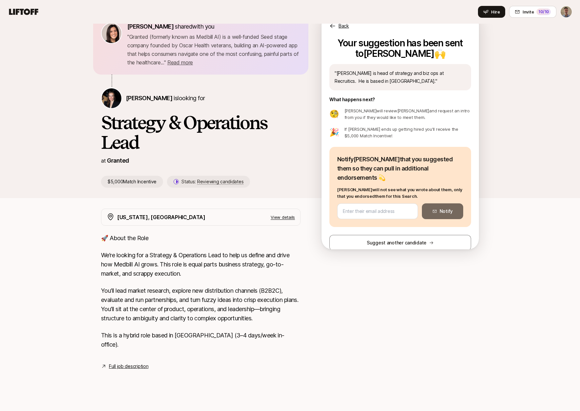
scroll to position [0, 0]
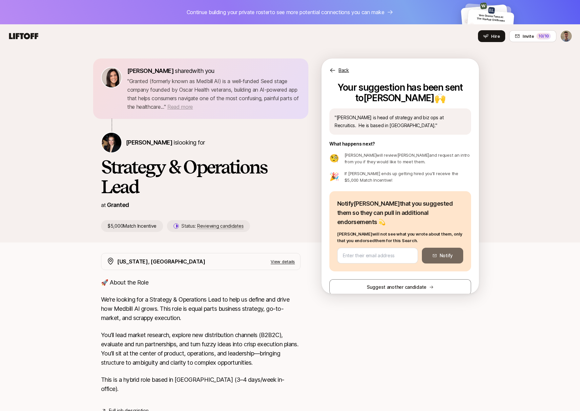
click at [193, 105] on span "Read more" at bounding box center [180, 106] width 26 height 7
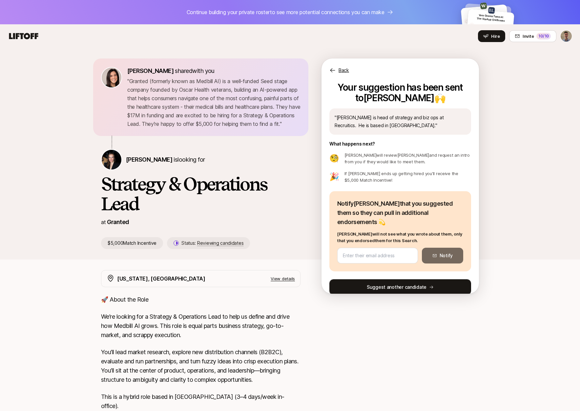
drag, startPoint x: 428, startPoint y: 265, endPoint x: 421, endPoint y: 272, distance: 9.5
click at [427, 266] on div "Your suggestion has been sent to Jana 🙌 " Aidan is head of strategy and biz ops…" at bounding box center [401, 186] width 142 height 215
click at [416, 279] on button "Suggest another candidate" at bounding box center [401, 287] width 142 height 16
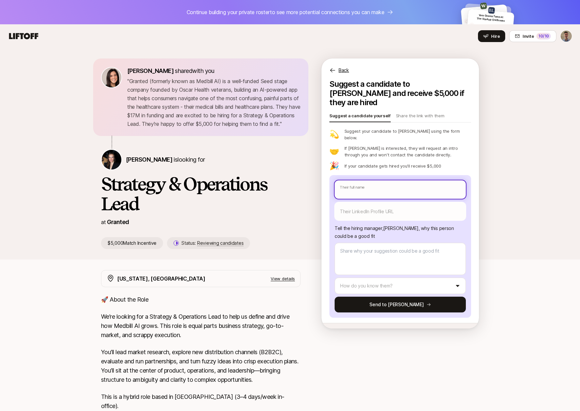
click at [374, 180] on input "text" at bounding box center [400, 189] width 131 height 18
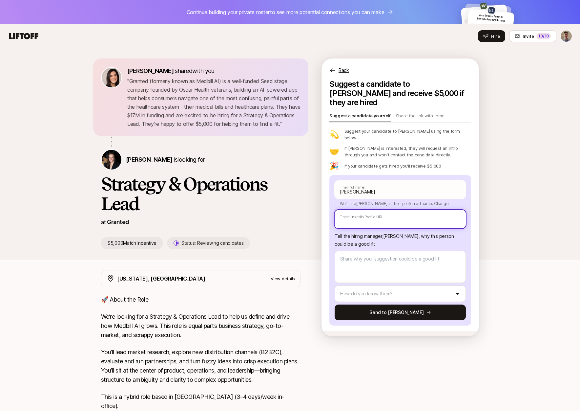
paste input "https://www.linkedin.com/in/jasondwest/"
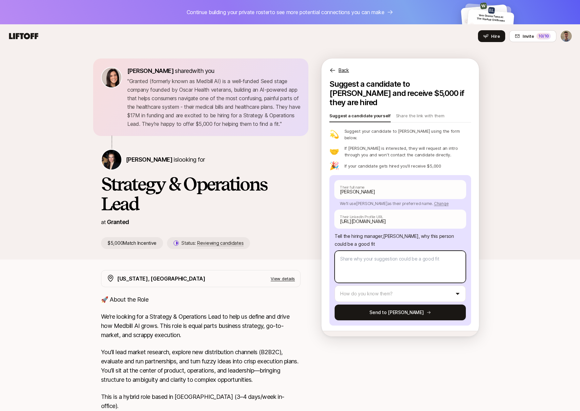
click at [361, 254] on textarea at bounding box center [400, 266] width 131 height 32
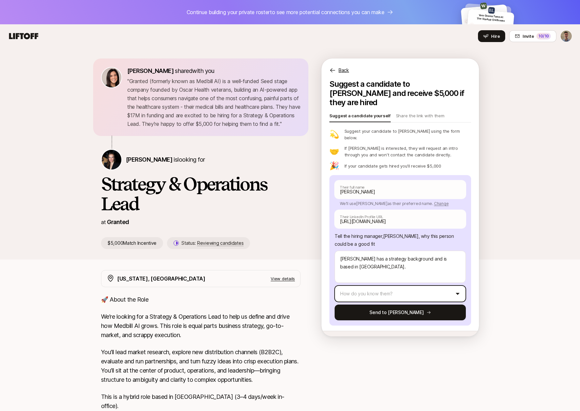
click at [414, 279] on html "Continue building your private roster to see more potential connections you can…" at bounding box center [290, 205] width 580 height 411
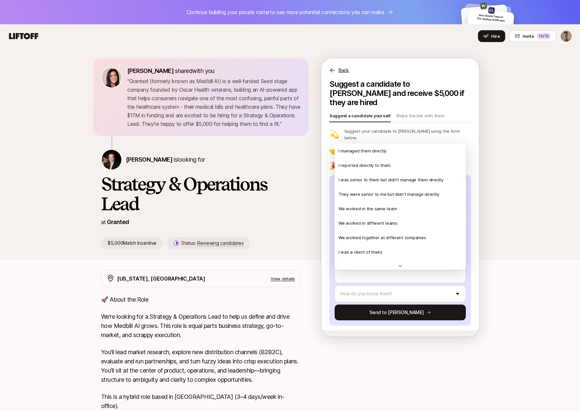
scroll to position [142, 0]
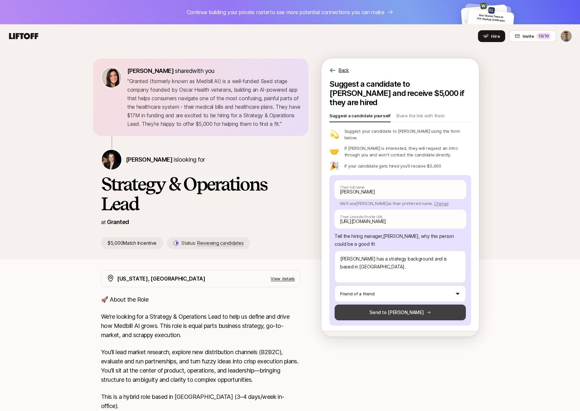
click at [375, 304] on button "Send to Jana" at bounding box center [400, 312] width 131 height 16
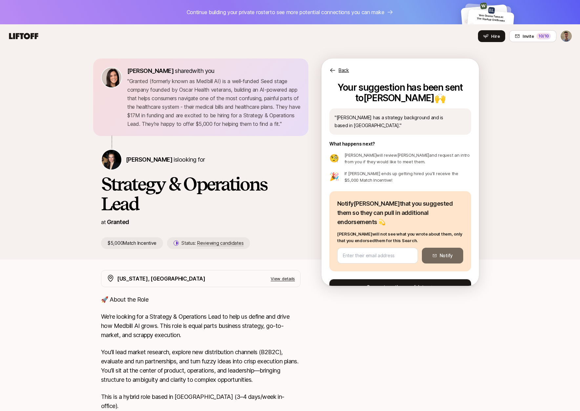
click at [396, 279] on button "Suggest another candidate" at bounding box center [401, 287] width 142 height 16
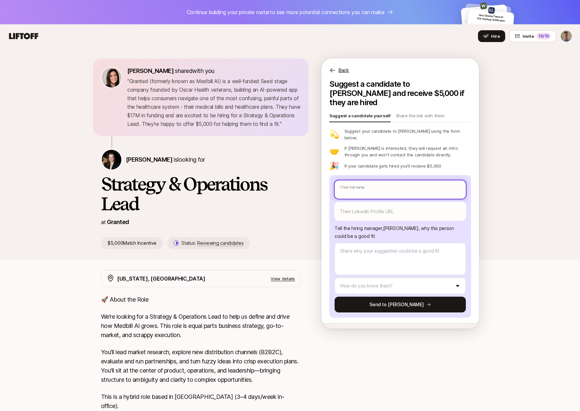
click at [378, 180] on input "text" at bounding box center [400, 189] width 131 height 18
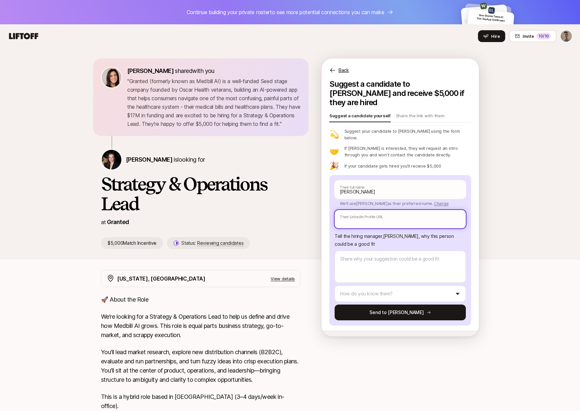
click at [383, 210] on input "text" at bounding box center [400, 219] width 131 height 18
paste input "https://www.linkedin.com/in/emma-schroeter/"
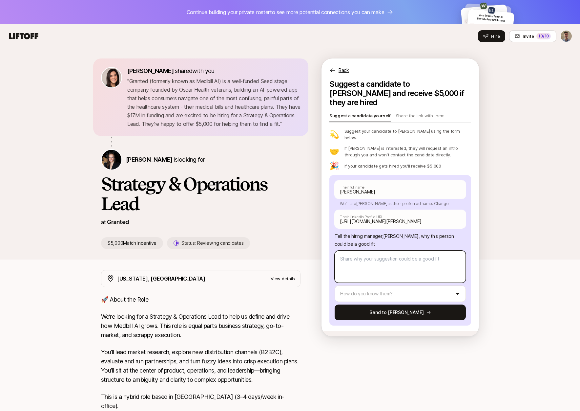
click at [401, 252] on textarea at bounding box center [400, 266] width 131 height 32
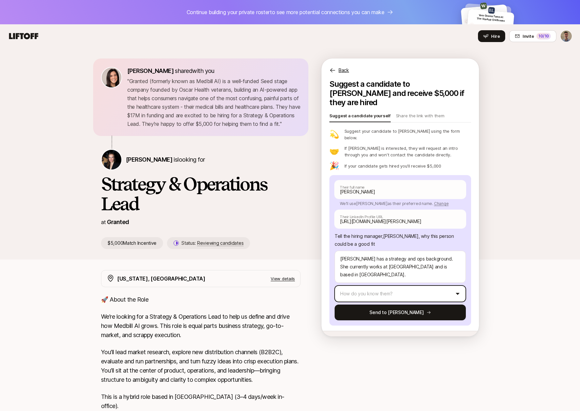
click at [356, 278] on html "Continue building your private roster to see more potential connections you can…" at bounding box center [290, 205] width 580 height 411
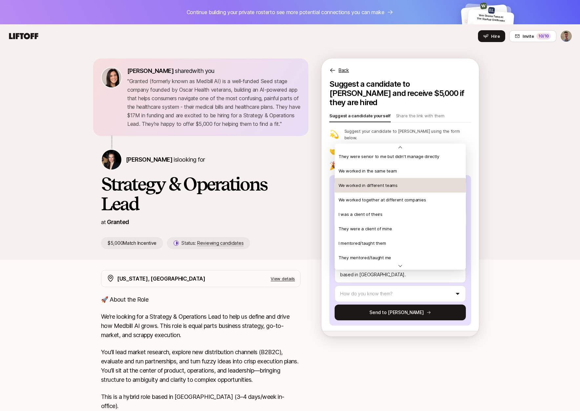
scroll to position [0, 0]
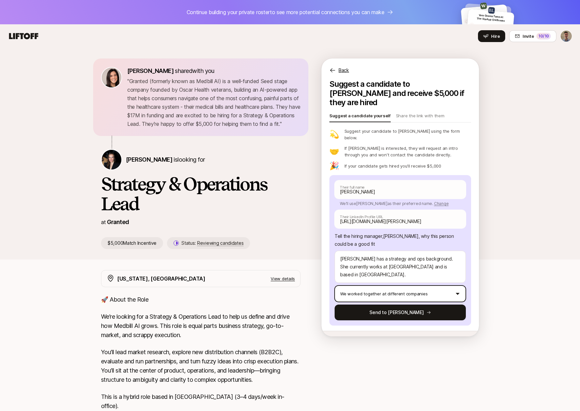
click at [413, 279] on html "Continue building your private roster to see more potential connections you can…" at bounding box center [290, 205] width 580 height 411
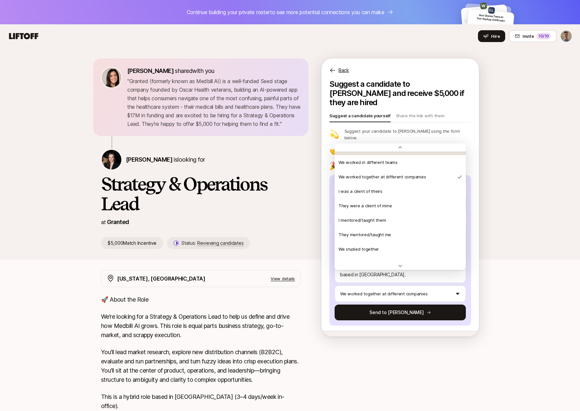
scroll to position [70, 0]
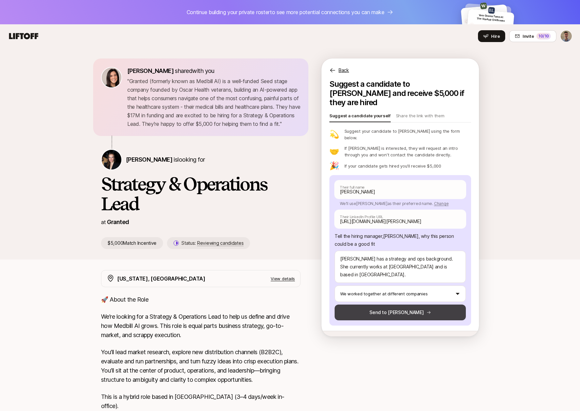
click at [422, 304] on button "Send to Jana" at bounding box center [400, 312] width 131 height 16
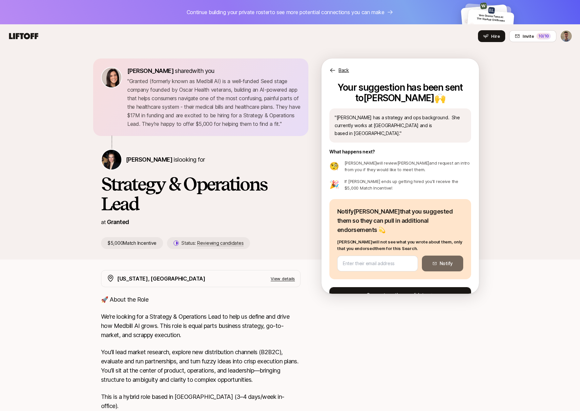
click at [400, 287] on button "Suggest another candidate" at bounding box center [401, 295] width 142 height 16
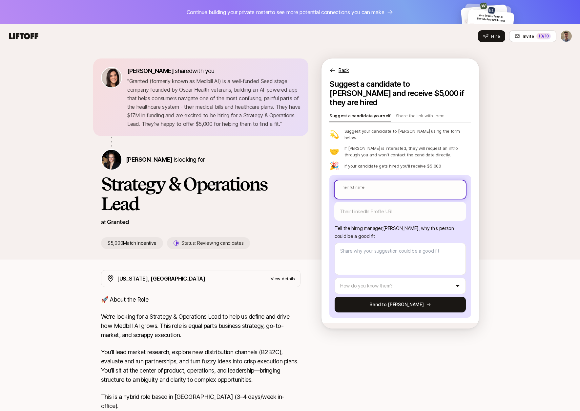
click at [389, 180] on input "text" at bounding box center [400, 189] width 131 height 18
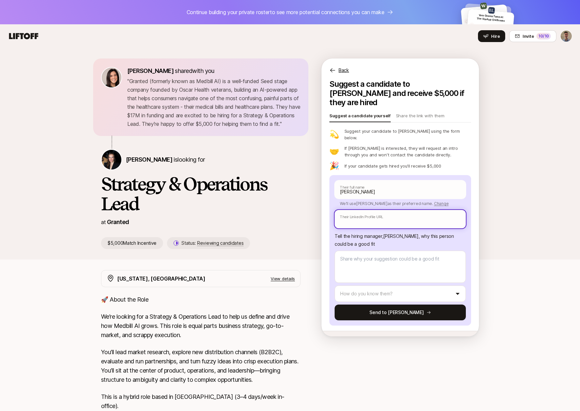
click at [363, 210] on input "text" at bounding box center [400, 219] width 131 height 18
paste input "https://www.linkedin.com/in/elliott-fisher-cos/"
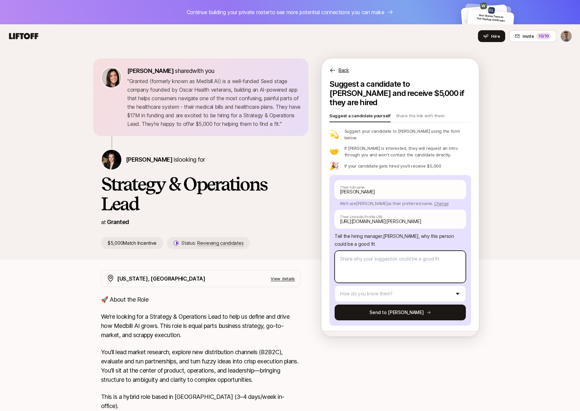
click at [389, 256] on textarea at bounding box center [400, 266] width 131 height 32
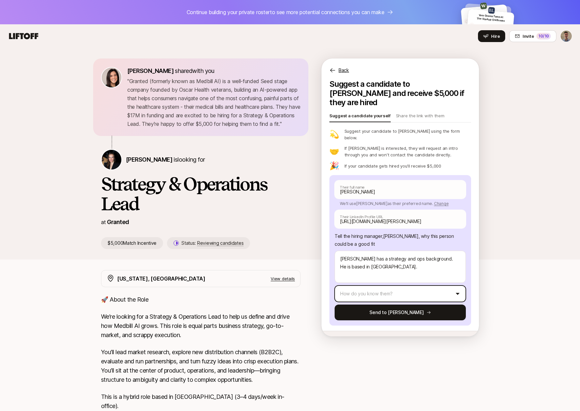
click at [437, 273] on html "Continue building your private roster to see more potential connections you can…" at bounding box center [290, 205] width 580 height 411
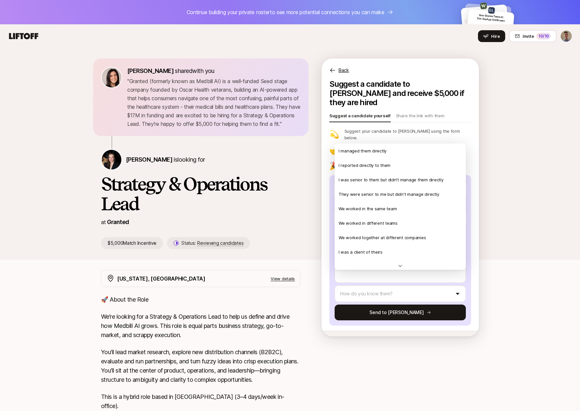
scroll to position [142, 0]
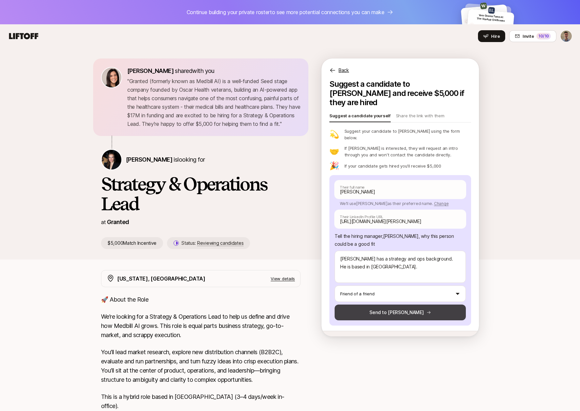
click at [385, 304] on button "Send to Jana" at bounding box center [400, 312] width 131 height 16
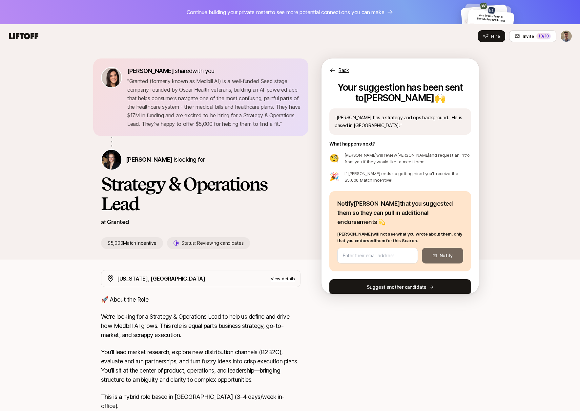
click at [366, 279] on button "Suggest another candidate" at bounding box center [401, 287] width 142 height 16
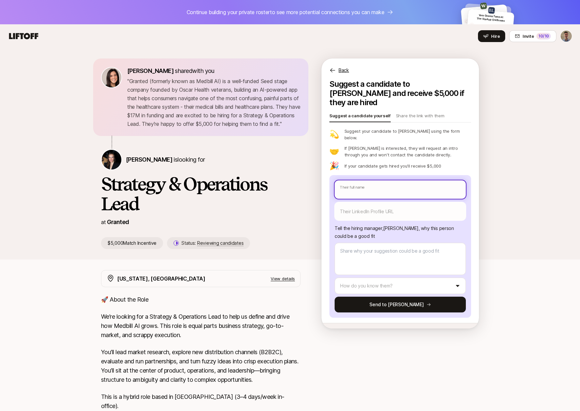
click at [372, 180] on input "text" at bounding box center [400, 189] width 131 height 18
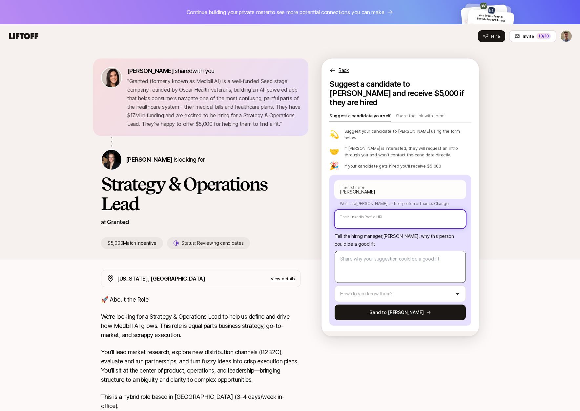
paste input "https://www.linkedin.com/in/maria-senichkina-007/"
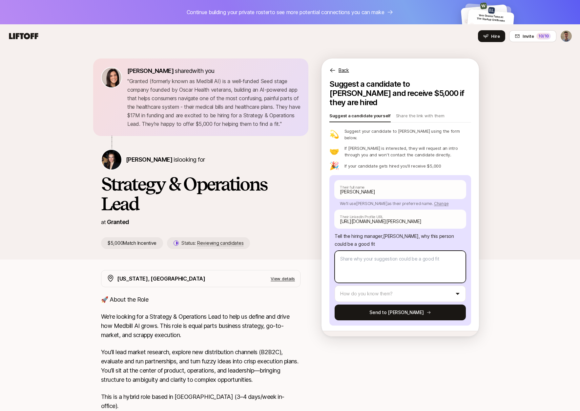
click at [397, 261] on textarea at bounding box center [400, 266] width 131 height 32
drag, startPoint x: 362, startPoint y: 251, endPoint x: 439, endPoint y: 252, distance: 77.5
click at [439, 252] on textarea "Maria is one of the favorite people I have ever worked with. She is currently a…" at bounding box center [400, 266] width 131 height 32
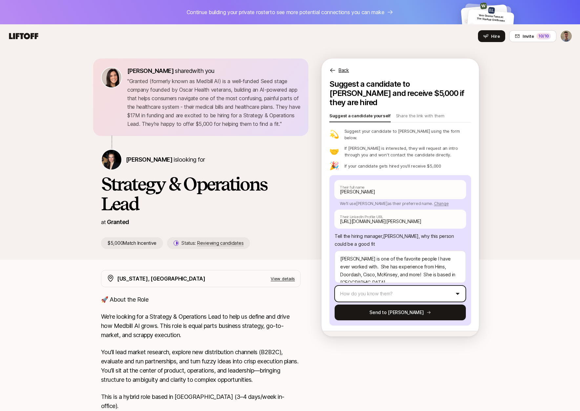
click at [412, 278] on html "Continue building your private roster to see more potential connections you can…" at bounding box center [290, 205] width 580 height 411
click at [391, 304] on button "Send to Jana" at bounding box center [400, 312] width 131 height 16
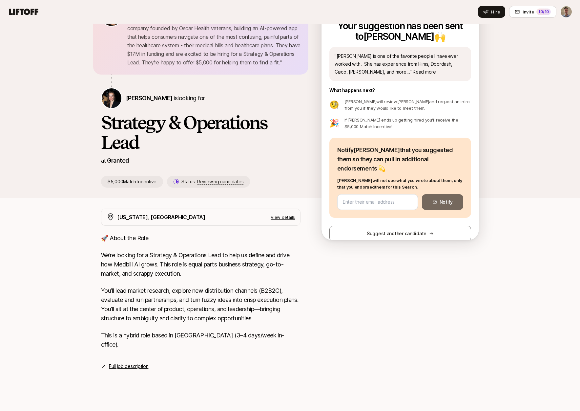
scroll to position [0, 0]
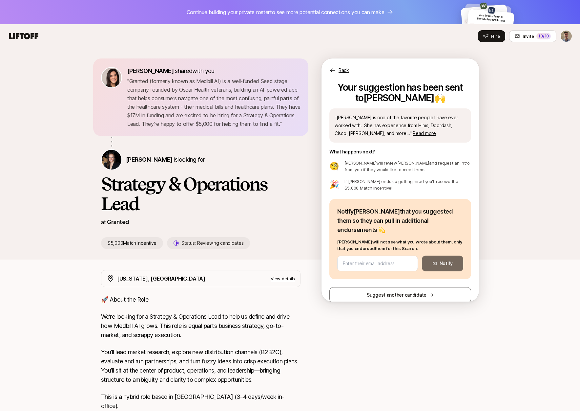
click at [27, 36] on icon at bounding box center [24, 36] width 32 height 9
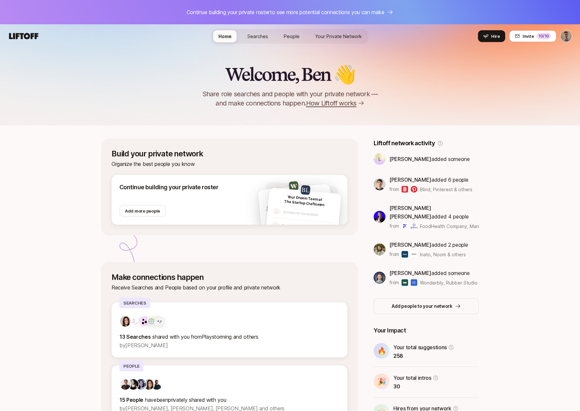
click at [256, 36] on span "Searches" at bounding box center [257, 36] width 21 height 7
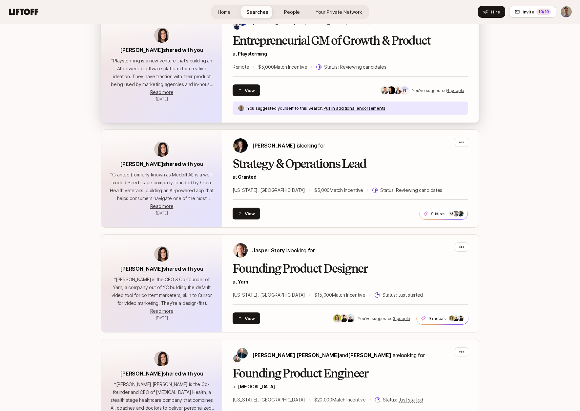
scroll to position [199, 0]
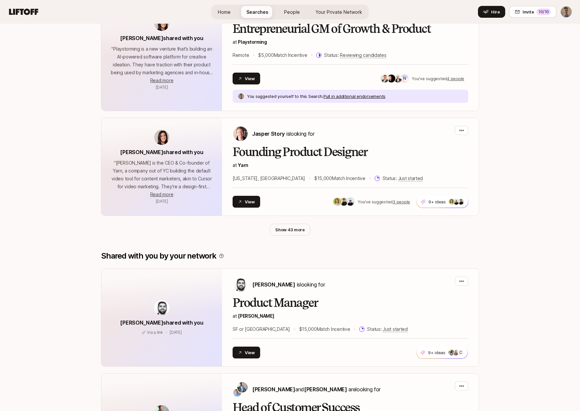
scroll to position [333, 0]
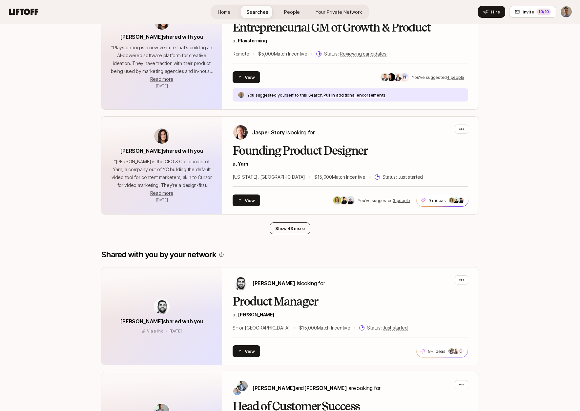
click at [288, 228] on button "Show 43 more" at bounding box center [290, 228] width 41 height 12
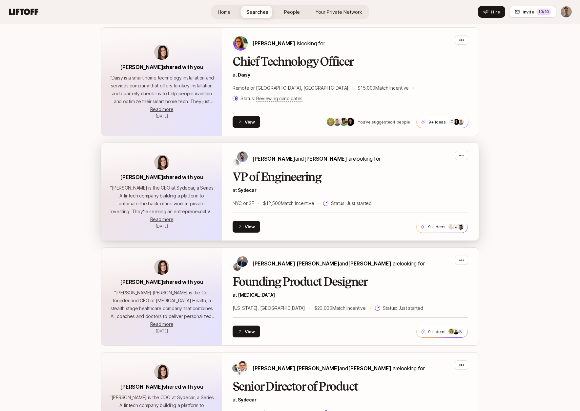
scroll to position [1050, 0]
click at [361, 170] on h2 "VP of Engineering" at bounding box center [351, 176] width 236 height 13
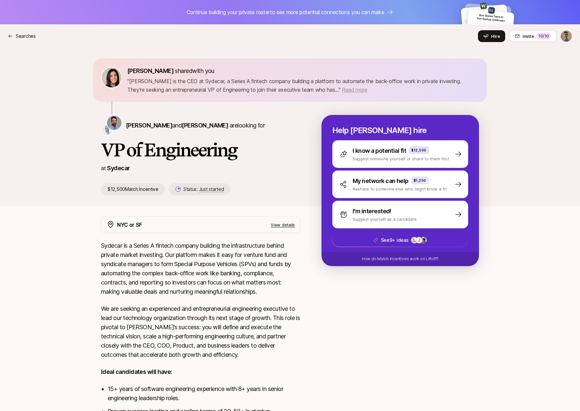
click at [347, 89] on span "Read more" at bounding box center [355, 89] width 26 height 7
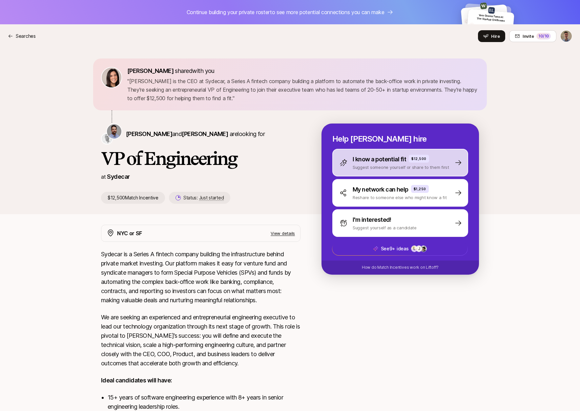
click at [374, 164] on p "Suggest someone yourself or share to them first" at bounding box center [401, 167] width 96 height 7
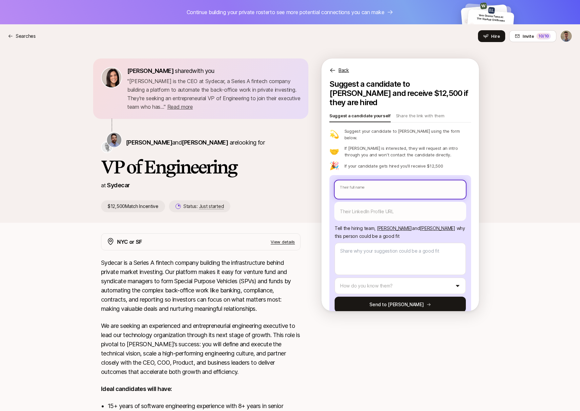
click at [363, 180] on input "text" at bounding box center [400, 189] width 131 height 18
type textarea "x"
type input "S"
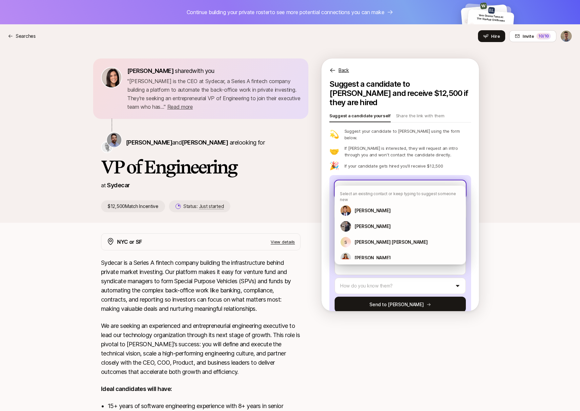
type textarea "x"
type input "Se"
type textarea "x"
type input "Sea"
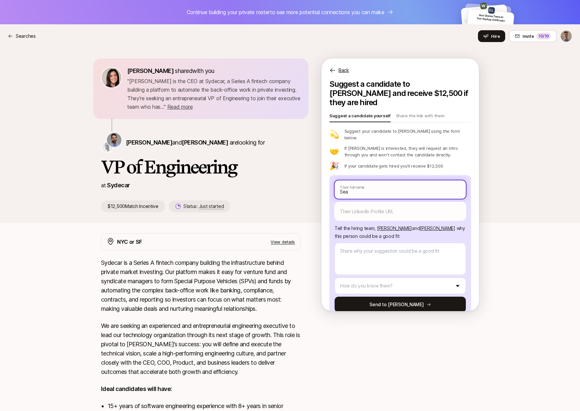
type textarea "x"
type input "Sea"
type textarea "x"
type input "Sea"
type textarea "x"
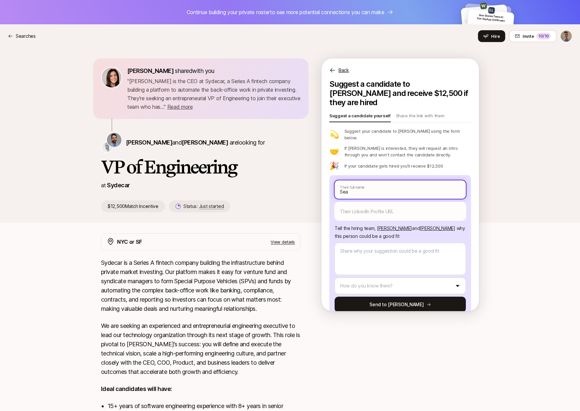
type input "Sean"
type textarea "x"
type input "Sean"
type textarea "x"
type input "Sean D"
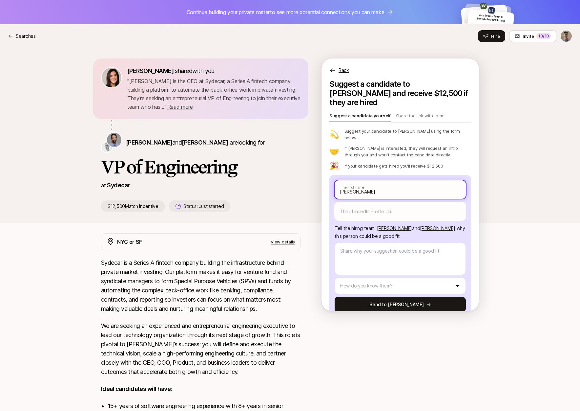
type textarea "x"
type input "Sean De"
type textarea "x"
type input "Sean Dev"
type textarea "x"
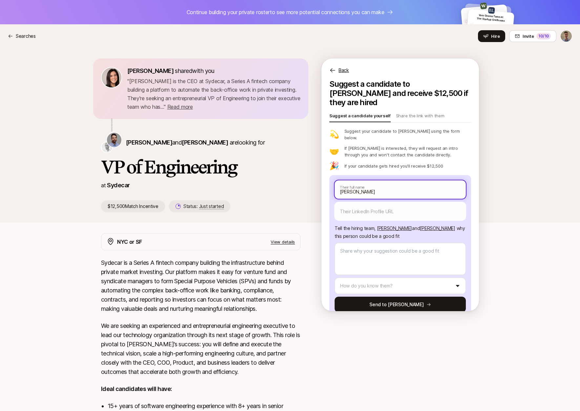
type input "Sean Devl"
type textarea "x"
type input "Sean Devli"
type textarea "x"
type input "Sean Devlin"
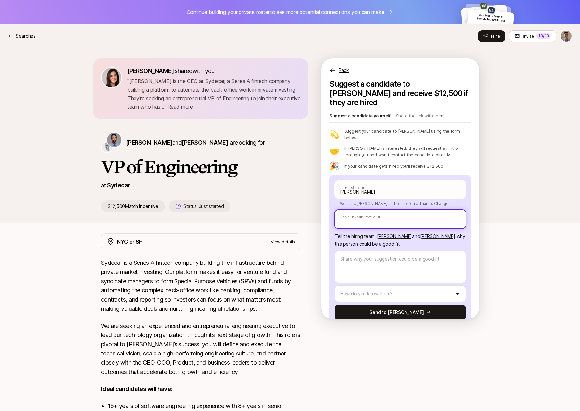
paste input "https://www.linkedin.com/in/seandevs/"
type textarea "x"
type input "https://www.linkedin.com/in/seandevs/"
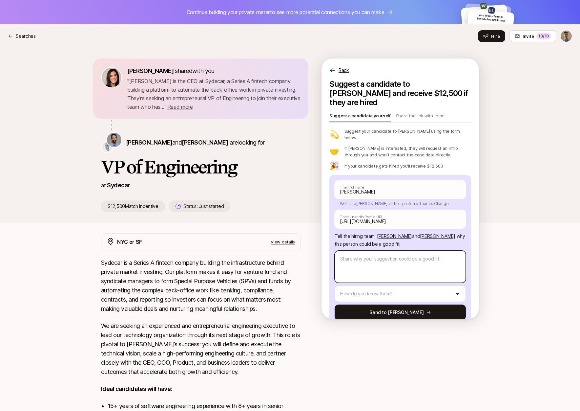
click at [371, 260] on textarea at bounding box center [400, 266] width 131 height 32
type textarea "x"
type textarea "Se"
type textarea "x"
type textarea "Sea"
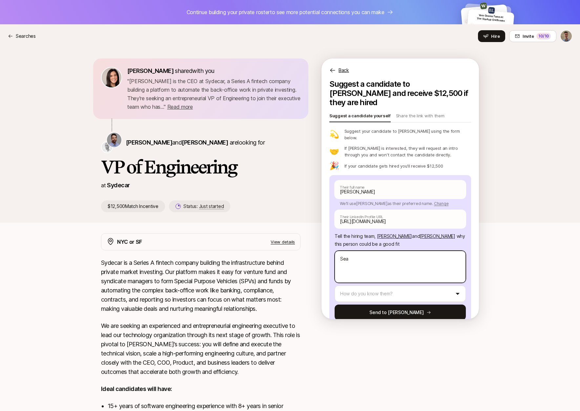
type textarea "x"
type textarea "Sean"
type textarea "x"
type textarea "Sean"
type textarea "x"
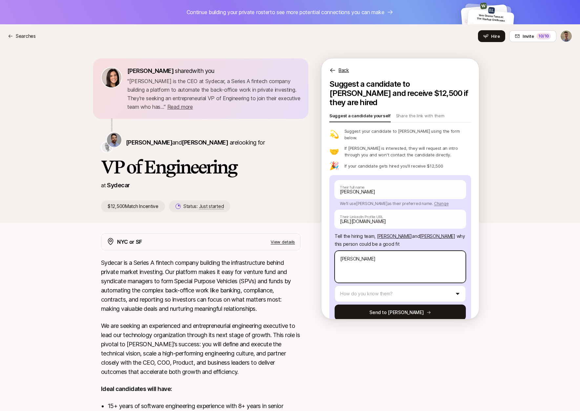
type textarea "Sean h"
type textarea "x"
type textarea "Sean ha"
type textarea "x"
type textarea "Sean has"
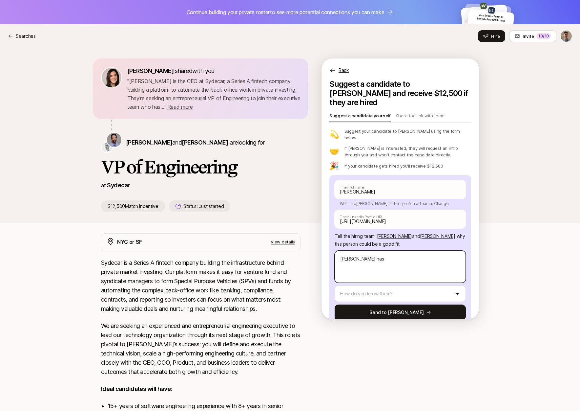
type textarea "x"
type textarea "Sean has"
type textarea "x"
type textarea "Sean has c"
type textarea "x"
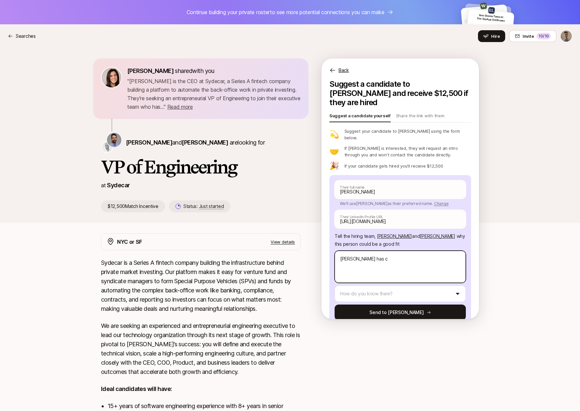
type textarea "Sean has co"
type textarea "x"
type textarea "Sean has cof"
type textarea "x"
type textarea "Sean has cofu"
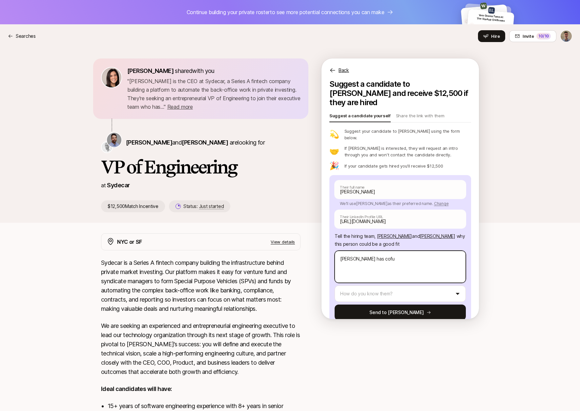
type textarea "x"
type textarea "Sean has cofun"
type textarea "x"
type textarea "Sean has cofu"
type textarea "x"
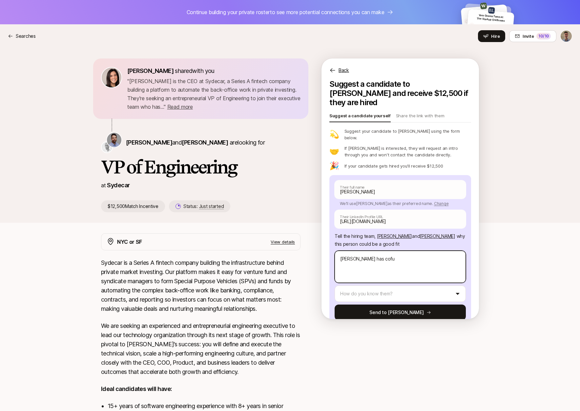
type textarea "Sean has cof"
type textarea "x"
type textarea "Sean has cofo"
type textarea "x"
type textarea "Sean has cofou"
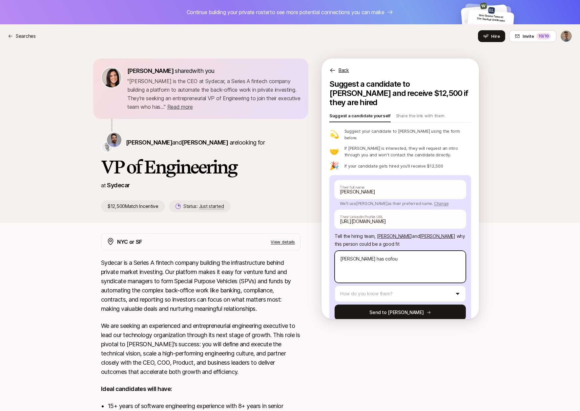
type textarea "x"
type textarea "Sean has cofoun"
type textarea "x"
type textarea "Sean has cofound"
type textarea "x"
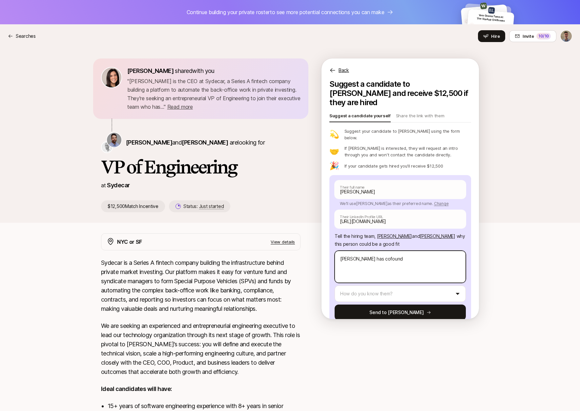
type textarea "Sean has cofounde"
type textarea "x"
type textarea "Sean has cofounder"
type textarea "x"
type textarea "Sean has cofounder"
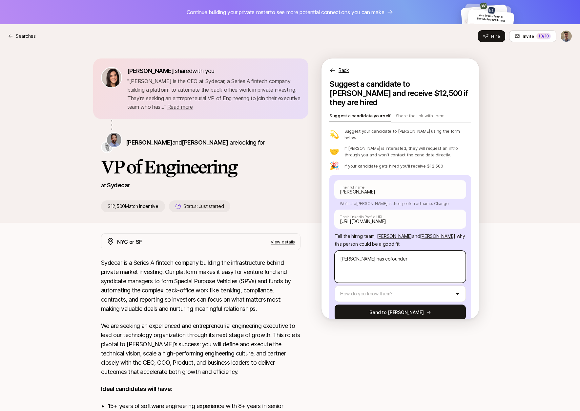
type textarea "x"
type textarea "Sean has cofounder a"
type textarea "x"
type textarea "Sean has cofounder an"
type textarea "x"
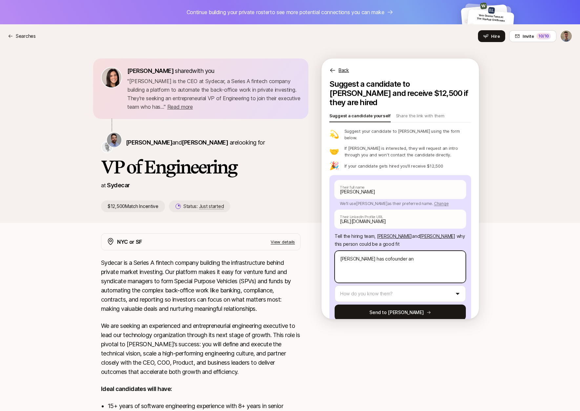
type textarea "Sean has cofounder and"
type textarea "x"
type textarea "Sean has cofounder and"
type textarea "x"
type textarea "Sean has cofounder and d"
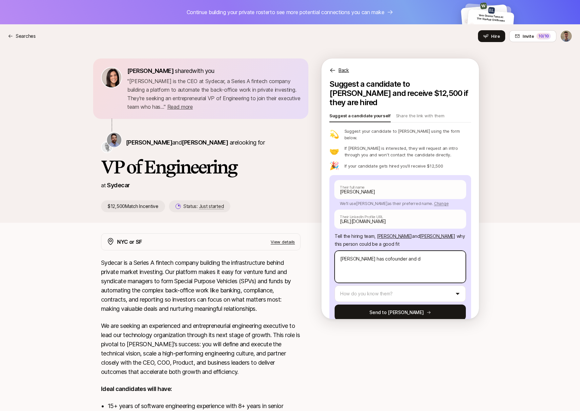
type textarea "x"
type textarea "Sean has cofounder and"
type textarea "x"
type textarea "Sean has cofounder and e"
type textarea "x"
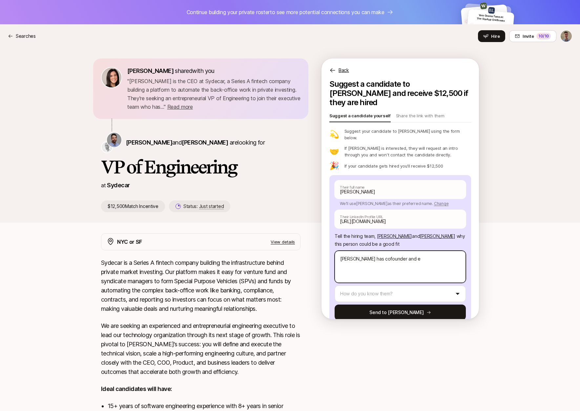
type textarea "Sean has cofounder and en"
type textarea "x"
type textarea "Sean has cofounder and e"
type textarea "x"
type textarea "Sean has cofounder and"
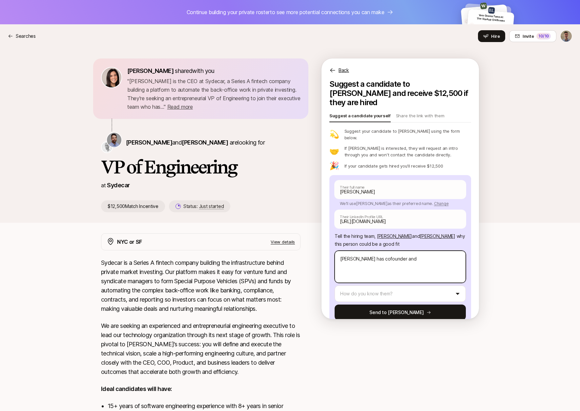
type textarea "x"
type textarea "Sean has cofounder and"
type textarea "x"
type textarea "Sean has cofounder an"
type textarea "x"
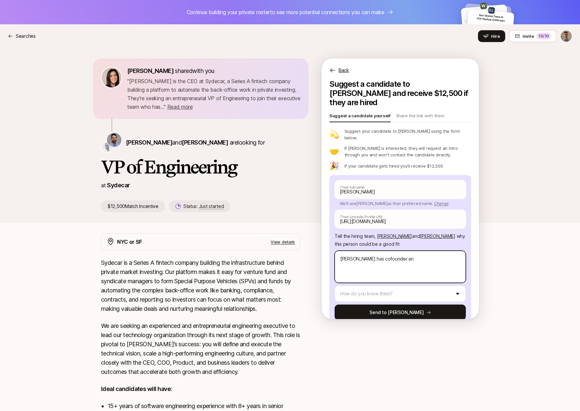
type textarea "Sean has cofounder a"
type textarea "x"
type textarea "Sean has cofounder"
type textarea "x"
type textarea "Sean has cofounder"
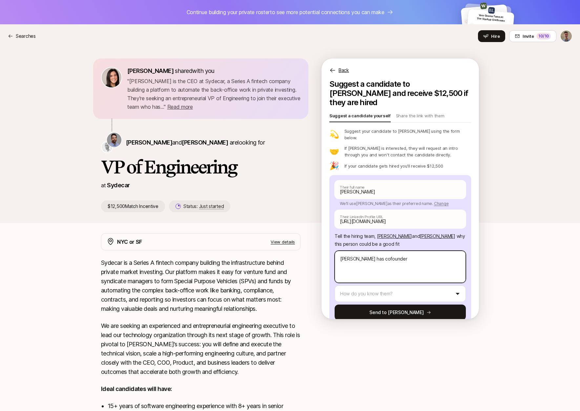
type textarea "x"
type textarea "Sean has cofounde"
type textarea "x"
type textarea "Sean has cofound"
type textarea "x"
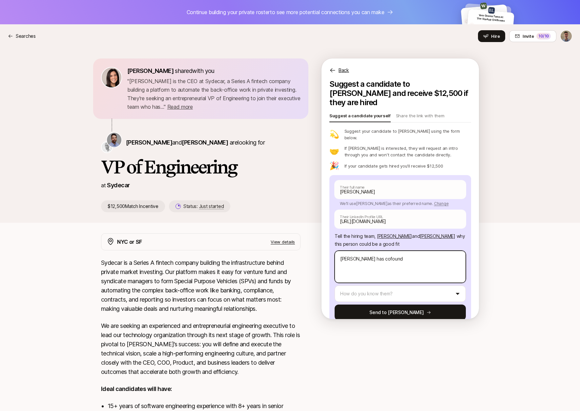
type textarea "Sean has cofoun"
type textarea "x"
type textarea "Sean has cofou"
type textarea "x"
type textarea "Sean has cofo"
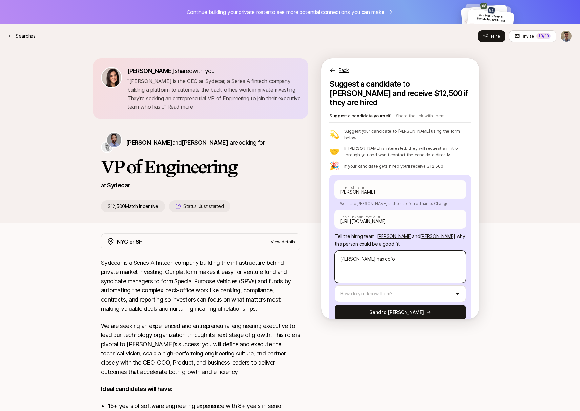
type textarea "x"
type textarea "Sean has cof"
type textarea "x"
type textarea "Sean has c"
type textarea "x"
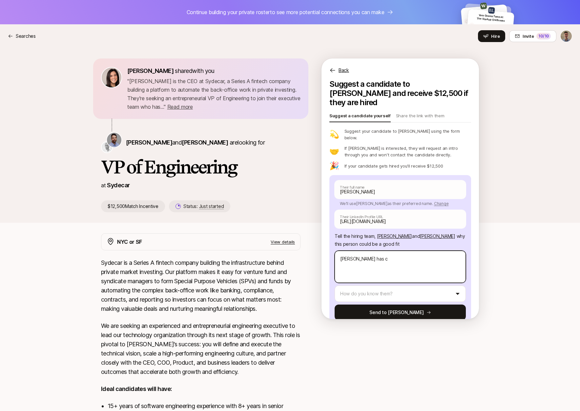
type textarea "Sean has"
type textarea "x"
type textarea "Sean has s"
type textarea "x"
type textarea "Sean has st"
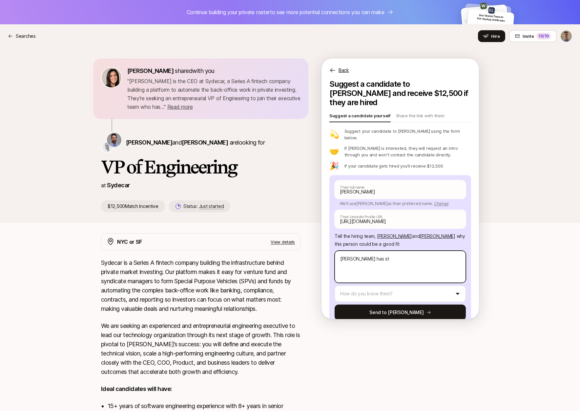
type textarea "x"
type textarea "Sean has str"
type textarea "x"
type textarea "Sean has stro"
type textarea "x"
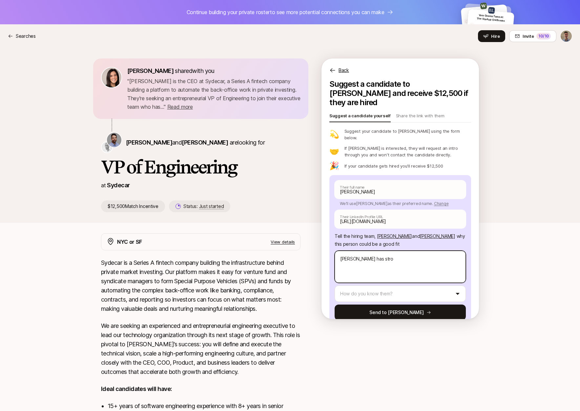
type textarea "Sean has stron"
type textarea "x"
type textarea "Sean has strong"
type textarea "x"
type textarea "Sean has strong"
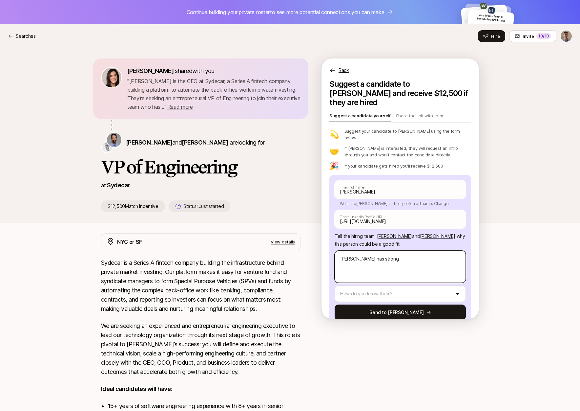
type textarea "x"
type textarea "Sean has strong e"
type textarea "x"
type textarea "Sean has strong en"
type textarea "x"
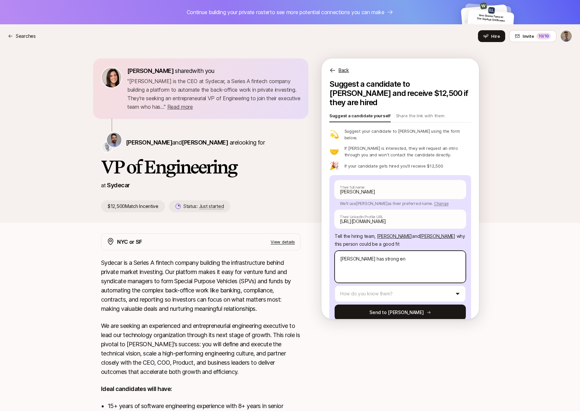
type textarea "Sean has strong eng"
type textarea "x"
type textarea "Sean has strong engi"
type textarea "x"
type textarea "Sean has strong engin"
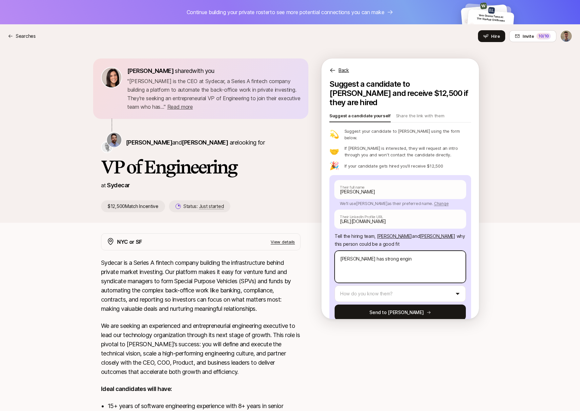
type textarea "x"
type textarea "Sean has strong engine"
type textarea "x"
type textarea "Sean has strong enginee"
type textarea "x"
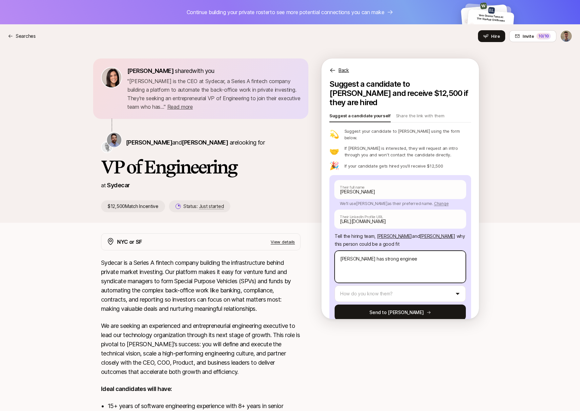
type textarea "Sean has strong engineer"
type textarea "x"
type textarea "Sean has strong engineeri"
type textarea "x"
type textarea "Sean has strong engineerin"
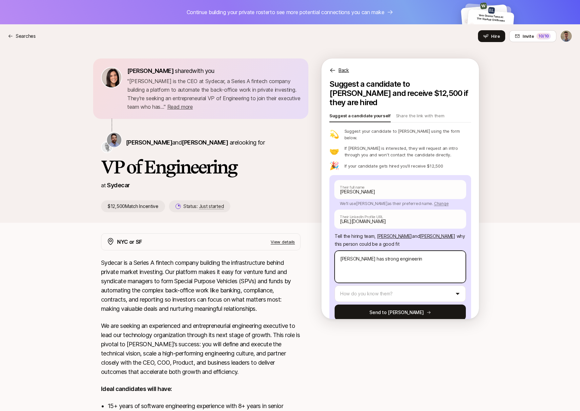
type textarea "x"
type textarea "Sean has strong engineering"
type textarea "x"
type textarea "Sean has strong engineering"
type textarea "x"
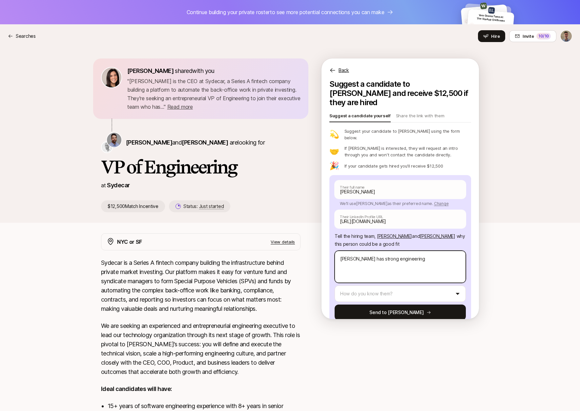
type textarea "Sean has strong engineering e"
type textarea "x"
type textarea "Sean has strong engineering ex"
type textarea "x"
type textarea "Sean has strong engineering exp"
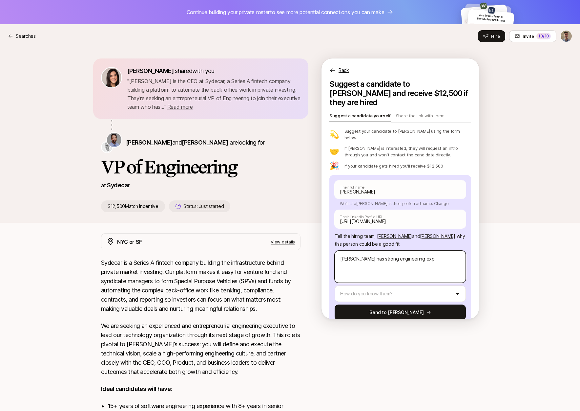
type textarea "x"
type textarea "Sean has strong engineering expe"
type textarea "x"
type textarea "Sean has strong engineering exper"
type textarea "x"
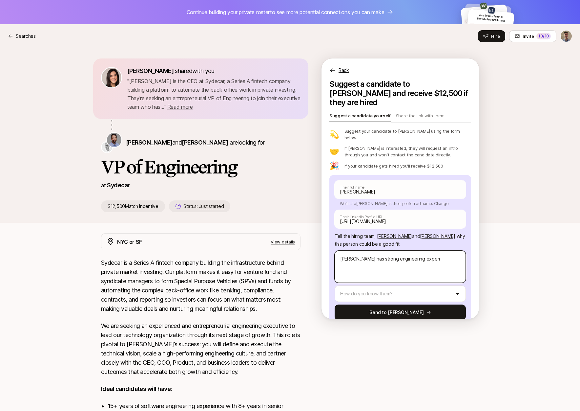
type textarea "Sean has strong engineering experie"
type textarea "x"
type textarea "Sean has strong engineering experien"
type textarea "x"
type textarea "Sean has strong engineering experienc"
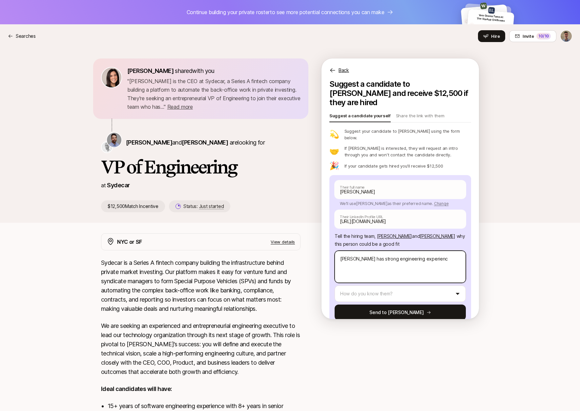
type textarea "x"
type textarea "Sean has strong engineering experience"
type textarea "x"
type textarea "Sean has strong engineering experience."
type textarea "x"
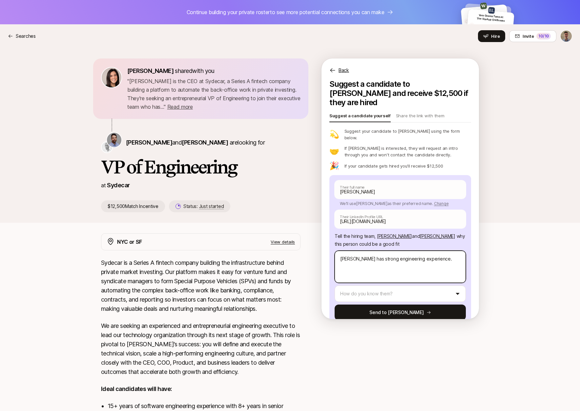
type textarea "Sean has strong engineering experience."
type textarea "x"
type textarea "Sean has strong engineering experience."
type textarea "x"
type textarea "Sean has strong engineering experience. H"
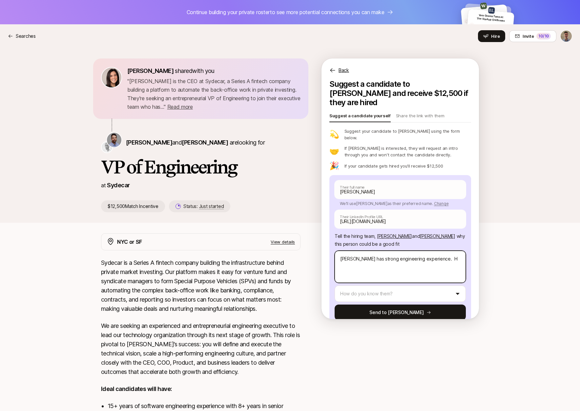
type textarea "x"
type textarea "Sean has strong engineering experience. He"
type textarea "x"
type textarea "Sean has strong engineering experience. He i"
type textarea "x"
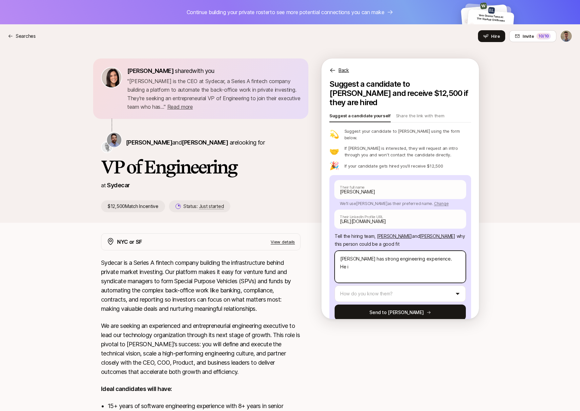
type textarea "Sean has strong engineering experience. He is"
type textarea "x"
type textarea "Sean has strong engineering experience. He is"
type textarea "x"
type textarea "Sean has strong engineering experience. He is b"
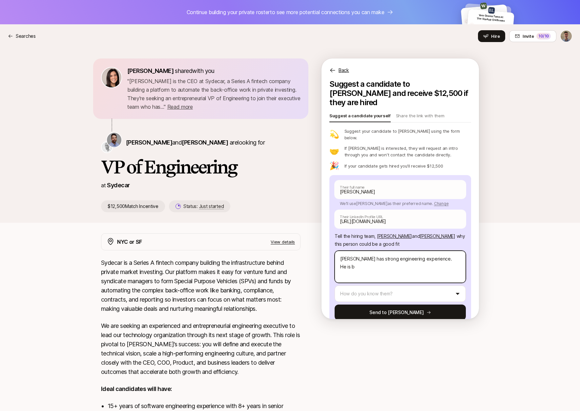
type textarea "x"
type textarea "Sean has strong engineering experience. He is ba"
type textarea "x"
type textarea "Sean has strong engineering experience. He is bas"
type textarea "x"
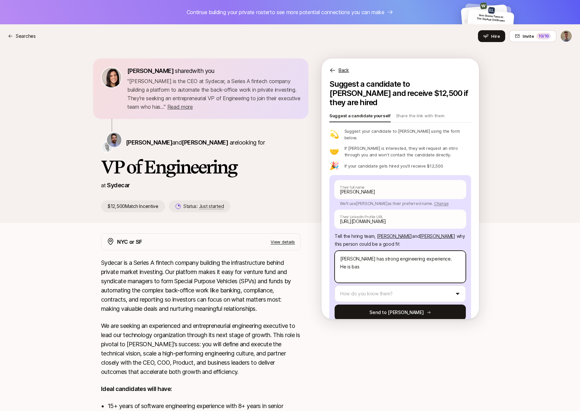
type textarea "Sean has strong engineering experience. He is base"
type textarea "x"
type textarea "Sean has strong engineering experience. He is based"
click at [415, 279] on html "Continue building your private roster to see more potential connections you can…" at bounding box center [290, 205] width 580 height 411
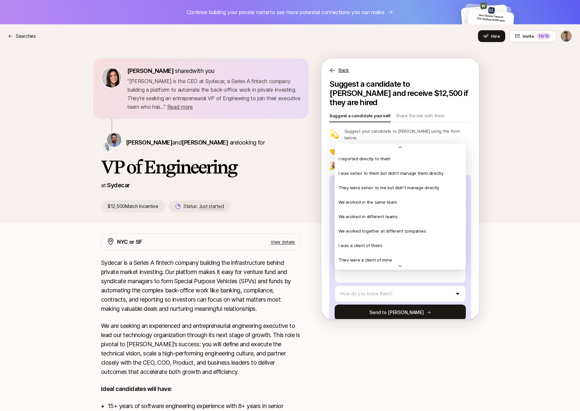
scroll to position [142, 0]
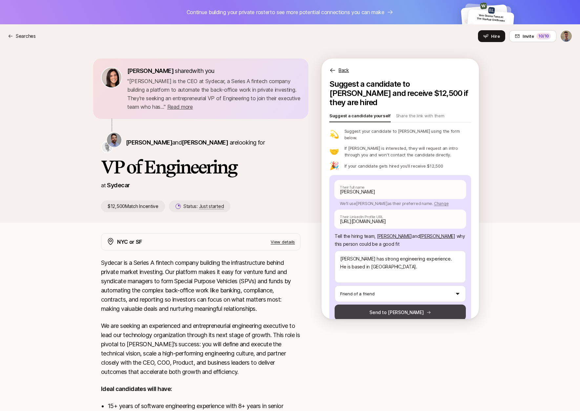
click at [375, 304] on button "Send to Adam" at bounding box center [400, 312] width 131 height 16
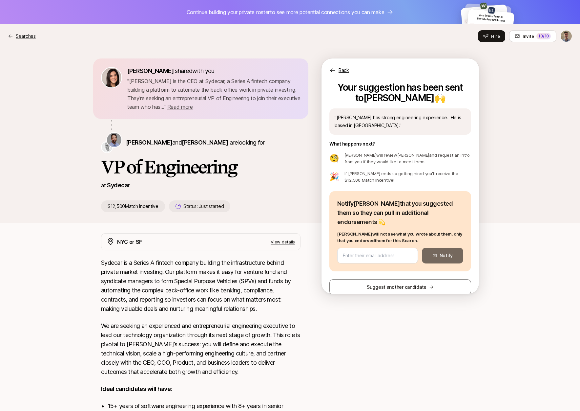
click at [17, 36] on p "Searches" at bounding box center [26, 36] width 20 height 8
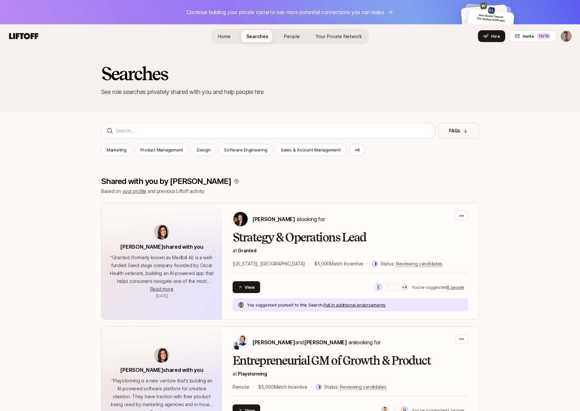
scroll to position [1054, 0]
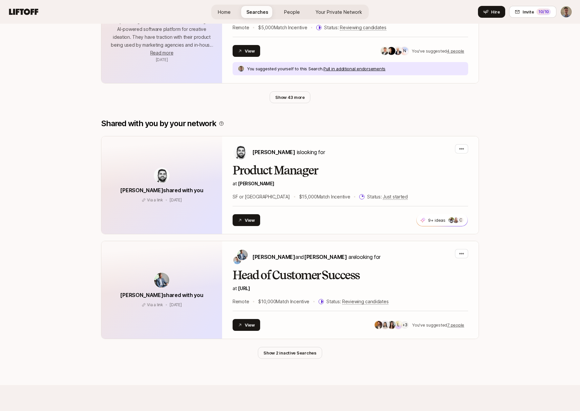
scroll to position [434, 0]
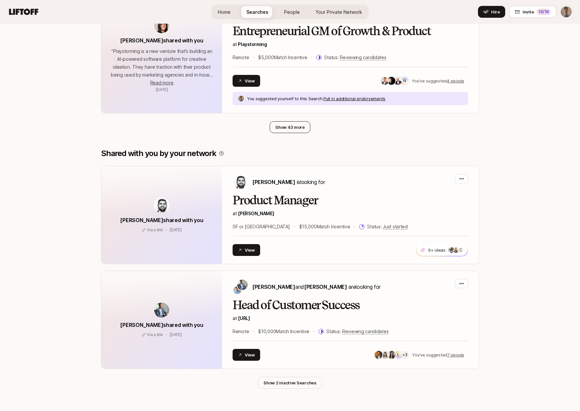
click at [293, 126] on button "Show 43 more" at bounding box center [290, 127] width 41 height 12
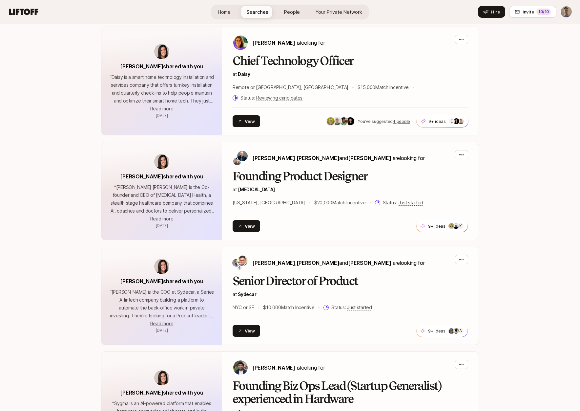
scroll to position [1157, 0]
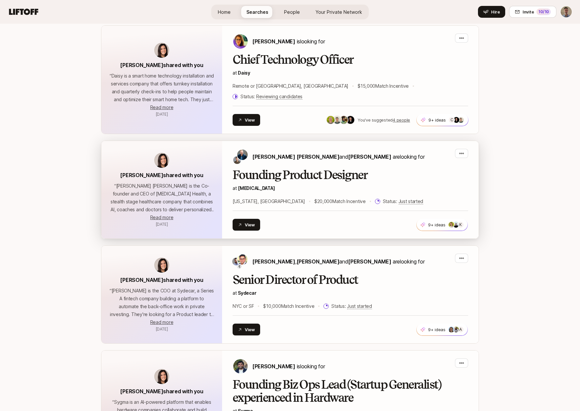
click at [376, 168] on h2 "Founding Product Designer" at bounding box center [351, 174] width 236 height 13
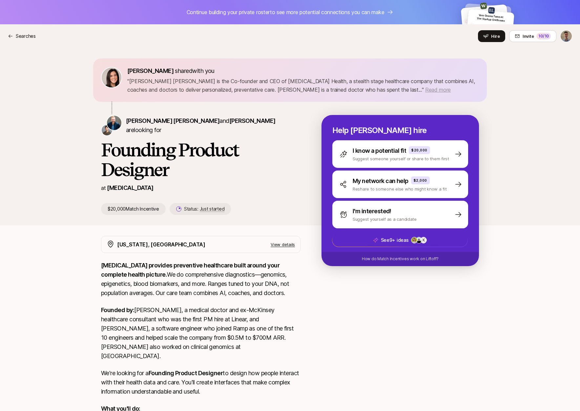
click at [425, 88] on span "Read more" at bounding box center [438, 89] width 26 height 7
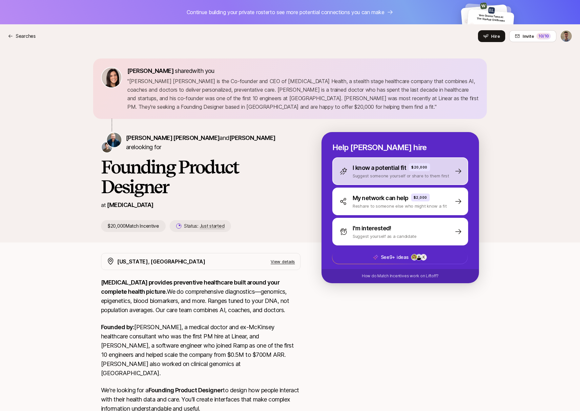
click at [433, 164] on div "I know a potential fit $20,000" at bounding box center [401, 167] width 96 height 9
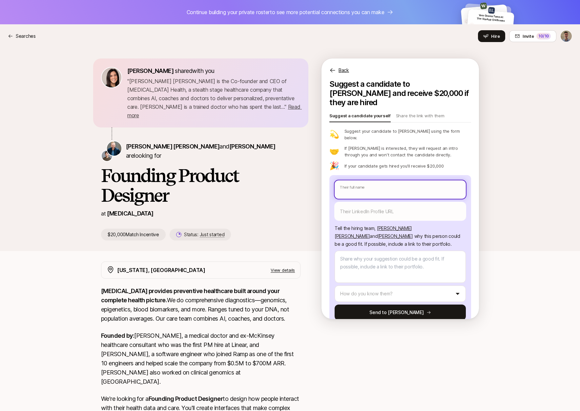
click at [366, 180] on input "text" at bounding box center [400, 189] width 131 height 18
type textarea "x"
type input "e"
type textarea "x"
type input "emi"
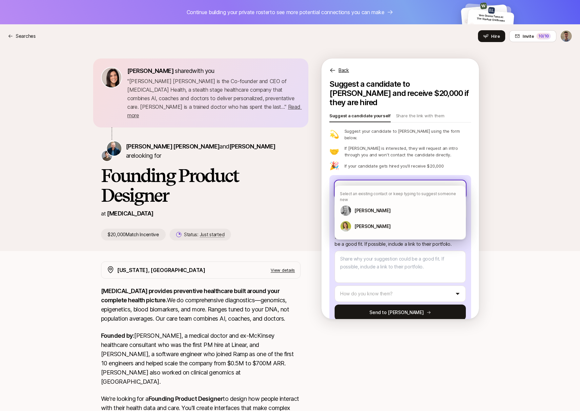
type textarea "x"
type input "emil"
click at [362, 222] on p "[PERSON_NAME]" at bounding box center [372, 226] width 36 height 8
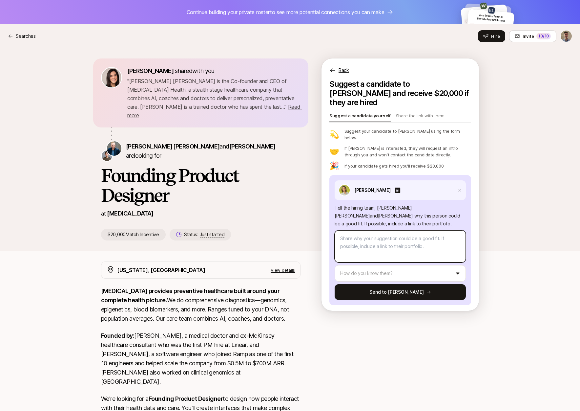
type textarea "x"
type textarea "[PERSON_NAME] and I worked together at [GEOGRAPHIC_DATA]. She is a strong desig…"
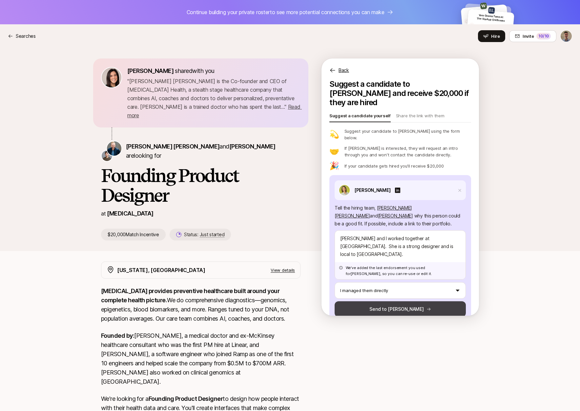
click at [398, 301] on button "Send to [PERSON_NAME]" at bounding box center [400, 309] width 131 height 16
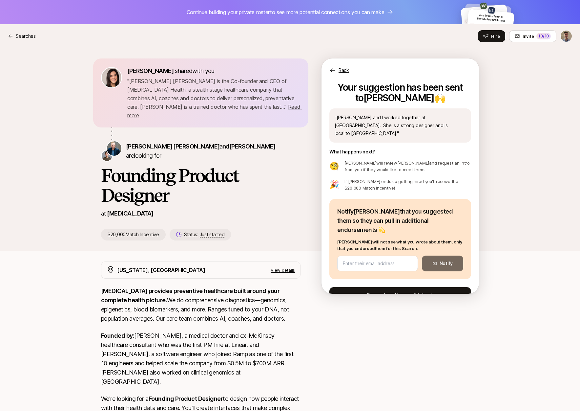
click at [410, 287] on button "Suggest another candidate" at bounding box center [401, 295] width 142 height 16
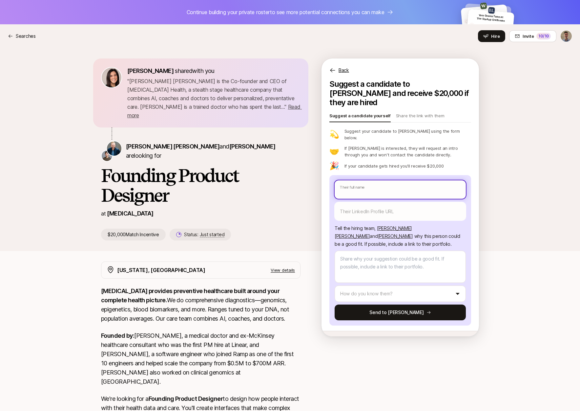
click at [391, 180] on input "text" at bounding box center [400, 189] width 131 height 18
type textarea "x"
type input "j"
type textarea "x"
type input "jo"
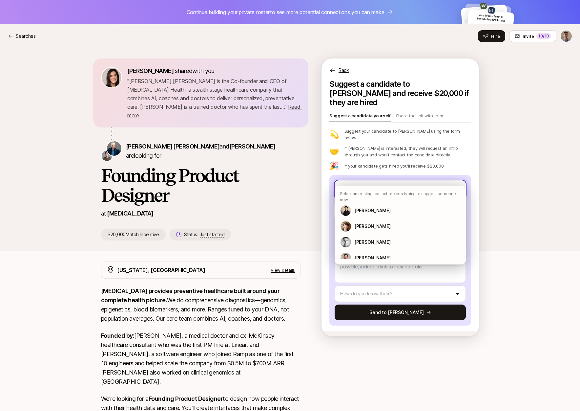
type textarea "x"
type input "joc"
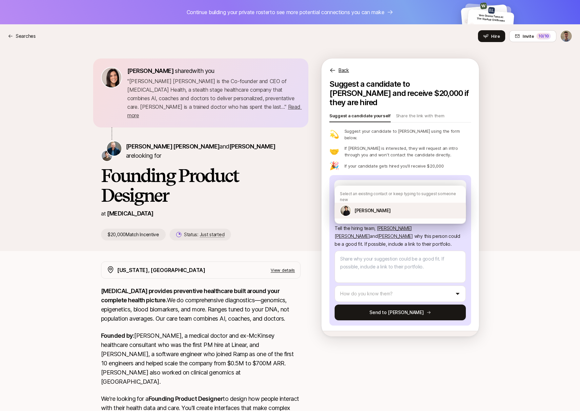
click at [400, 205] on div "[PERSON_NAME]" at bounding box center [400, 210] width 131 height 16
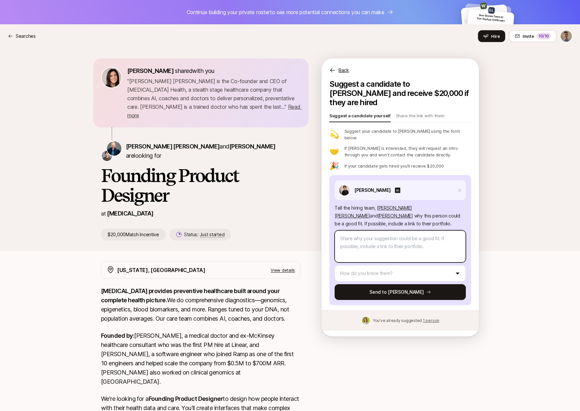
type textarea "x"
type textarea "[PERSON_NAME] and I worked at Latch. She has a strong design background includi…"
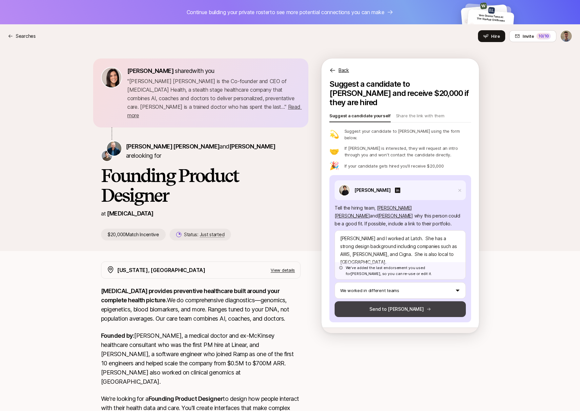
click at [387, 301] on button "Send to [PERSON_NAME]" at bounding box center [400, 309] width 131 height 16
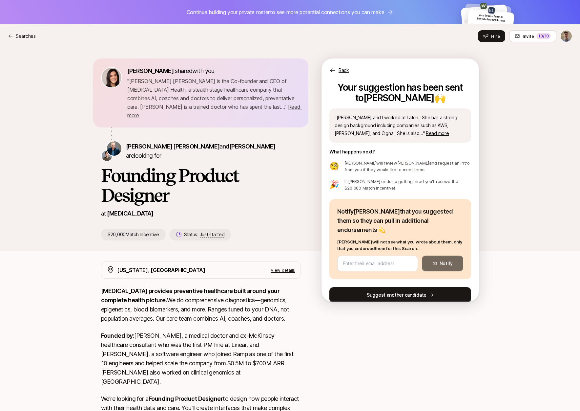
click at [394, 287] on button "Suggest another candidate" at bounding box center [401, 295] width 142 height 16
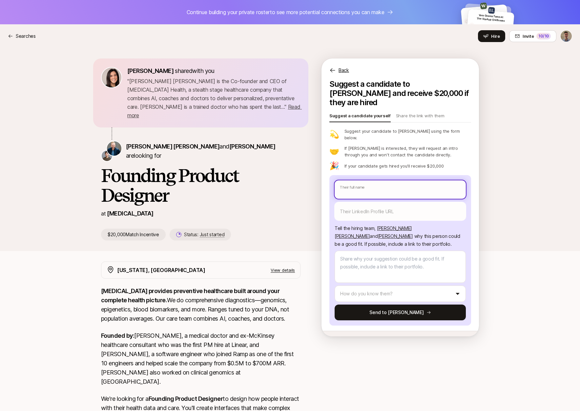
click at [384, 180] on input "text" at bounding box center [400, 189] width 131 height 18
type textarea "x"
type input "o"
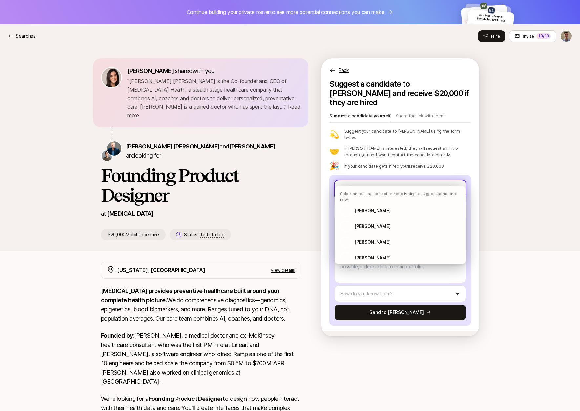
type textarea "x"
type input "ol"
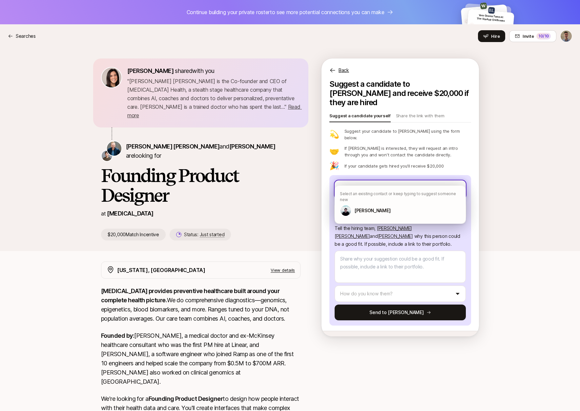
type textarea "x"
type input "oliv"
type textarea "x"
type input "oliv"
click at [384, 206] on p "[PERSON_NAME]" at bounding box center [372, 210] width 36 height 8
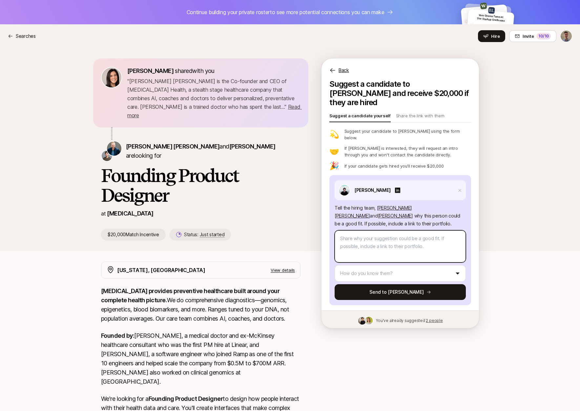
type textarea "x"
type textarea "[PERSON_NAME] has product designer experience, including his time at Zoom."
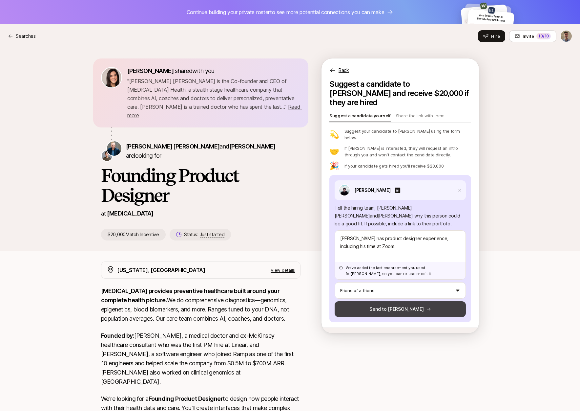
click at [404, 301] on button "Send to [PERSON_NAME]" at bounding box center [400, 309] width 131 height 16
type textarea "x"
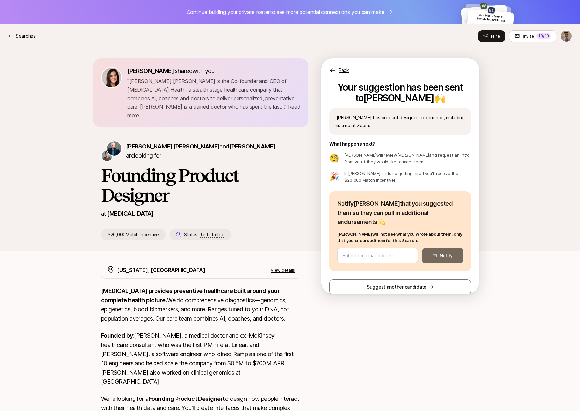
click at [27, 34] on p "Searches" at bounding box center [26, 36] width 20 height 8
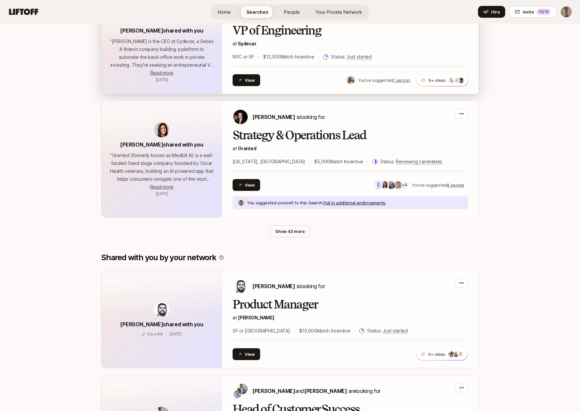
scroll to position [313, 0]
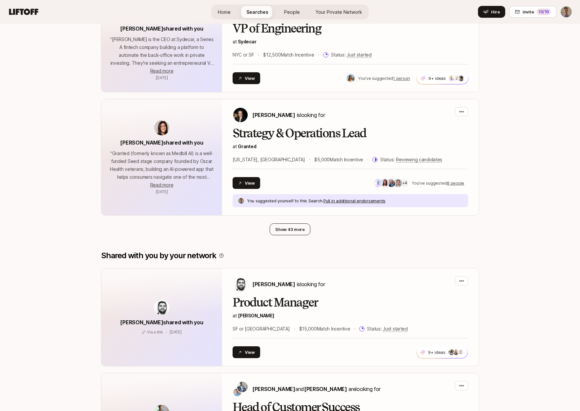
click at [294, 230] on button "Show 43 more" at bounding box center [290, 229] width 41 height 12
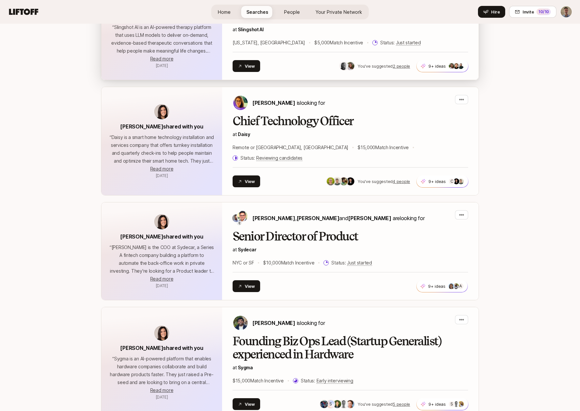
scroll to position [1223, 0]
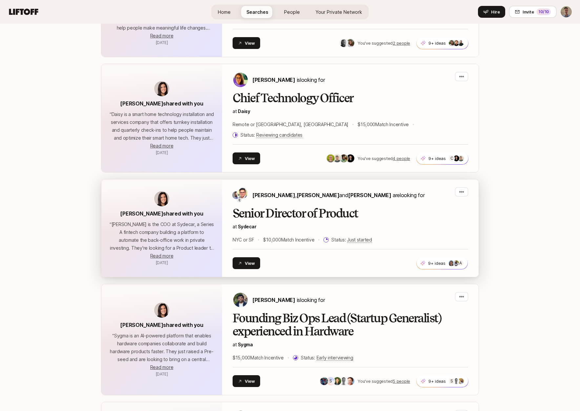
click at [390, 208] on h2 "Senior Director of Product" at bounding box center [351, 213] width 236 height 13
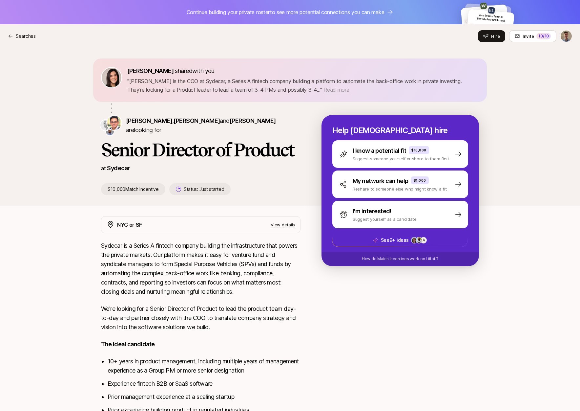
click at [334, 92] on span "Read more" at bounding box center [337, 89] width 26 height 7
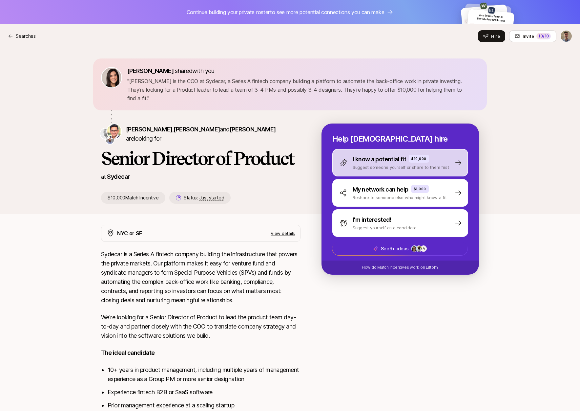
click at [422, 161] on p "$10,000" at bounding box center [419, 158] width 15 height 5
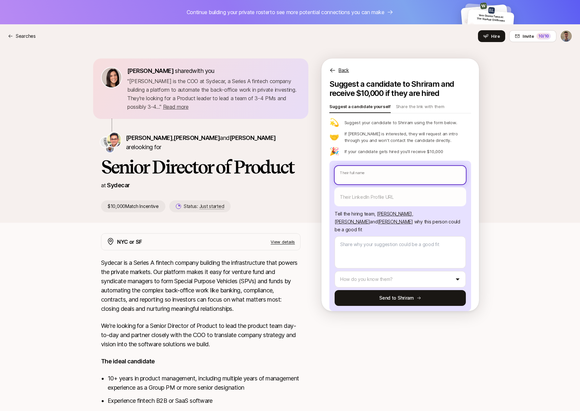
click at [383, 179] on input "text" at bounding box center [400, 175] width 131 height 18
type textarea "x"
type input "D"
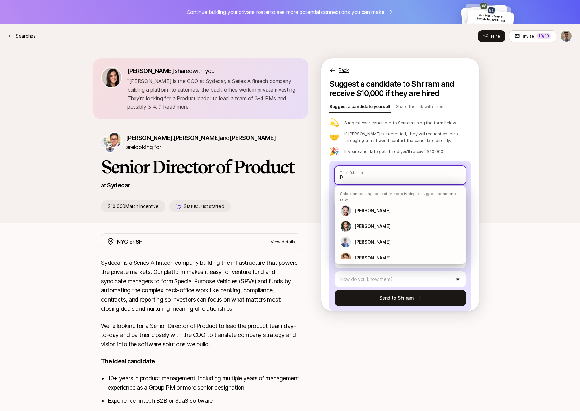
type textarea "x"
type input "Dh"
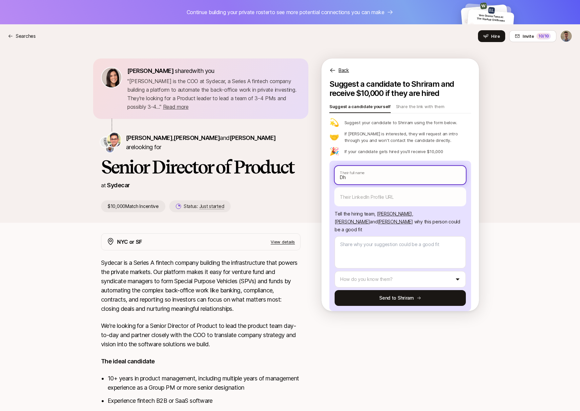
type textarea "x"
type input "Dhr"
type textarea "x"
type input "Dhru"
type textarea "x"
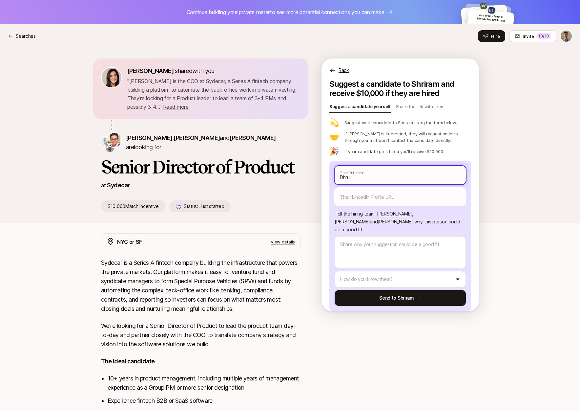
type input "Dhruv"
type textarea "x"
type input "Dhruv"
type textarea "x"
type input "Dhruv S"
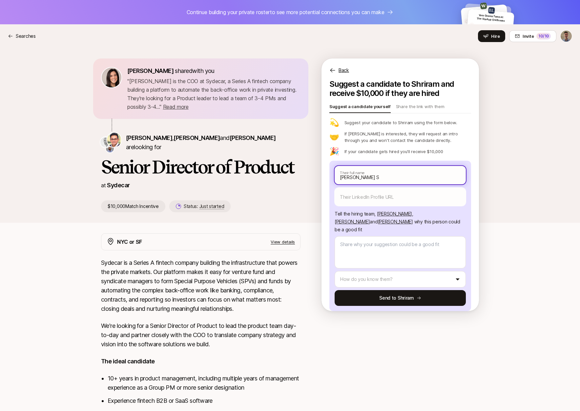
type textarea "x"
type input "Dhruv So"
type textarea "x"
type input "Dhruv Soo"
type textarea "x"
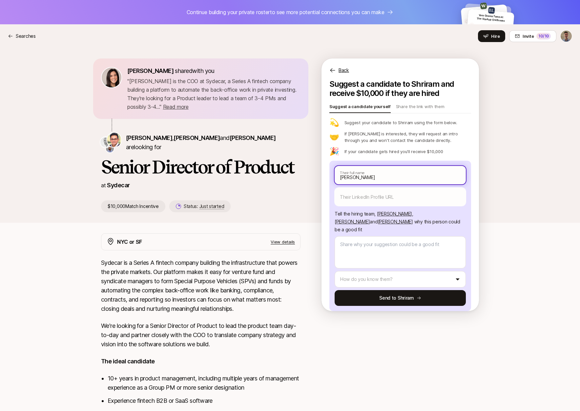
type input "Dhruv Sood"
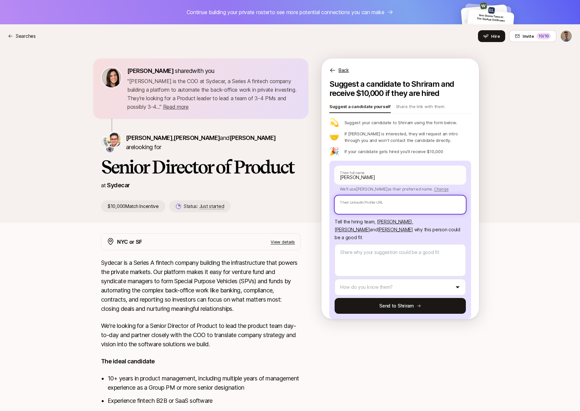
paste input "https://www.linkedin.com/in/dhruvsood/"
type textarea "x"
type input "https://www.linkedin.com/in/dhruvsood/"
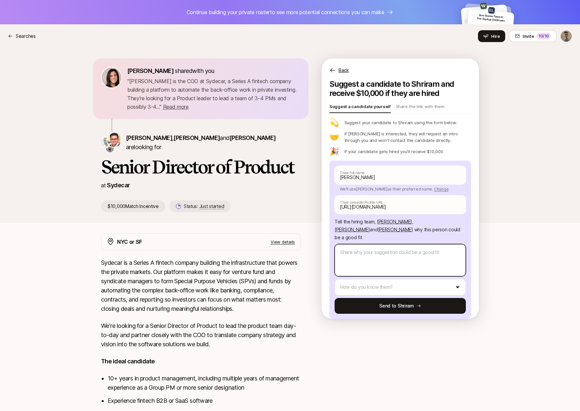
click at [379, 252] on textarea at bounding box center [400, 260] width 131 height 32
type textarea "x"
type textarea "D"
type textarea "x"
type textarea "Dh"
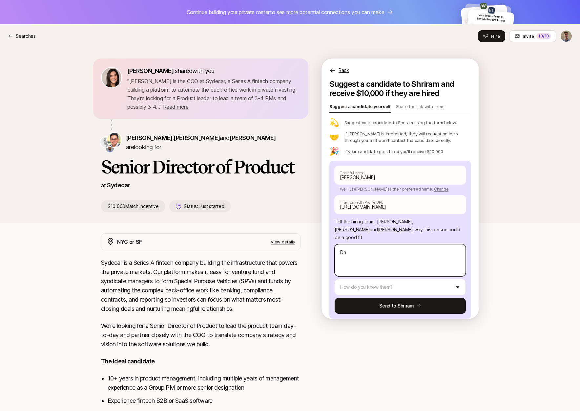
type textarea "x"
type textarea "Dhr"
type textarea "x"
type textarea "Dhru"
type textarea "x"
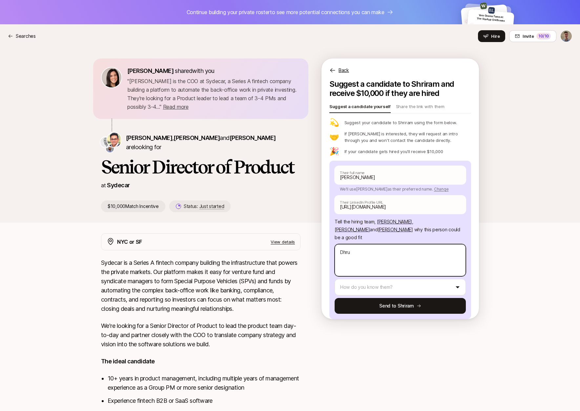
type textarea "Dhruv"
type textarea "x"
type textarea "Dhruv"
type textarea "x"
type textarea "Dhruv i"
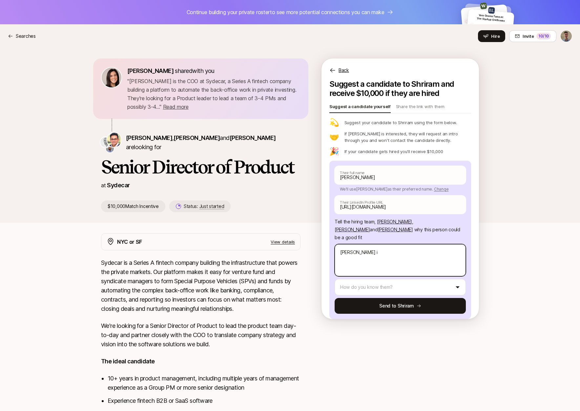
type textarea "x"
type textarea "Dhruv is"
type textarea "x"
type textarea "Dhruv is"
type textarea "x"
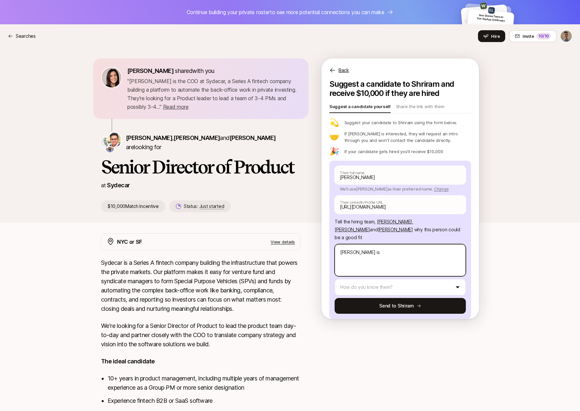
type textarea "Dhruv is S"
type textarea "x"
type textarea "Dhruv is Se"
type textarea "x"
type textarea "Dhruv is Sen"
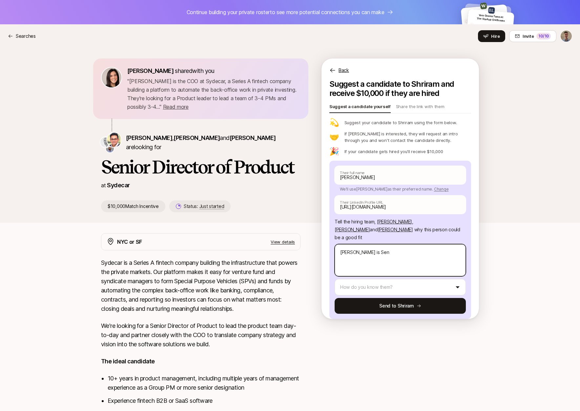
type textarea "x"
type textarea "Dhruv is Seni"
type textarea "x"
type textarea "Dhruv is Senio"
type textarea "x"
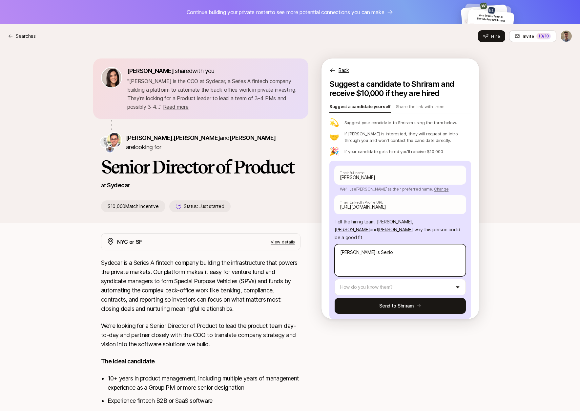
type textarea "Dhruv is Senior"
type textarea "x"
type textarea "Dhruv is Senior"
type textarea "x"
type textarea "Dhruv is Senior D"
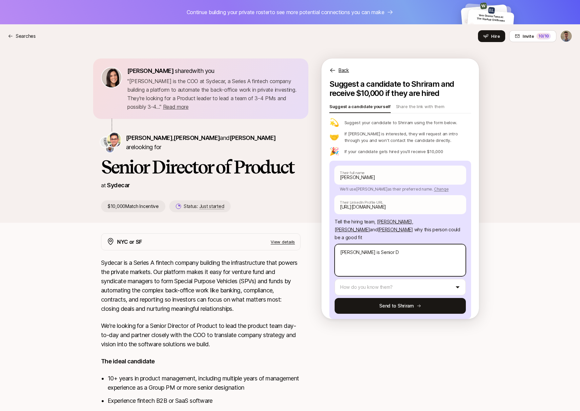
type textarea "x"
type textarea "Dhruv is Senior Di"
type textarea "x"
type textarea "Dhruv is Senior Dir"
type textarea "x"
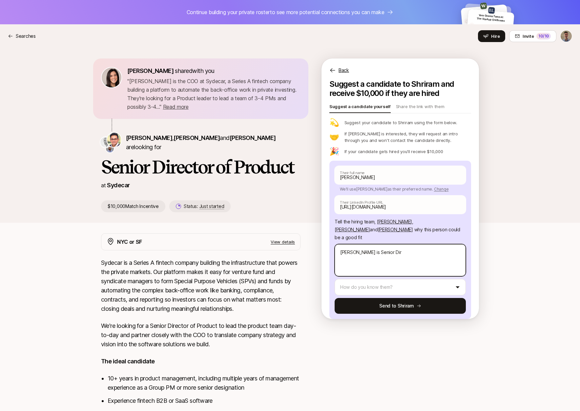
type textarea "Dhruv is Senior Dire"
type textarea "x"
type textarea "Dhruv is Senior Direc"
type textarea "x"
type textarea "Dhruv is Senior Direct"
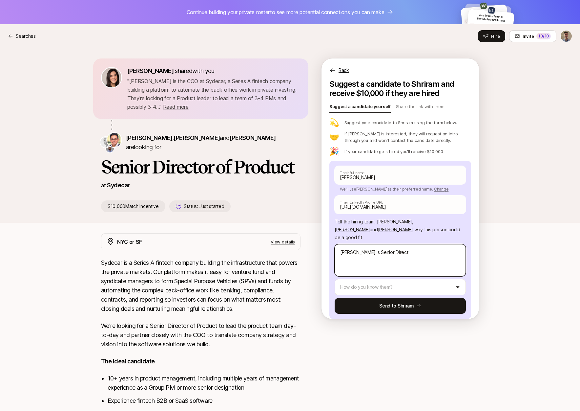
type textarea "x"
type textarea "Dhruv is Senior Directo"
type textarea "x"
type textarea "Dhruv is Senior Director"
type textarea "x"
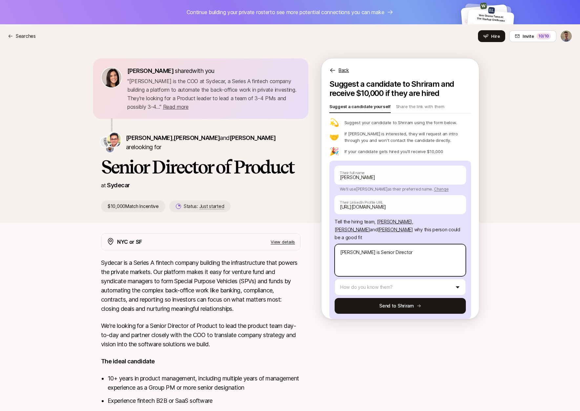
type textarea "Dhruv is Senior Director"
type textarea "x"
type textarea "Dhruv is Senior Director o"
type textarea "x"
type textarea "Dhruv is Senior Director of"
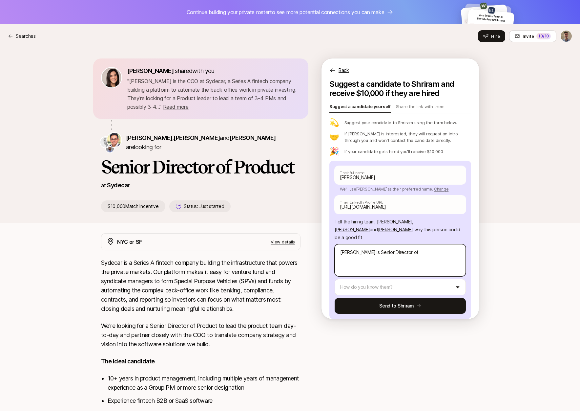
type textarea "x"
type textarea "Dhruv is Senior Director of"
type textarea "x"
type textarea "Dhruv is Senior Director of P"
type textarea "x"
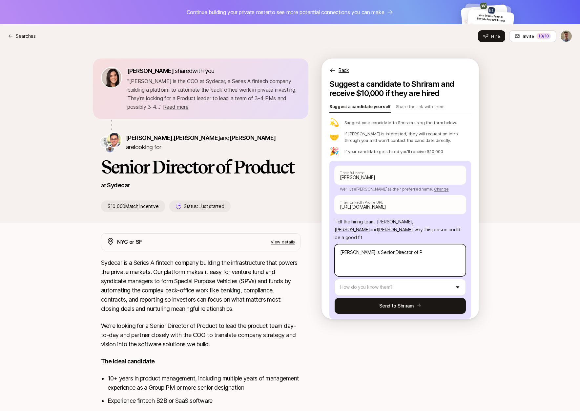
type textarea "Dhruv is Senior Director of Pr"
type textarea "x"
type textarea "Dhruv is Senior Director of Prod"
type textarea "x"
type textarea "Dhruv is Senior Director of Produ"
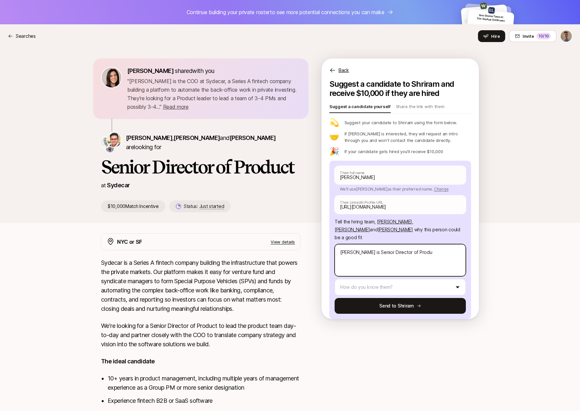
type textarea "x"
type textarea "Dhruv is Senior Director of Produc"
type textarea "x"
type textarea "Dhruv is Senior Director of Product"
type textarea "x"
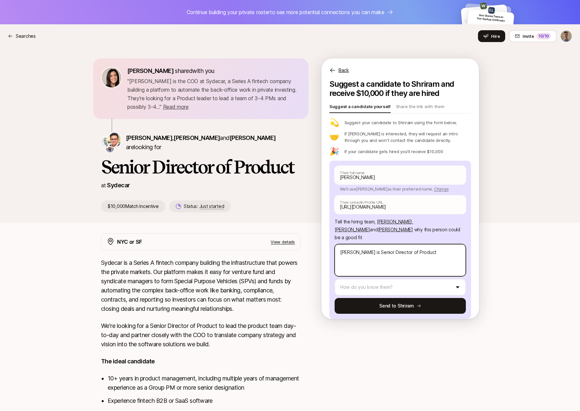
type textarea "Dhruv is Senior Director of Product"
type textarea "x"
type textarea "Dhruv is Senior Director of Product M"
type textarea "x"
type textarea "Dhruv is Senior Director of Product Ma"
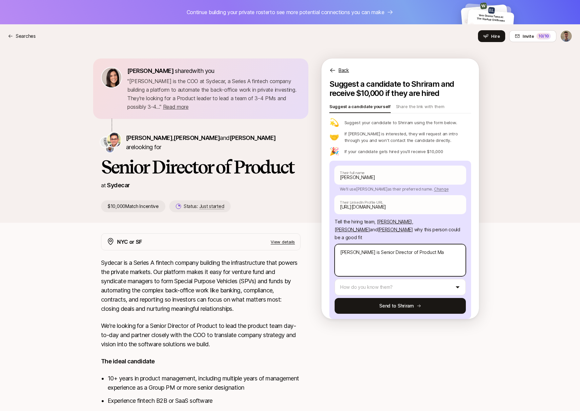
type textarea "x"
type textarea "Dhruv is Senior Director of Product Man"
type textarea "x"
type textarea "Dhruv is Senior Director of Product Mana"
type textarea "x"
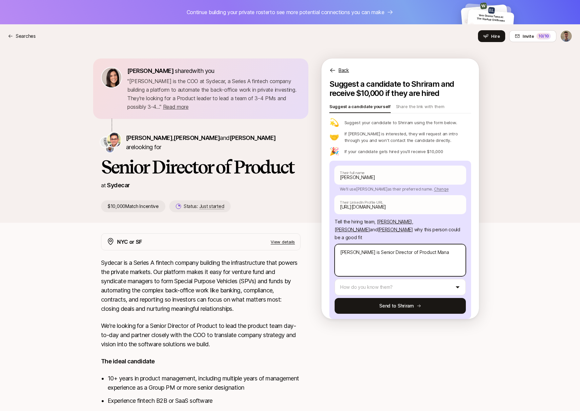
type textarea "Dhruv is Senior Director of Product Manag"
type textarea "x"
type textarea "Dhruv is Senior Director of Product Manage"
type textarea "x"
type textarea "Dhruv is Senior Director of Product Managem"
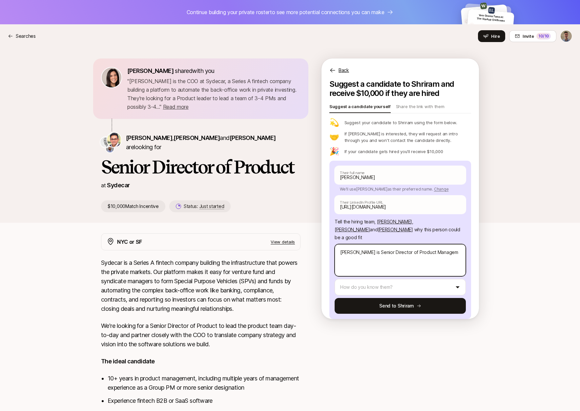
type textarea "x"
type textarea "Dhruv is Senior Director of Product Manageme"
type textarea "x"
type textarea "Dhruv is Senior Director of Product Managemen"
type textarea "x"
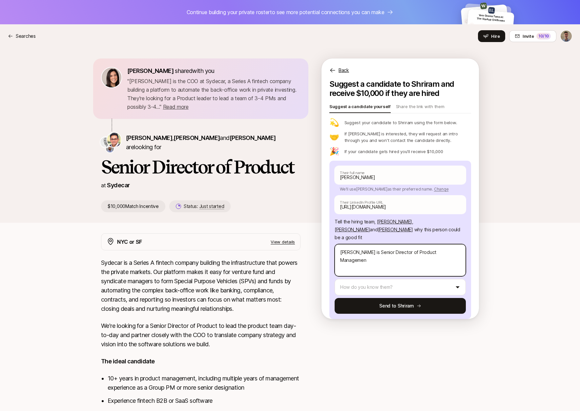
type textarea "Dhruv is Senior Director of Product Management"
type textarea "x"
type textarea "Dhruv is Senior Director of Product Management"
type textarea "x"
type textarea "Dhruv is Senior Director of Product Management a"
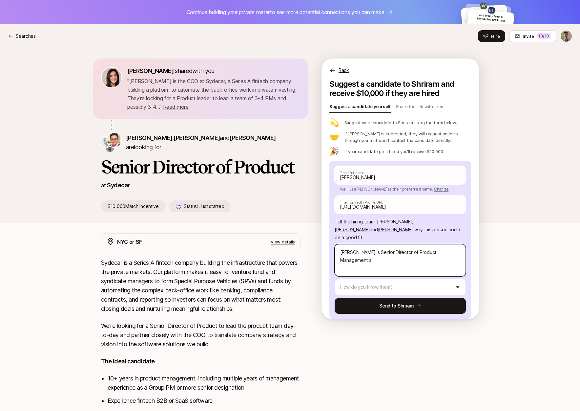
type textarea "x"
type textarea "Dhruv is Senior Director of Product Management at"
type textarea "x"
type textarea "Dhruv is Senior Director of Product Management at"
type textarea "x"
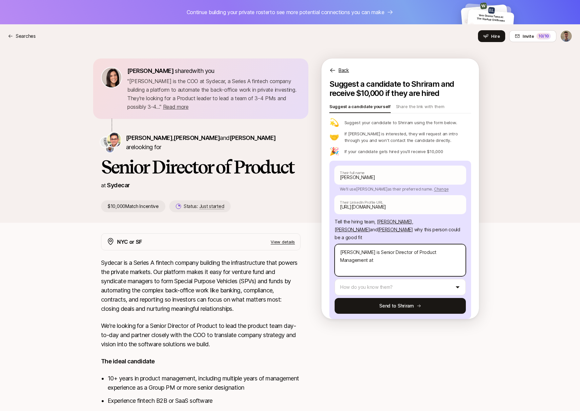
type textarea "Dhruv is Senior Director of Product Management at T"
type textarea "x"
type textarea "Dhruv is Senior Director of Product Management at Ty"
type textarea "x"
type textarea "Dhruv is Senior Director of Product Management at Typ"
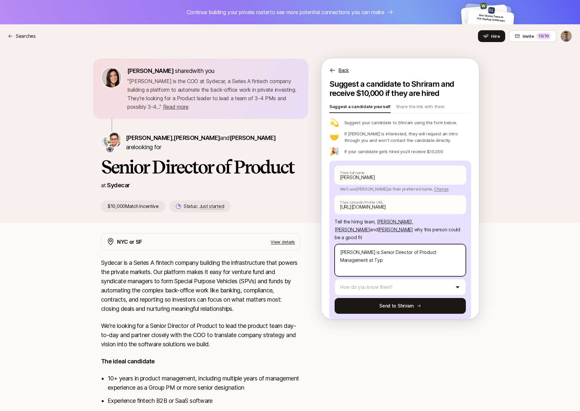
type textarea "x"
type textarea "Dhruv is Senior Director of Product Management at Type"
type textarea "x"
type textarea "Dhruv is Senior Director of Product Management at Typef"
type textarea "x"
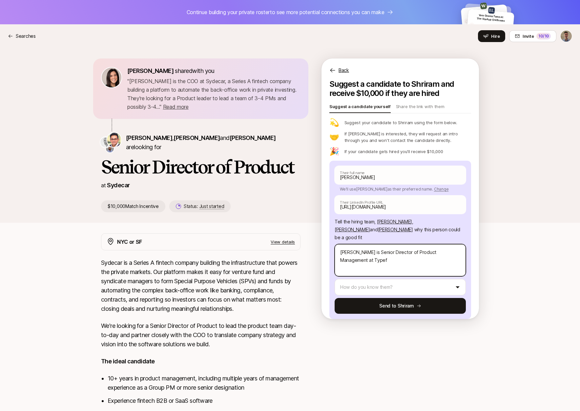
type textarea "Dhruv is Senior Director of Product Management at Typefa"
type textarea "x"
type textarea "Dhruv is Senior Director of Product Management at Typefac"
type textarea "x"
type textarea "Dhruv is Senior Director of Product Management at Typeface"
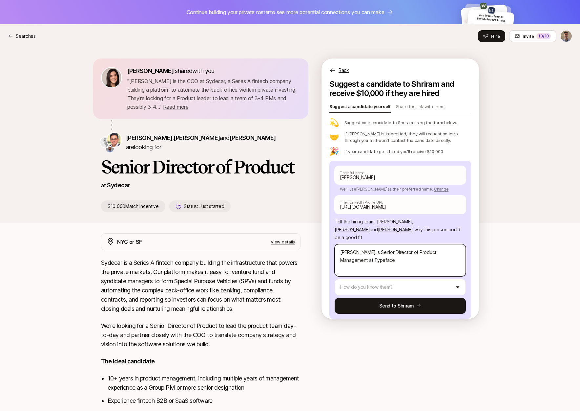
type textarea "x"
type textarea "Dhruv is Senior Director of Product Management at Typeface."
type textarea "x"
type textarea "Dhruv is Senior Director of Product Management at Typeface"
type textarea "x"
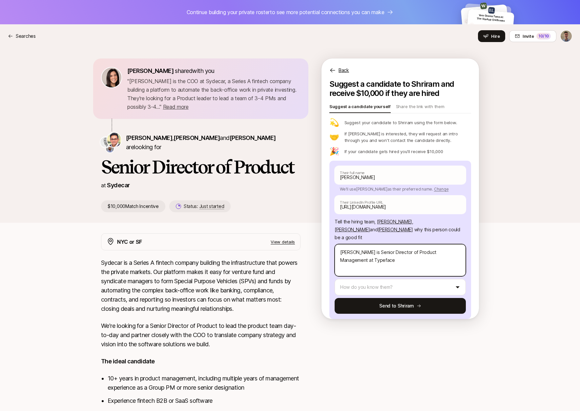
type textarea "Dhruv is Senior Director of Product Management at Typeface,"
type textarea "x"
type textarea "Dhruv is Senior Director of Product Management at Typeface,"
type textarea "x"
type textarea "Dhruv is Senior Director of Product Management at Typeface, an"
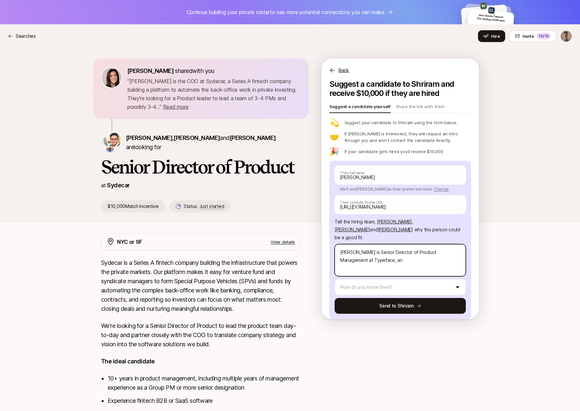
type textarea "x"
type textarea "Dhruv is Senior Director of Product Management at Typeface, and"
type textarea "x"
type textarea "Dhruv is Senior Director of Product Management at Typeface, and"
type textarea "x"
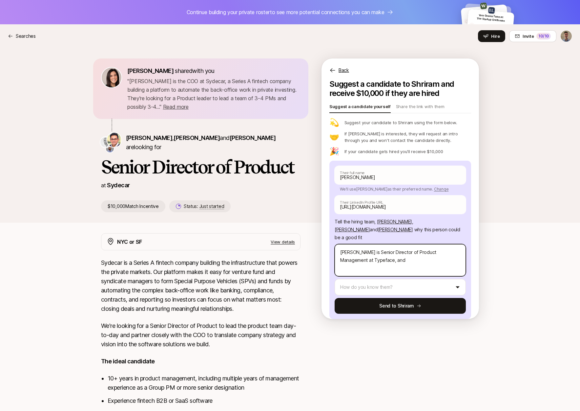
type textarea "Dhruv is Senior Director of Product Management at Typeface, and h"
type textarea "x"
type textarea "Dhruv is Senior Director of Product Management at Typeface, and ha"
type textarea "x"
type textarea "Dhruv is Senior Director of Product Management at Typeface, and has"
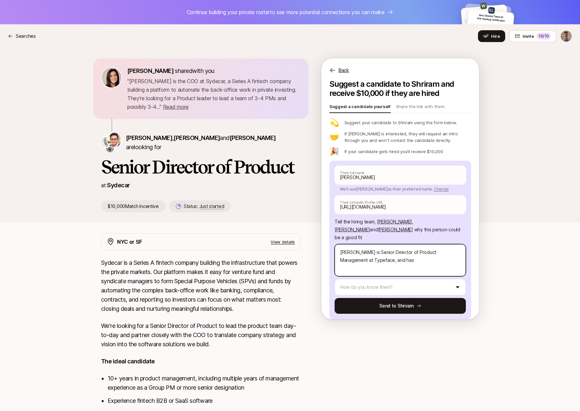
type textarea "x"
type textarea "Dhruv is Senior Director of Product Management at Typeface, and has"
type textarea "x"
type textarea "Dhruv is Senior Director of Product Management at Typeface, and has p"
type textarea "x"
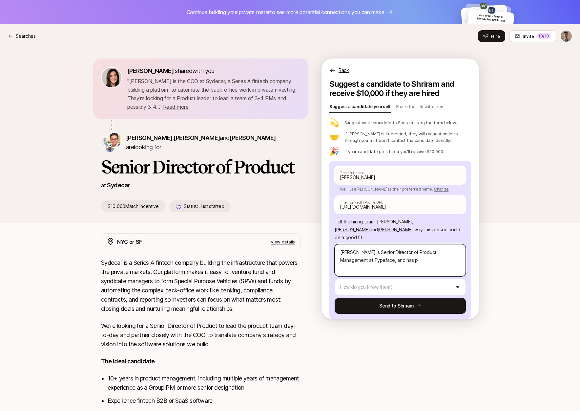
type textarea "Dhruv is Senior Director of Product Management at Typeface, and has pr"
type textarea "x"
type textarea "Dhruv is Senior Director of Product Management at Typeface, and has pre"
type textarea "x"
type textarea "Dhruv is Senior Director of Product Management at Typeface, and has prev"
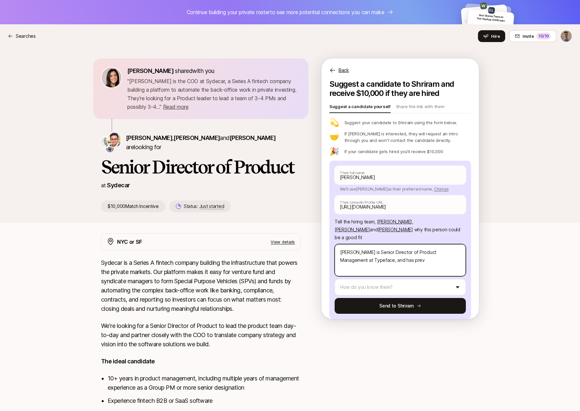
type textarea "x"
type textarea "Dhruv is Senior Director of Product Management at Typeface, and has previ"
type textarea "x"
type textarea "Dhruv is Senior Director of Product Management at Typeface, and has previo"
type textarea "x"
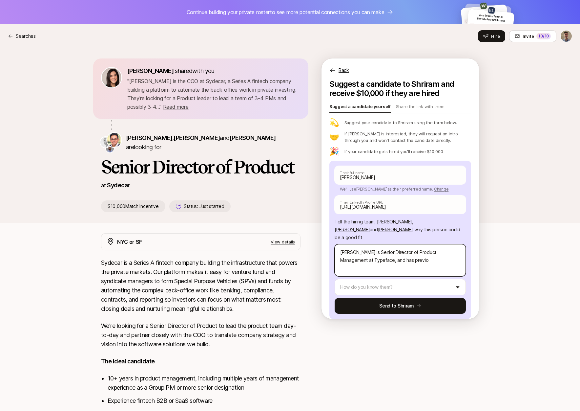
type textarea "Dhruv is Senior Director of Product Management at Typeface, and has previou"
type textarea "x"
type textarea "Dhruv is Senior Director of Product Management at Typeface, and has previous"
type textarea "x"
type textarea "Dhruv is Senior Director of Product Management at Typeface, and has previous"
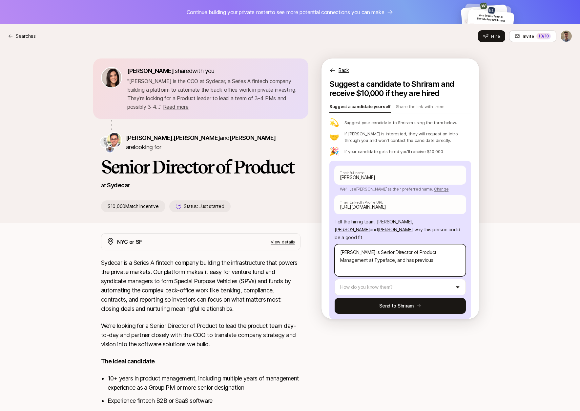
type textarea "x"
type textarea "Dhruv is Senior Director of Product Management at Typeface, and has previous e"
type textarea "x"
type textarea "Dhruv is Senior Director of Product Management at Typeface, and has previous ex"
type textarea "x"
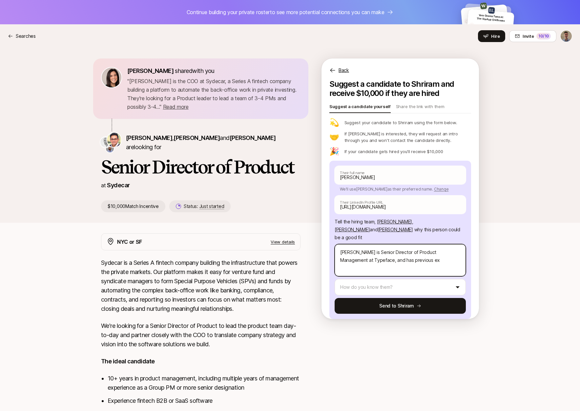
type textarea "Dhruv is Senior Director of Product Management at Typeface, and has previous exp"
type textarea "x"
type textarea "Dhruv is Senior Director of Product Management at Typeface, and has previous ex…"
type textarea "x"
type textarea "Dhruv is Senior Director of Product Management at Typeface, and has previous ex…"
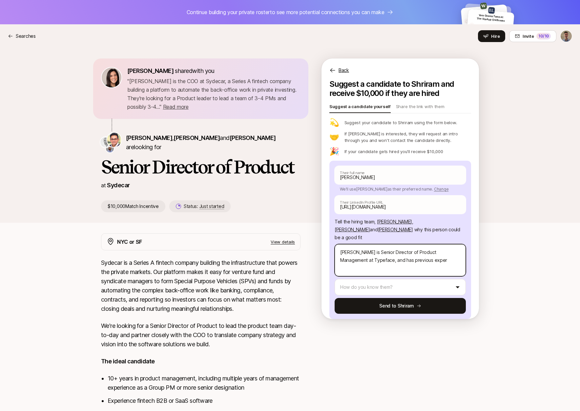
type textarea "x"
type textarea "Dhruv is Senior Director of Product Management at Typeface, and has previous ex…"
type textarea "x"
type textarea "Dhruv is Senior Director of Product Management at Typeface, and has previous ex…"
type textarea "x"
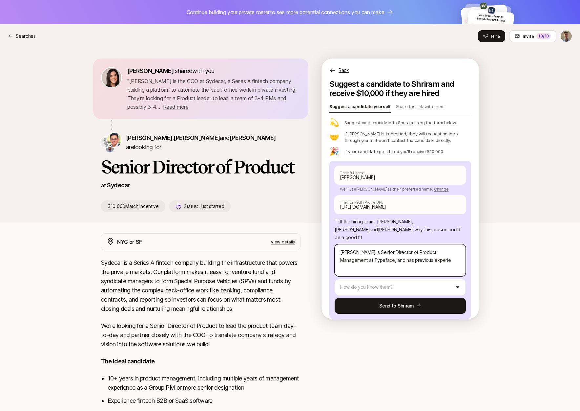
type textarea "Dhruv is Senior Director of Product Management at Typeface, and has previous ex…"
type textarea "x"
type textarea "Dhruv is Senior Director of Product Management at Typeface, and has previous ex…"
type textarea "x"
type textarea "Dhruv is Senior Director of Product Management at Typeface, and has previous ex…"
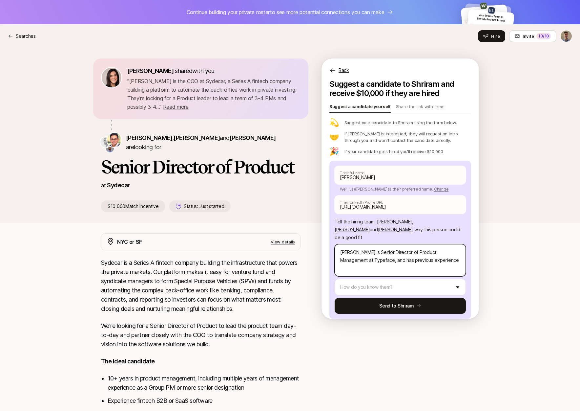
type textarea "x"
type textarea "Dhruv is Senior Director of Product Management at Typeface, and has previous ex…"
type textarea "x"
type textarea "Dhruv is Senior Director of Product Management at Typeface, and has previous ex…"
click at [418, 261] on textarea "Dhruv is Senior Director of Product Management at Typeface, and has previous ex…" at bounding box center [400, 260] width 131 height 32
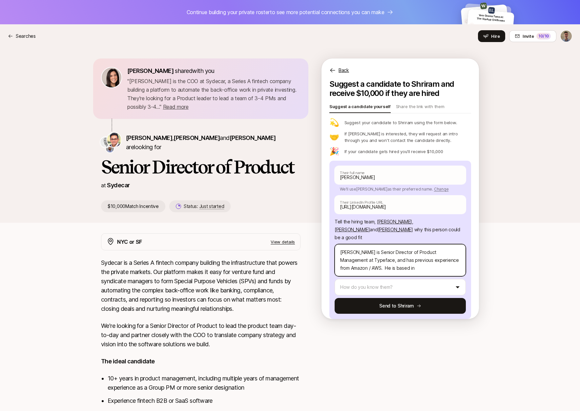
drag, startPoint x: 353, startPoint y: 260, endPoint x: 384, endPoint y: 256, distance: 31.4
click at [398, 262] on textarea "Dhruv is Senior Director of Product Management at Typeface, and has previous ex…" at bounding box center [400, 260] width 131 height 32
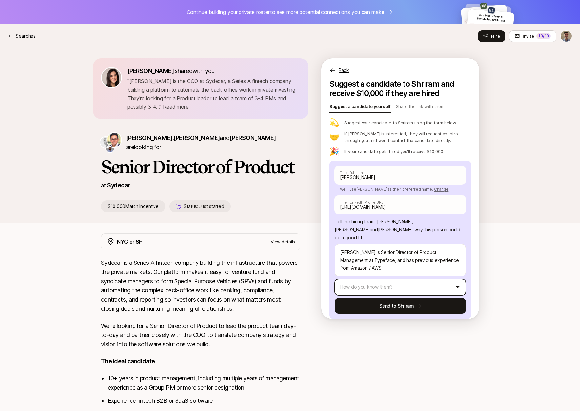
click at [366, 278] on html "Continue building your private roster to see more potential connections you can…" at bounding box center [290, 205] width 580 height 411
click at [394, 298] on button "Send to Shriram" at bounding box center [400, 306] width 131 height 16
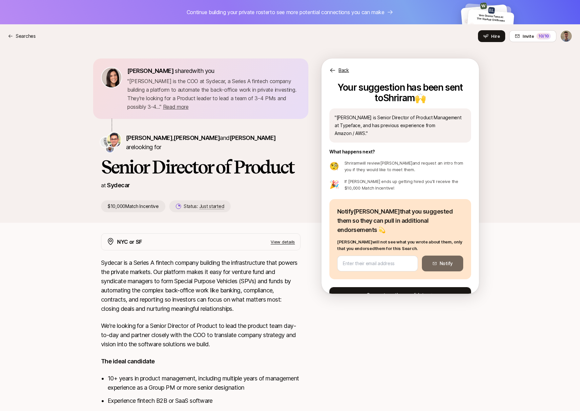
click at [388, 287] on button "Suggest another candidate" at bounding box center [401, 295] width 142 height 16
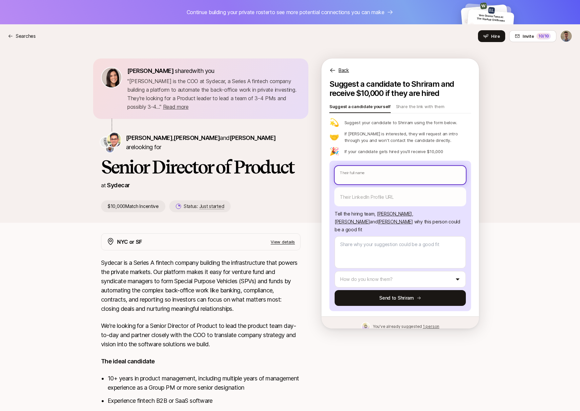
click at [369, 171] on input "text" at bounding box center [400, 175] width 131 height 18
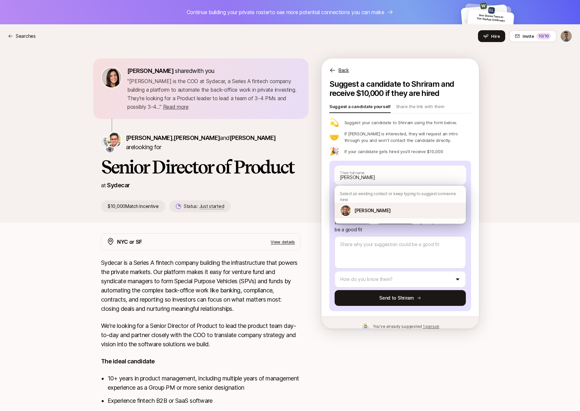
click at [385, 207] on div "Noah Sylvan" at bounding box center [400, 210] width 131 height 16
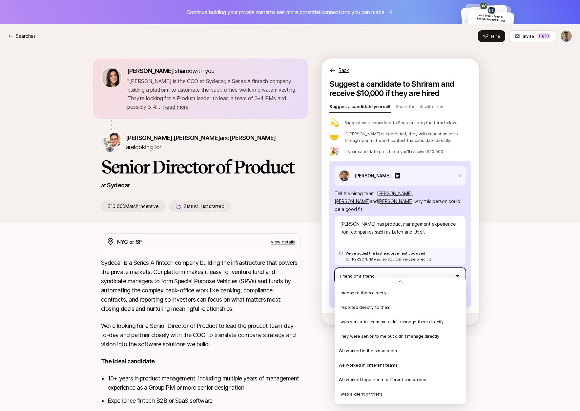
click at [382, 266] on html "Continue building your private roster to see more potential connections you can…" at bounding box center [290, 205] width 580 height 411
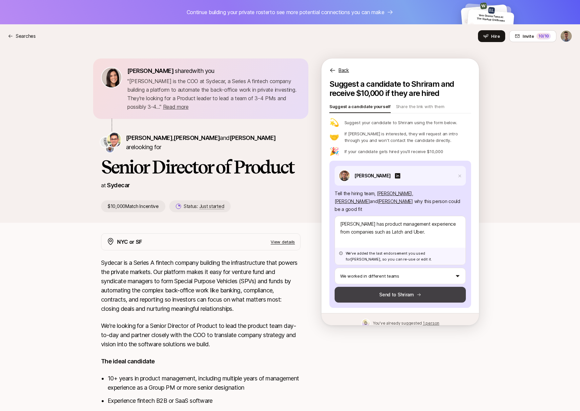
click at [397, 287] on button "Send to Shriram" at bounding box center [400, 295] width 131 height 16
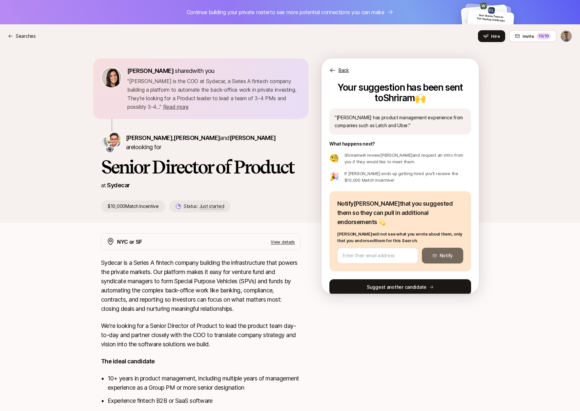
click at [385, 279] on button "Suggest another candidate" at bounding box center [401, 287] width 142 height 16
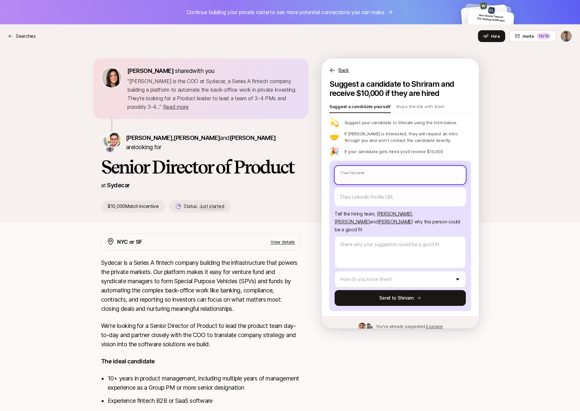
click at [367, 178] on input "text" at bounding box center [400, 175] width 131 height 18
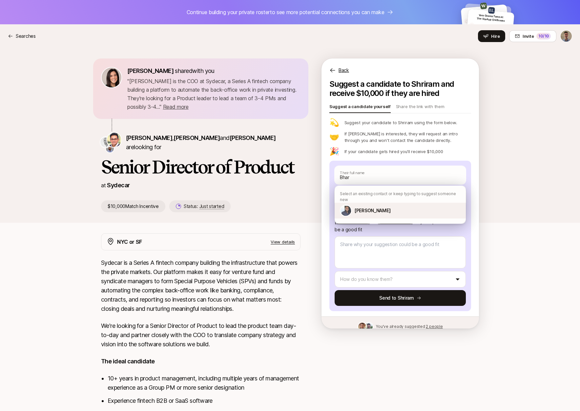
click at [376, 206] on p "Bharat Mirchandani" at bounding box center [372, 210] width 36 height 8
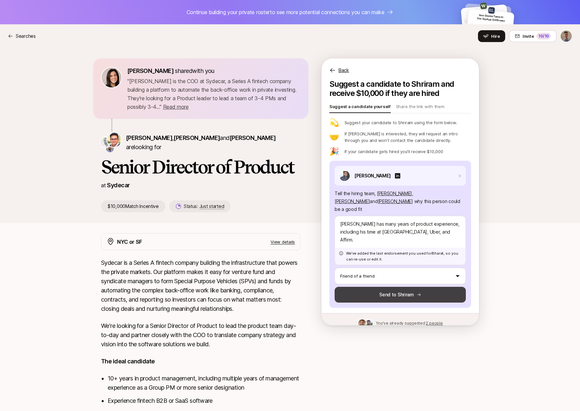
click at [410, 287] on button "Send to Shriram" at bounding box center [400, 295] width 131 height 16
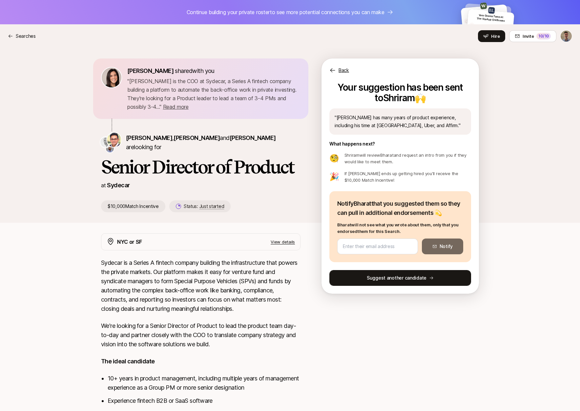
click at [391, 278] on button "Suggest another candidate" at bounding box center [401, 278] width 142 height 16
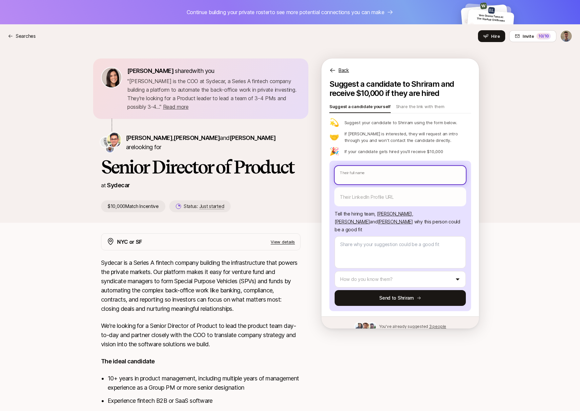
click at [366, 173] on input "text" at bounding box center [400, 175] width 131 height 18
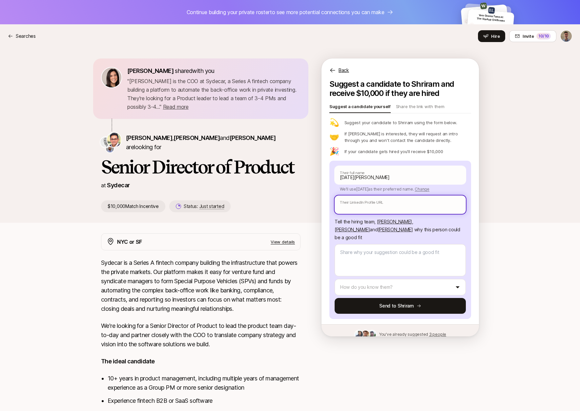
click at [388, 207] on input "text" at bounding box center [400, 204] width 131 height 18
paste input "https://www.linkedin.com/in/kartikagarwal-productstrategist/"
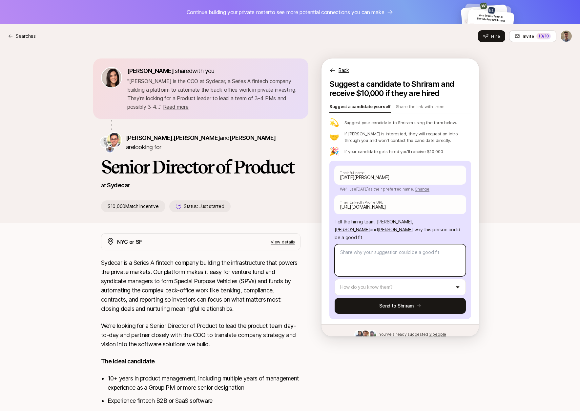
click at [371, 259] on textarea at bounding box center [400, 260] width 131 height 32
click at [455, 245] on textarea "Kartik has strong product leadership experience," at bounding box center [400, 260] width 131 height 32
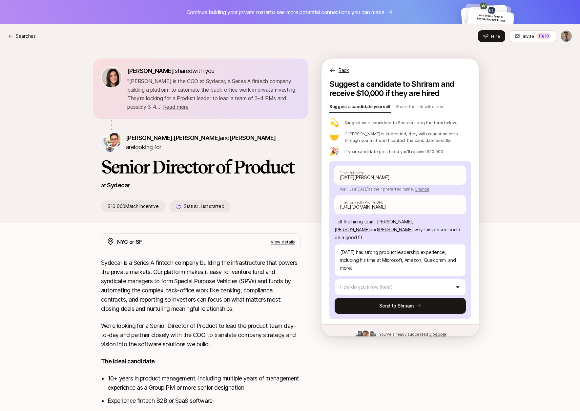
click at [439, 277] on html "Continue building your private roster to see more potential connections you can…" at bounding box center [290, 205] width 580 height 411
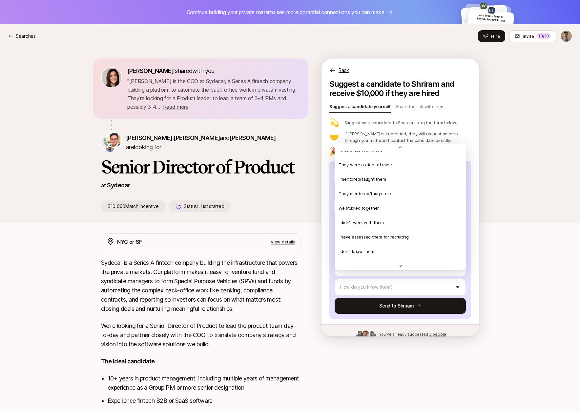
scroll to position [142, 0]
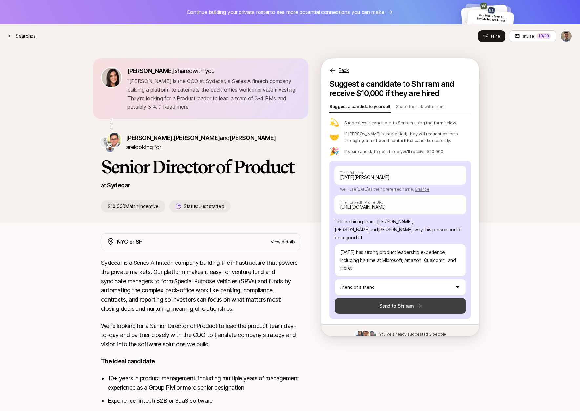
click at [388, 304] on button "Send to Shriram" at bounding box center [400, 306] width 131 height 16
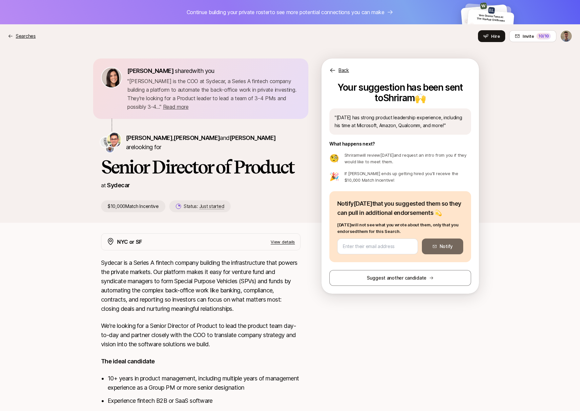
click at [30, 35] on p "Searches" at bounding box center [26, 36] width 20 height 8
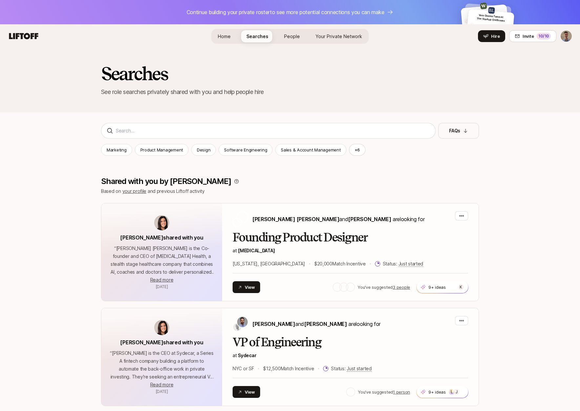
scroll to position [1219, 0]
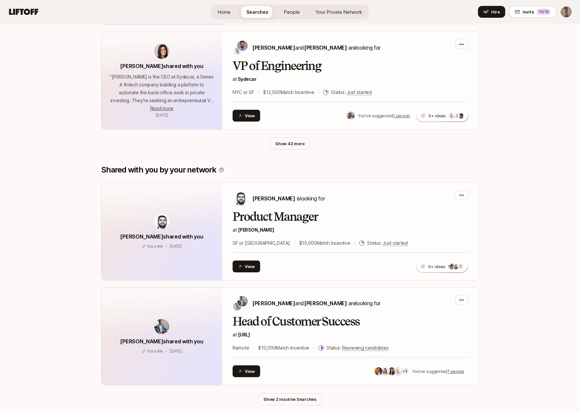
scroll to position [429, 0]
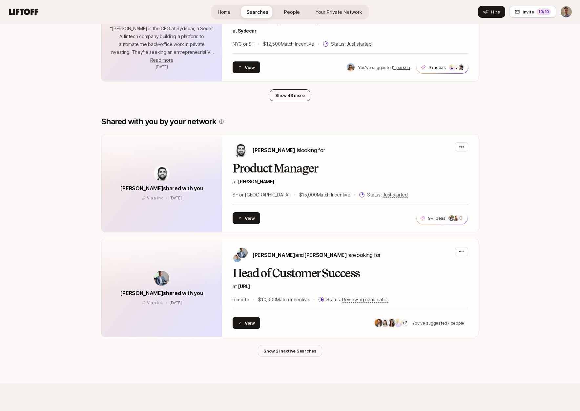
click at [301, 97] on button "Show 43 more" at bounding box center [290, 95] width 41 height 12
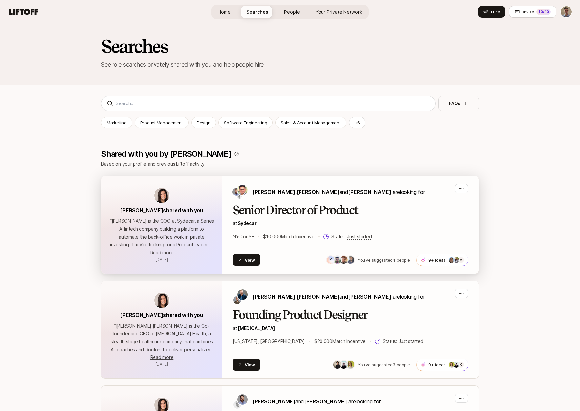
scroll to position [26, 0]
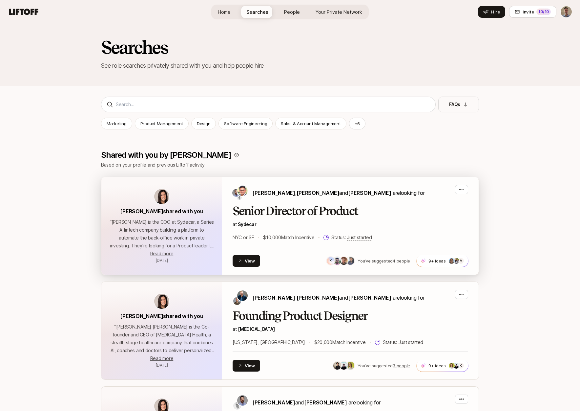
click at [374, 212] on h2 "Senior Director of Product" at bounding box center [351, 210] width 236 height 13
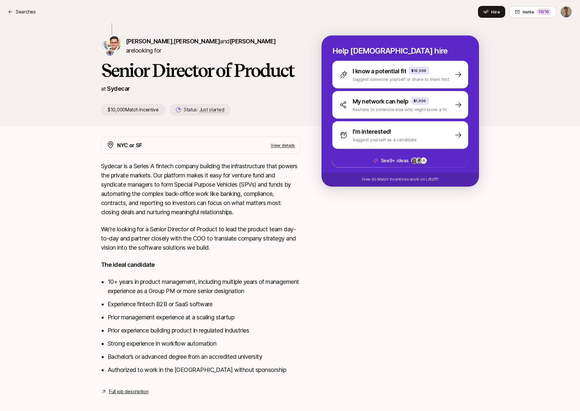
scroll to position [85, 0]
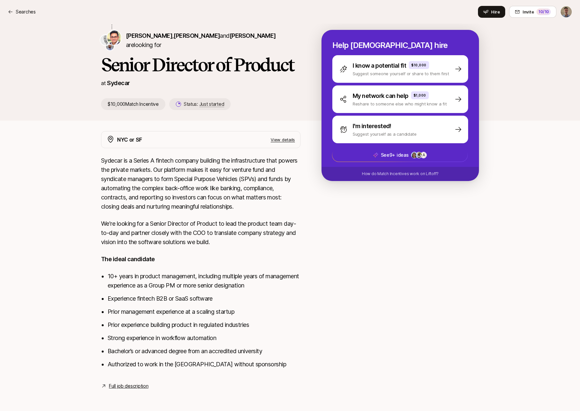
click at [99, 72] on div "[PERSON_NAME] shared with you " [PERSON_NAME] is the COO at Sydecar, a Series A…" at bounding box center [290, 46] width 394 height 147
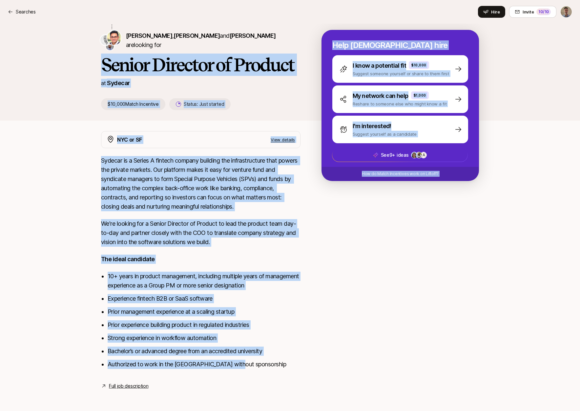
drag, startPoint x: 103, startPoint y: 66, endPoint x: 247, endPoint y: 369, distance: 335.6
click at [249, 368] on div "[PERSON_NAME] shared with you " [PERSON_NAME] is the COO at Sydecar, a Series A…" at bounding box center [290, 184] width 580 height 442
copy div "Senior Director of Product at Sydecar $10,000 Match Incentive Status: Just star…"
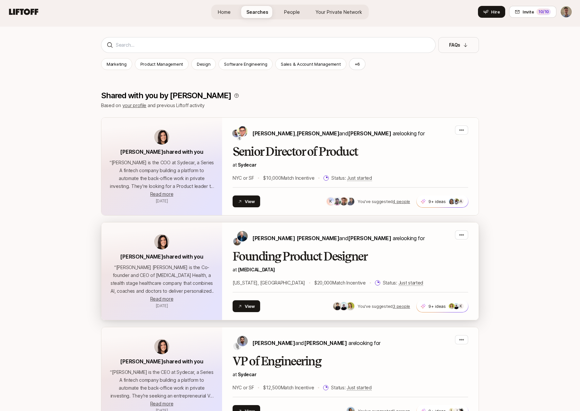
scroll to position [86, 0]
click at [297, 245] on div "[PERSON_NAME] [PERSON_NAME] and [PERSON_NAME] are looking for" at bounding box center [329, 238] width 192 height 16
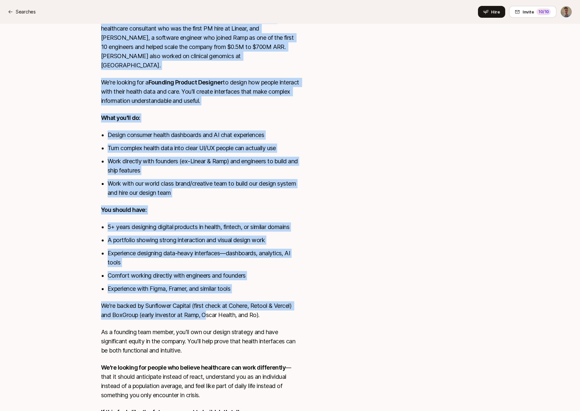
scroll to position [316, 0]
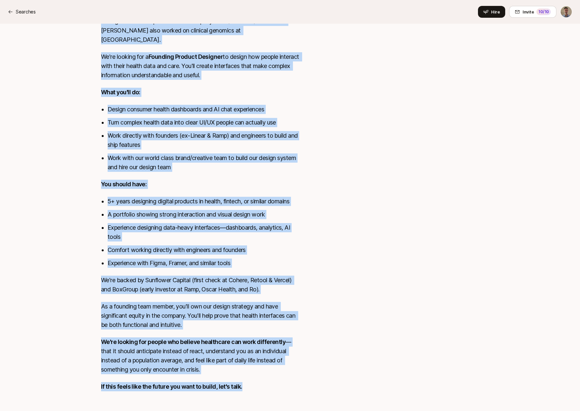
drag, startPoint x: 103, startPoint y: 70, endPoint x: 252, endPoint y: 379, distance: 342.6
click at [252, 379] on div "[PERSON_NAME] shared with you " [PERSON_NAME] [PERSON_NAME] is the Co-founder a…" at bounding box center [290, 73] width 580 height 683
copy div "Loremips Dolorsi Ametcons ad ELITSE $10,006 Doeiu Temporinc Utlabo: Etdo magnaa…"
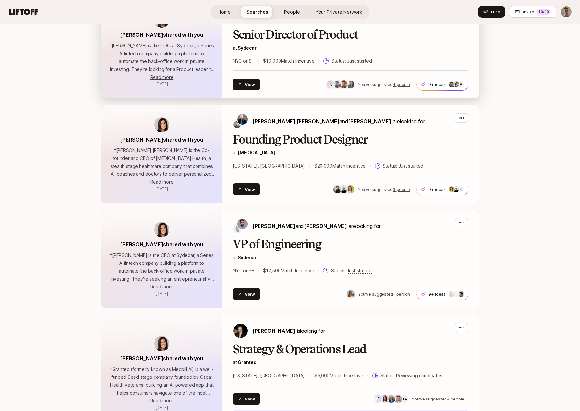
scroll to position [208, 0]
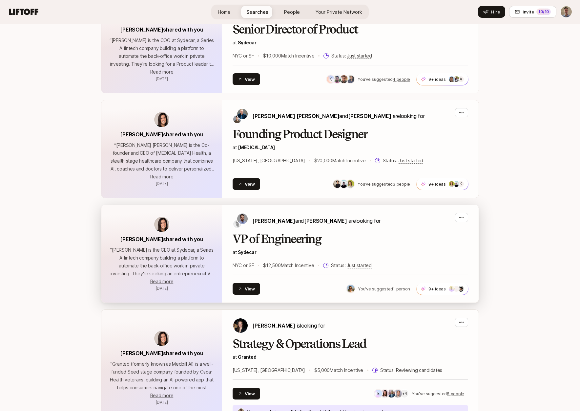
click at [365, 242] on h2 "VP of Engineering" at bounding box center [351, 238] width 236 height 13
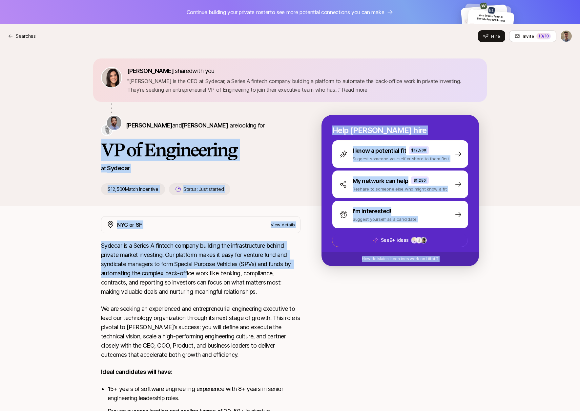
scroll to position [101, 0]
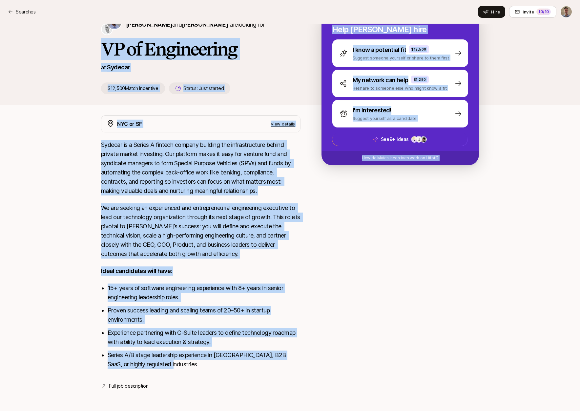
drag, startPoint x: 106, startPoint y: 150, endPoint x: 195, endPoint y: 364, distance: 231.6
click at [195, 364] on div "[PERSON_NAME] shared with you " [PERSON_NAME] is the CEO at Sydecar, a Series A…" at bounding box center [290, 176] width 580 height 458
copy div "LO ip Dolorsitame co Adipisc $14,510 Elits Doeiusmod Tempor: Inci utlabor Etdo …"
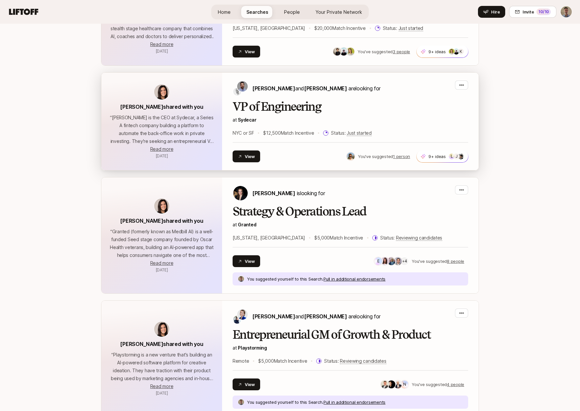
scroll to position [395, 0]
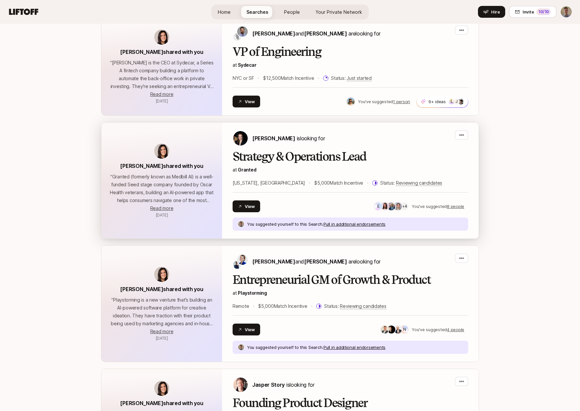
click at [356, 153] on h2 "Strategy & Operations Lead" at bounding box center [351, 156] width 236 height 13
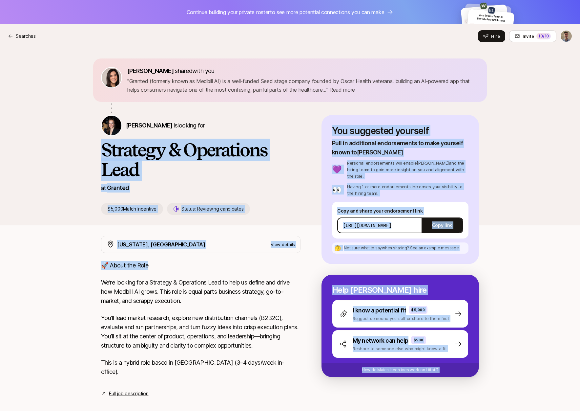
scroll to position [27, 0]
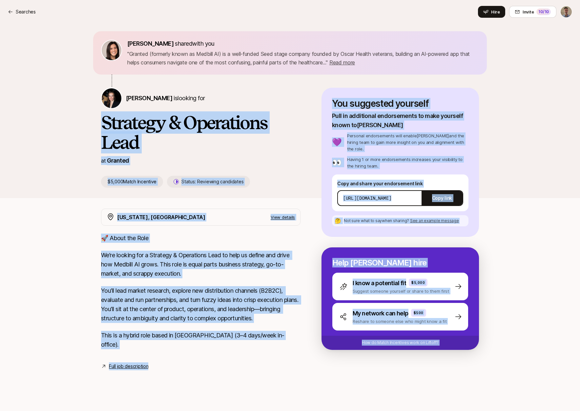
drag, startPoint x: 103, startPoint y: 152, endPoint x: 181, endPoint y: 357, distance: 219.1
click at [181, 357] on div "[PERSON_NAME] shared with you " Granted (formerly known as Medbill AI) is a wel…" at bounding box center [290, 213] width 580 height 385
copy div "Loremips & Dolorsitam Cons ad Elitsed $6,679 Doeiu Temporinc Utlabo: Etdolorem …"
click at [137, 322] on p "You’ll lead market research, explore new distribution channels (B2B2C), evaluat…" at bounding box center [201, 304] width 200 height 37
drag, startPoint x: 104, startPoint y: 121, endPoint x: 278, endPoint y: 338, distance: 278.3
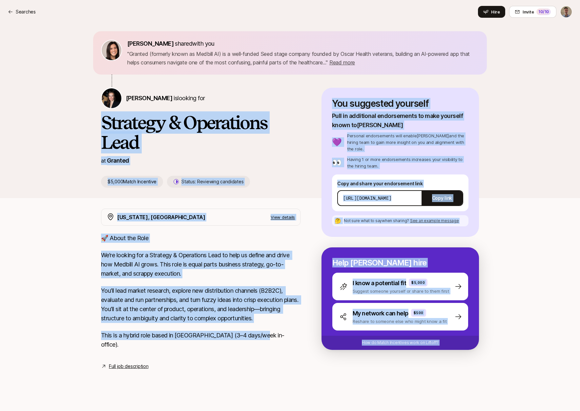
click at [278, 338] on div "[PERSON_NAME] shared with you " Granted (formerly known as Medbill AI) is a wel…" at bounding box center [290, 213] width 580 height 385
copy div "Loremips & Dolorsitam Cons ad Elitsed $6,679 Doeiu Temporinc Utlabo: Etdolorem …"
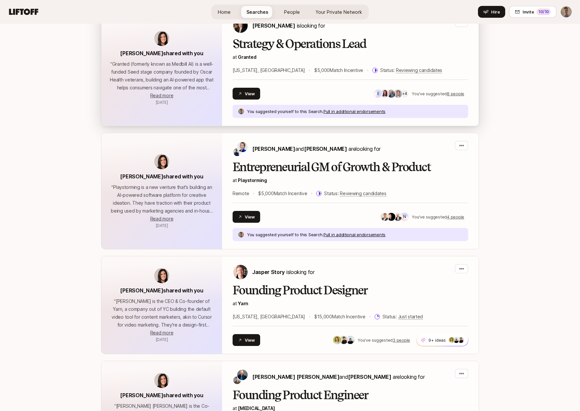
scroll to position [508, 0]
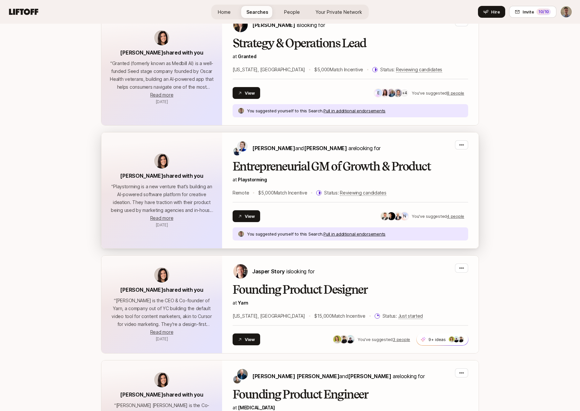
click at [301, 164] on h2 "Entrepreneurial GM of Growth & Product" at bounding box center [351, 166] width 236 height 13
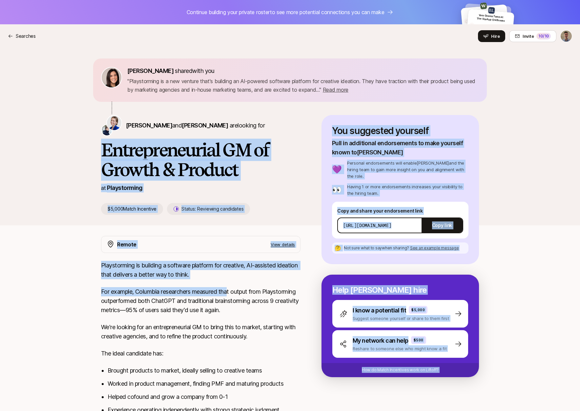
scroll to position [94, 0]
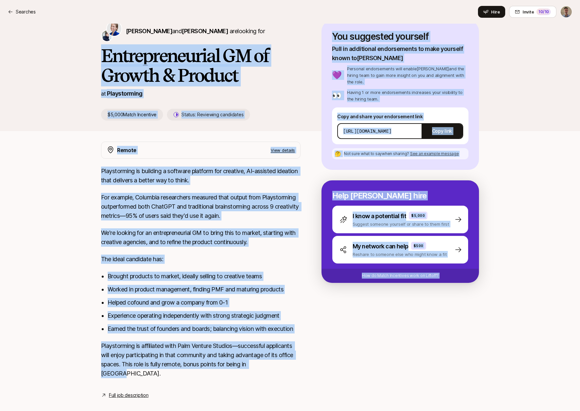
drag, startPoint x: 105, startPoint y: 151, endPoint x: 276, endPoint y: 364, distance: 273.8
click at [276, 364] on div "[PERSON_NAME] shared with you " Playstorming is a new venture that's building a…" at bounding box center [290, 184] width 580 height 461
copy div "Loremipsumdolor SI am Consec & Adipisc el Seddoeiusmod $0,879 Tempo Incididun U…"
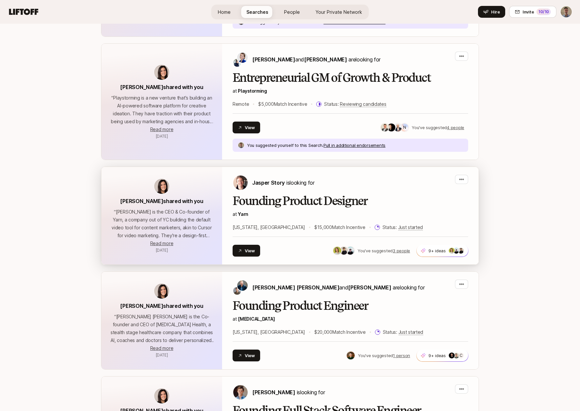
scroll to position [603, 0]
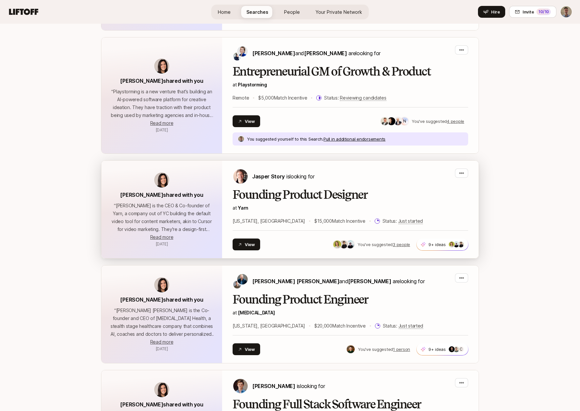
click at [386, 187] on div "[PERSON_NAME] Story is looking for Founding Product Designer at [GEOGRAPHIC_DAT…" at bounding box center [351, 209] width 236 height 82
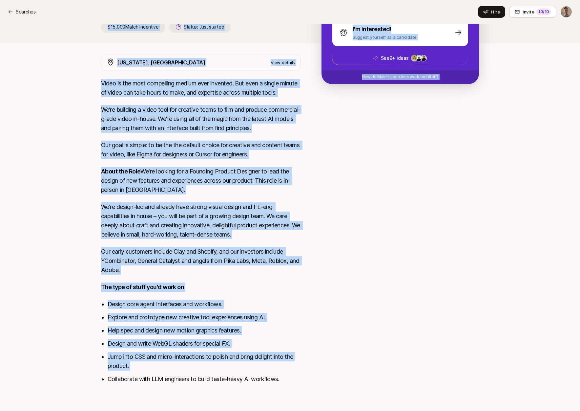
scroll to position [180, 0]
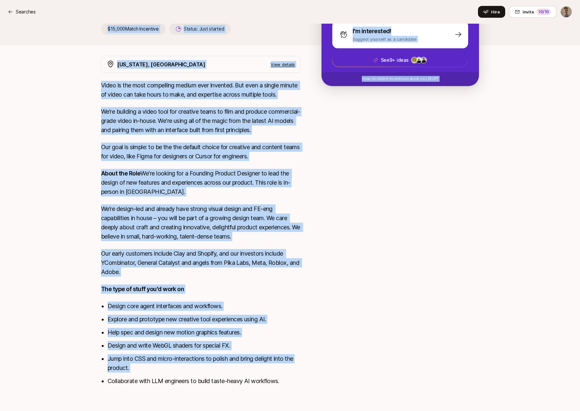
drag, startPoint x: 104, startPoint y: 51, endPoint x: 295, endPoint y: 373, distance: 375.1
click at [296, 373] on div "[PERSON_NAME] shared with you " [PERSON_NAME] is the CEO & Co-founder of Yarn, …" at bounding box center [290, 138] width 580 height 541
click at [288, 378] on li "Collaborate with LLM engineers to build taste-heavy AI workflows." at bounding box center [204, 380] width 193 height 9
copy div "Loremips Dolorsi Ametcons ad Elit $96,655 Seddo Eiusmodte Incidi: Utla etdolor …"
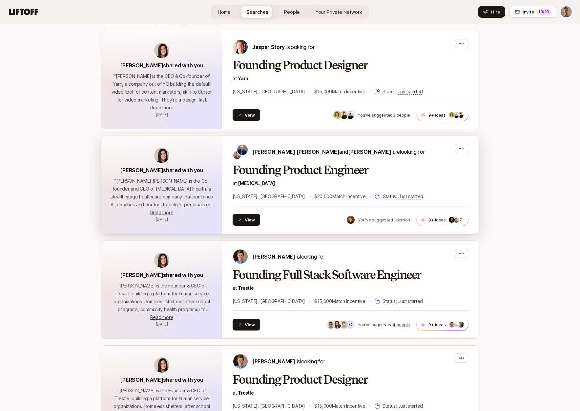
scroll to position [733, 0]
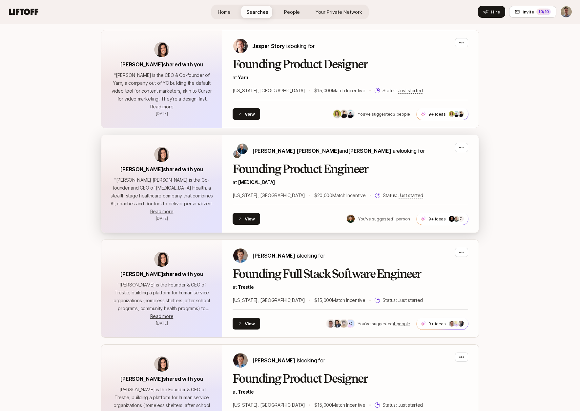
click at [386, 172] on h2 "Founding Product Engineer" at bounding box center [351, 168] width 236 height 13
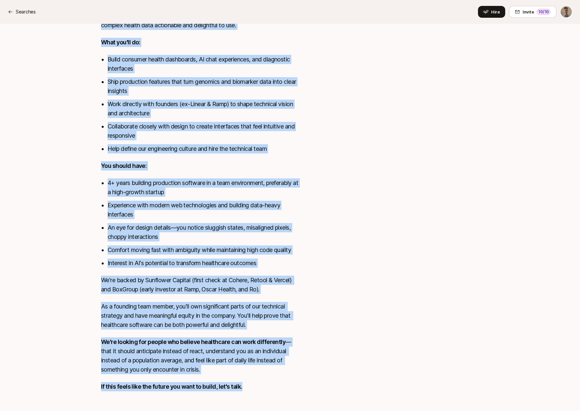
scroll to position [366, 0]
drag, startPoint x: 104, startPoint y: 149, endPoint x: 248, endPoint y: 376, distance: 268.5
click at [248, 376] on div "[PERSON_NAME] shared with you " [PERSON_NAME] [PERSON_NAME] is the Co-founder a…" at bounding box center [290, 48] width 580 height 733
copy div "Loremips Dolorsi Ametcons ad ELITSE $30,318 Doeiu Temporinc Utlabo: Etdo magnaa…"
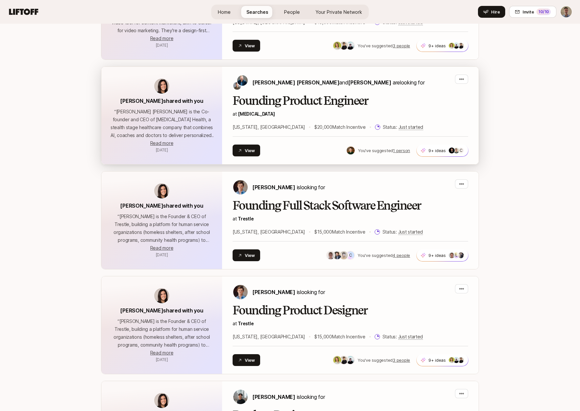
scroll to position [819, 0]
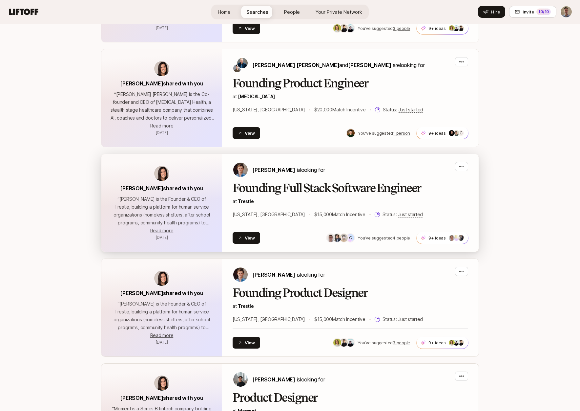
click at [354, 185] on h2 "Founding Full Stack Software Engineer" at bounding box center [351, 187] width 236 height 13
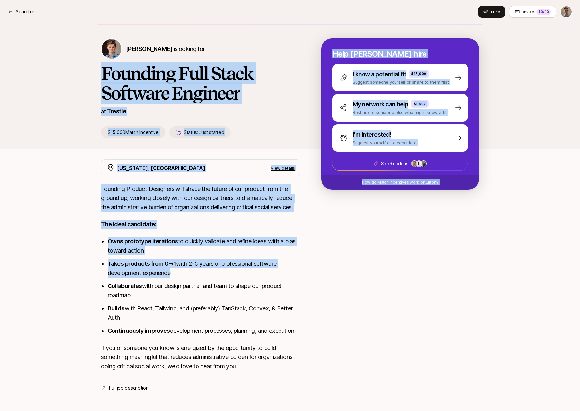
scroll to position [78, 0]
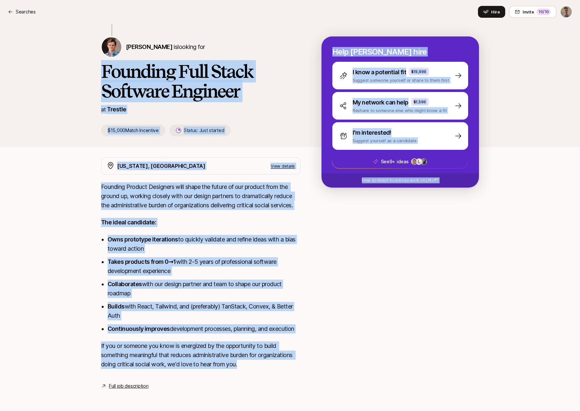
drag, startPoint x: 101, startPoint y: 72, endPoint x: 252, endPoint y: 361, distance: 326.2
click at [254, 361] on div "[PERSON_NAME] shared with you " [PERSON_NAME] is the Founder & CEO of Trestle, …" at bounding box center [290, 187] width 580 height 436
copy div "Loremips Dolo Sitam Consecte Adipisci el Seddoei $56,815 Tempo Incididun Utlabo…"
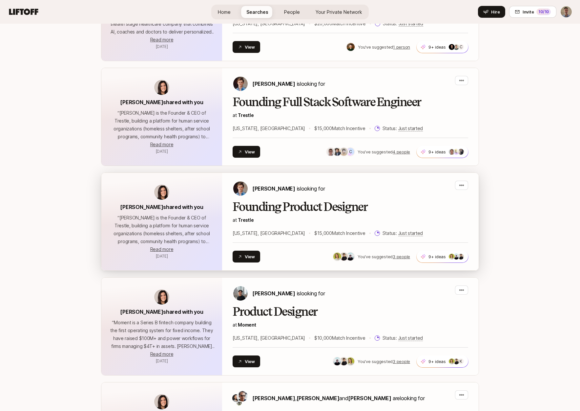
scroll to position [929, 0]
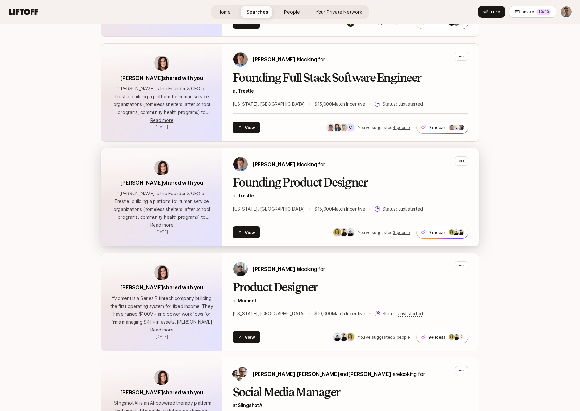
click at [379, 188] on h2 "Founding Product Designer" at bounding box center [351, 182] width 236 height 13
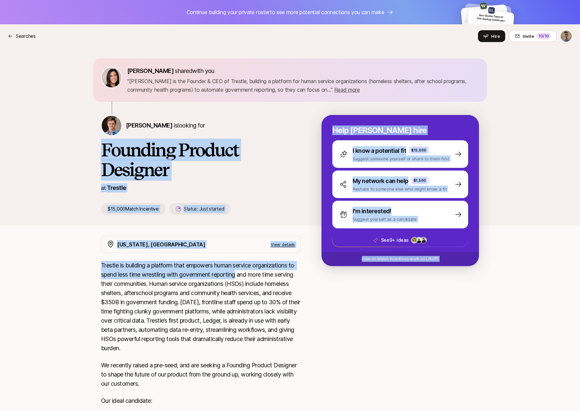
scroll to position [153, 0]
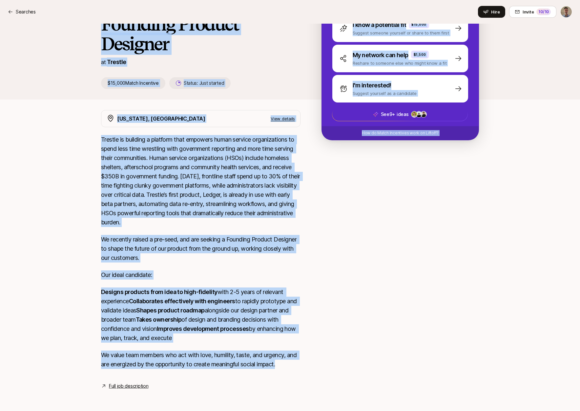
drag, startPoint x: 104, startPoint y: 153, endPoint x: 298, endPoint y: 364, distance: 286.9
click at [299, 364] on div "[PERSON_NAME] shared with you " [PERSON_NAME] is the Founder & CEO of Trestle, …" at bounding box center [290, 163] width 580 height 483
copy div "Loremips Dolorsi Ametcons ad Elitsed $11,608 Doeiu Temporinc Utlabo: Etdo magna…"
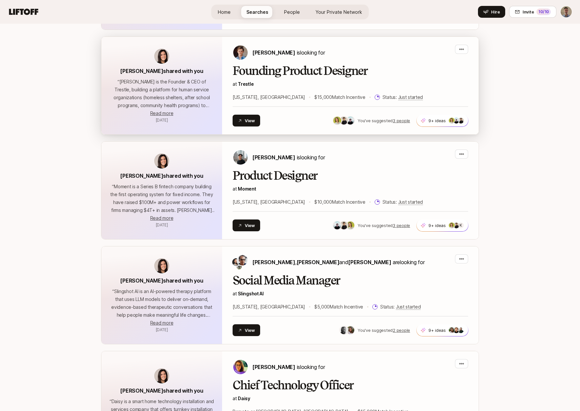
scroll to position [1043, 0]
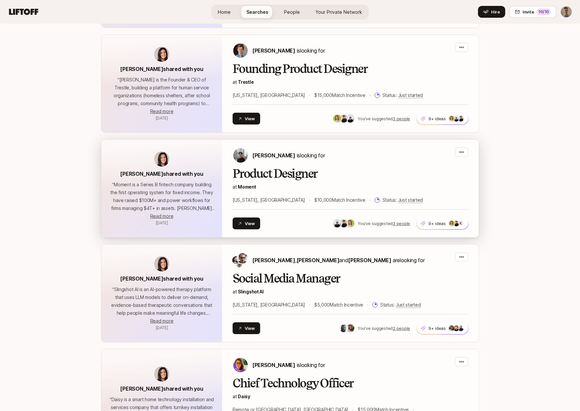
click at [362, 167] on h2 "Product Designer" at bounding box center [351, 173] width 236 height 13
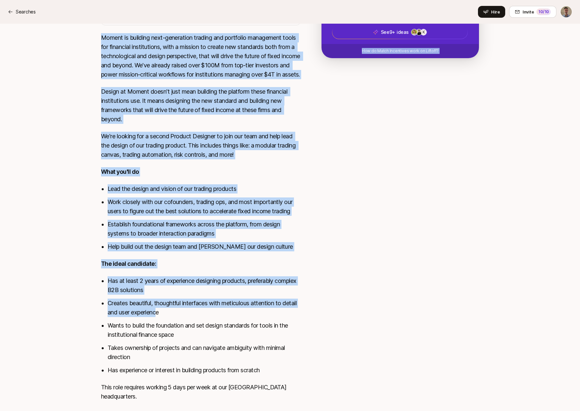
scroll to position [240, 0]
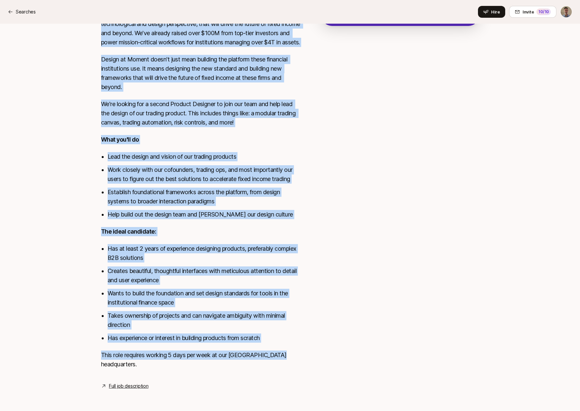
drag, startPoint x: 103, startPoint y: 149, endPoint x: 304, endPoint y: 368, distance: 297.1
click at [306, 368] on div "[PERSON_NAME] shared with you " Moment is a Series B fintech company building t…" at bounding box center [290, 106] width 580 height 597
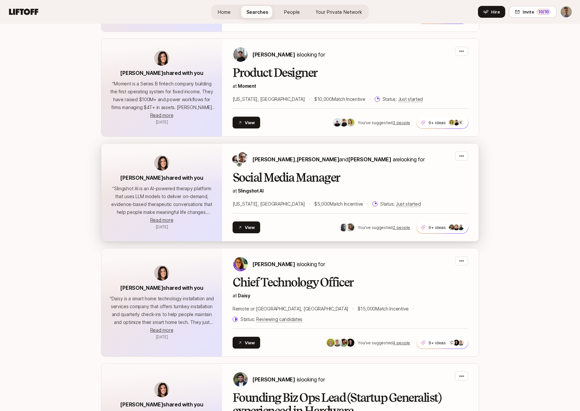
scroll to position [1144, 0]
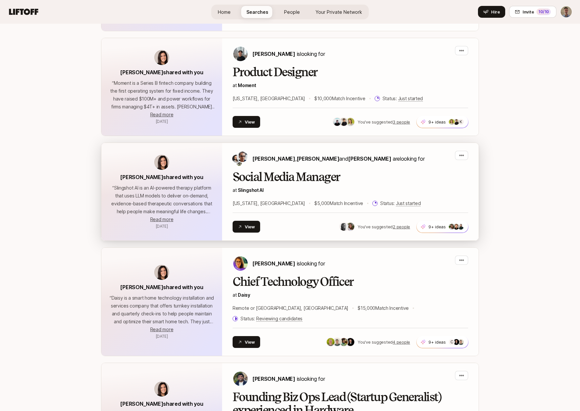
click at [377, 181] on h2 "Social Media Manager" at bounding box center [351, 176] width 236 height 13
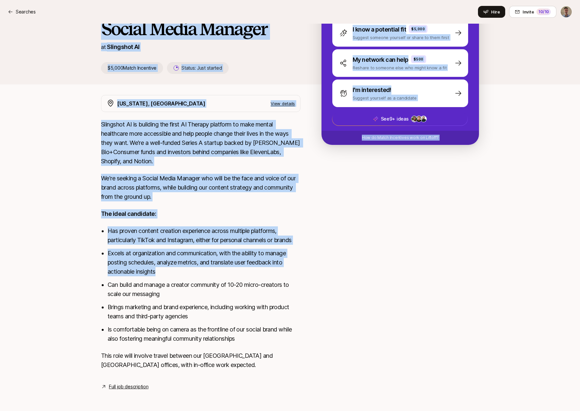
scroll to position [122, 0]
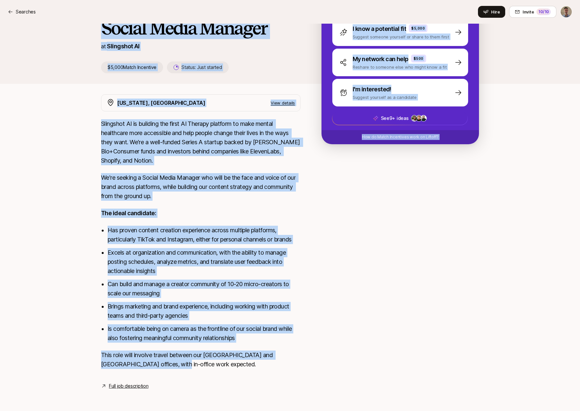
drag, startPoint x: 106, startPoint y: 153, endPoint x: 196, endPoint y: 363, distance: 229.1
click at [196, 363] on div "[PERSON_NAME] shared with you " Slingshot AI is an AI-powered therapy platform …" at bounding box center [290, 165] width 580 height 479
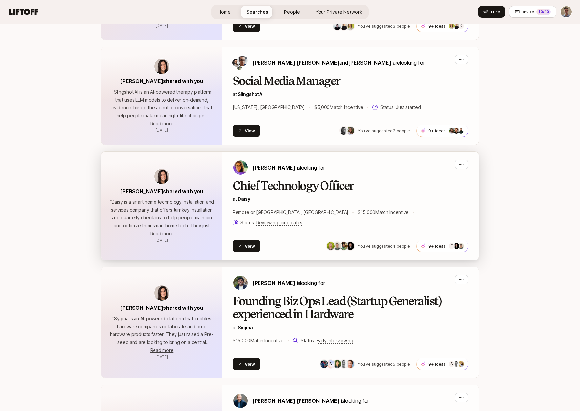
scroll to position [1241, 0]
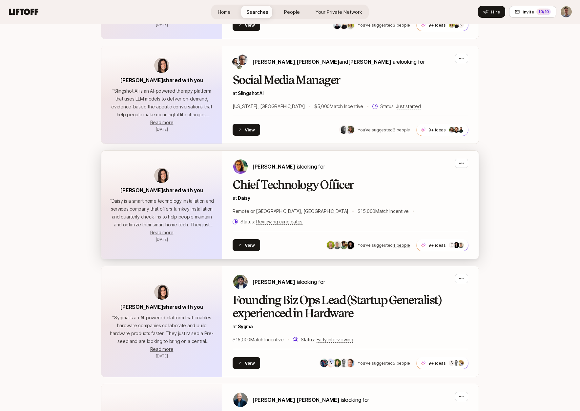
click at [293, 184] on h2 "Chief Technology Officer" at bounding box center [351, 184] width 236 height 13
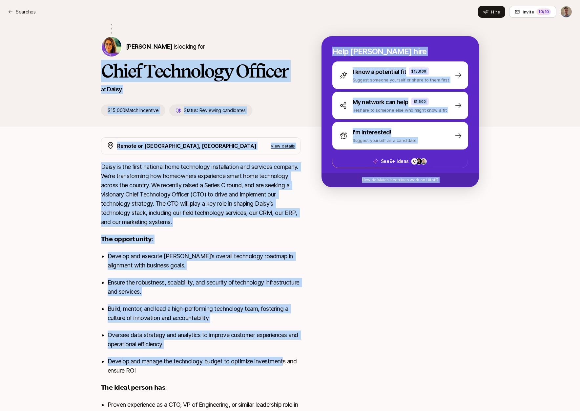
scroll to position [239, 0]
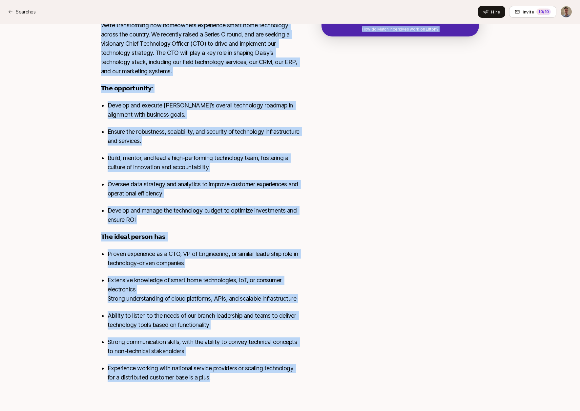
drag, startPoint x: 104, startPoint y: 151, endPoint x: 239, endPoint y: 379, distance: 264.5
click at [239, 379] on div "[PERSON_NAME] shared with you " [PERSON_NAME] is a smart home technology instal…" at bounding box center [290, 112] width 580 height 587
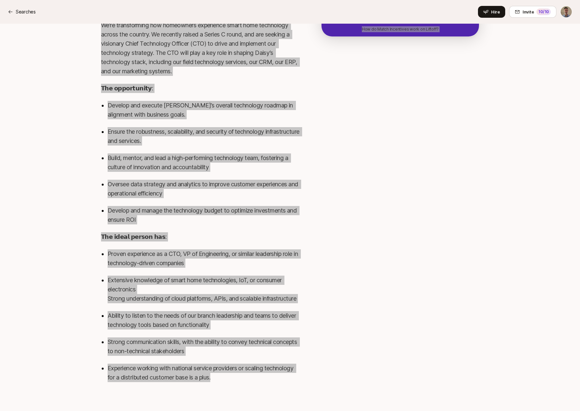
scroll to position [232, 0]
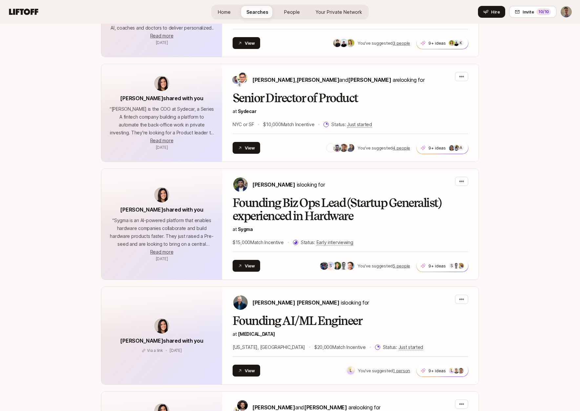
scroll to position [150, 0]
